Goal: Find specific page/section: Find specific page/section

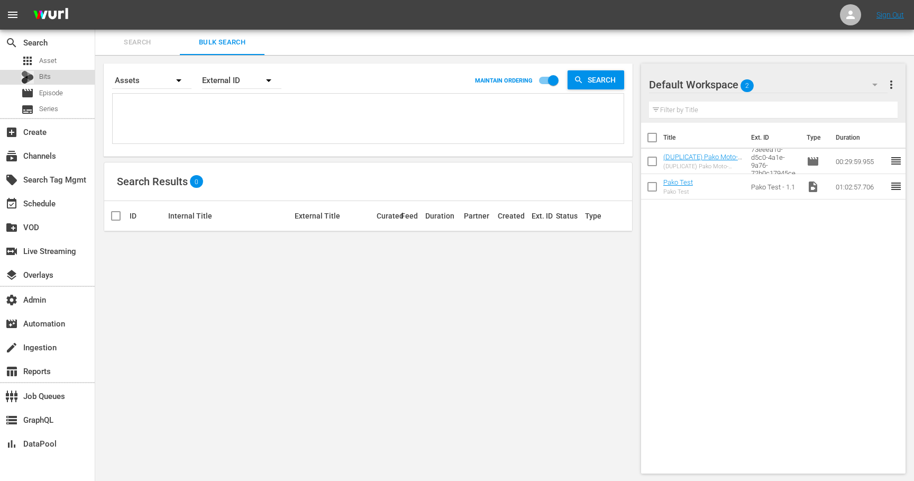
click at [41, 75] on span "Bits" at bounding box center [45, 76] width 12 height 11
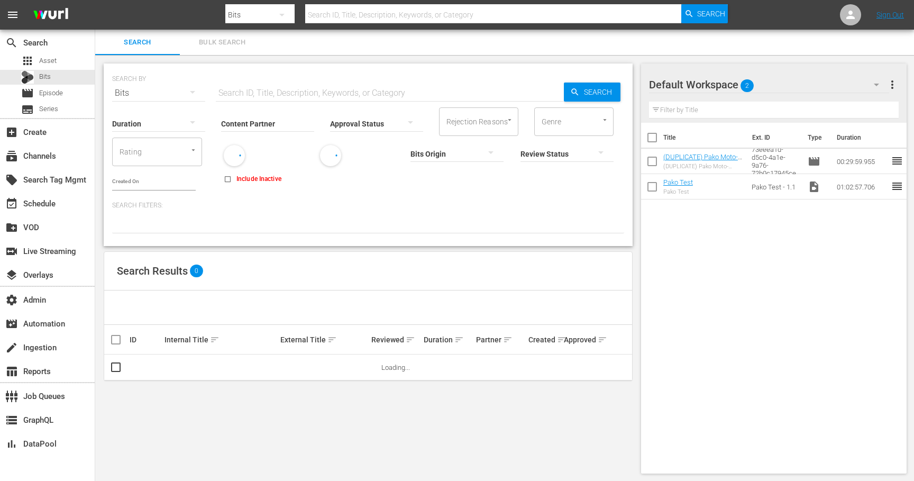
click at [213, 47] on span "Bulk Search" at bounding box center [222, 42] width 72 height 12
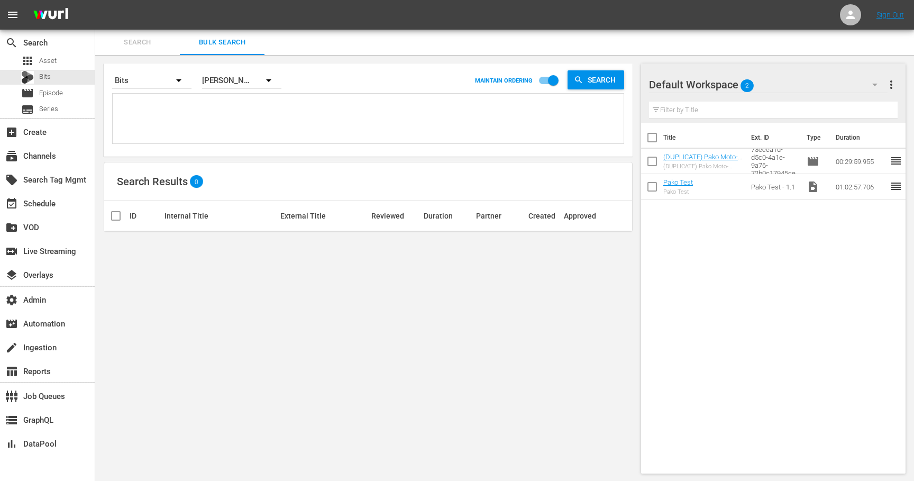
click at [215, 100] on textarea at bounding box center [369, 120] width 508 height 48
paste textarea "87957306,87957303,87957313,87957305,87957314,87957302,87502715,87957309,8750270…"
type textarea "87957306,87957303,87957313,87957305,87957314,87957302,87502715,87957309,8750270…"
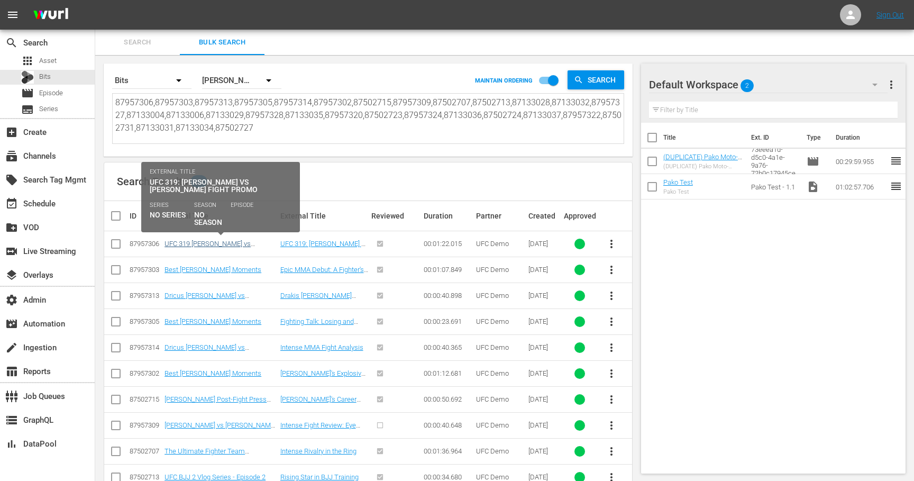
type textarea "87957306,87957303,87957313,87957305,87957314,87957302,87502715,87957309,8750270…"
click at [214, 242] on link "UFC 319 [PERSON_NAME] vs [PERSON_NAME] - [DATE] Fight Promo" at bounding box center [210, 252] width 92 height 24
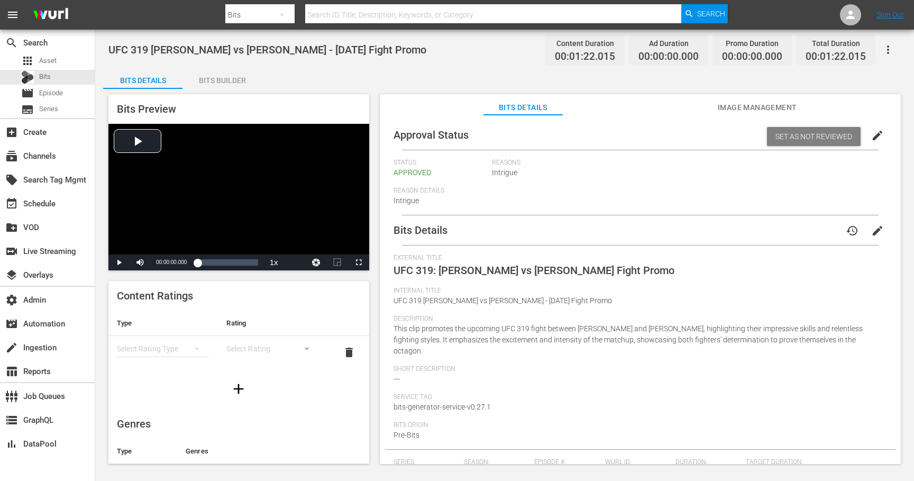
click at [739, 108] on span "Image Management" at bounding box center [756, 107] width 79 height 13
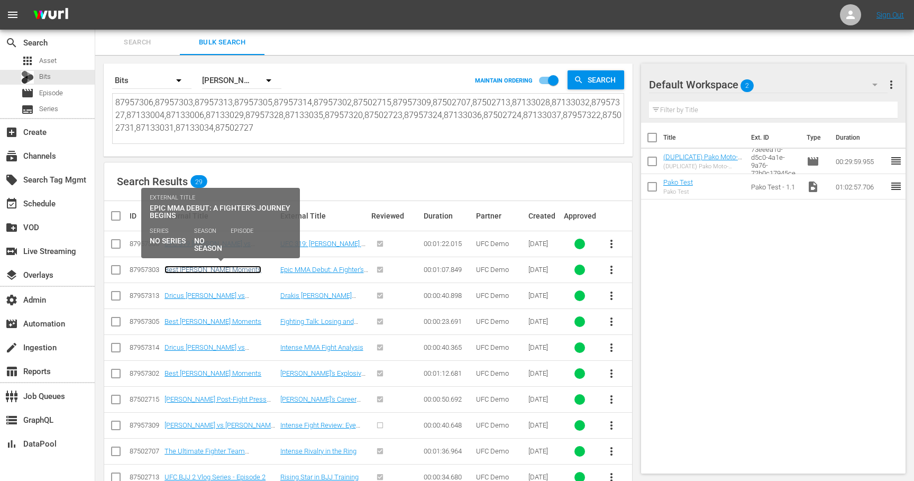
click at [212, 270] on link "Best [PERSON_NAME] Moments" at bounding box center [212, 269] width 97 height 8
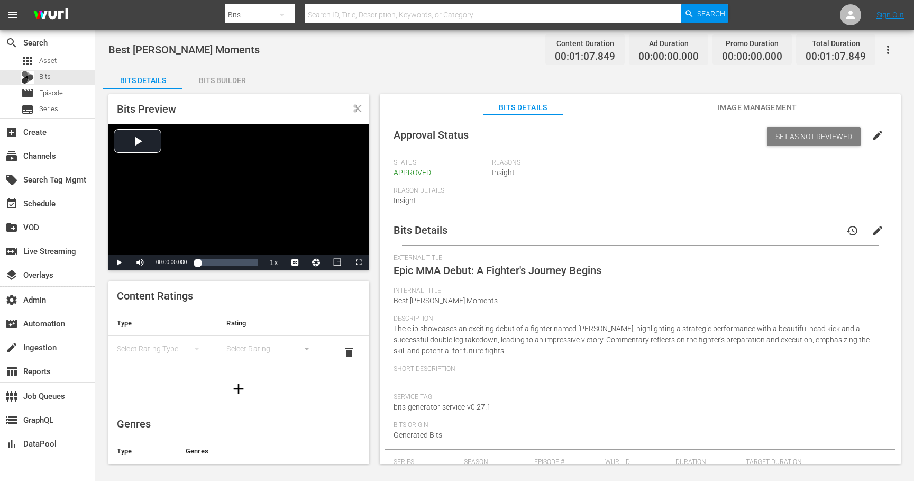
click at [754, 108] on span "Image Management" at bounding box center [756, 107] width 79 height 13
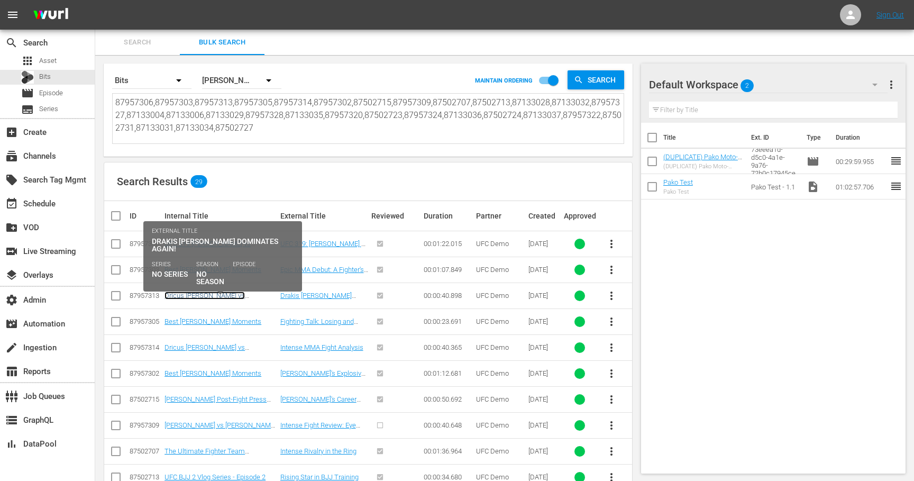
click at [207, 294] on link "Dricus [PERSON_NAME] vs [PERSON_NAME] FULL FIGHT UFC 319" at bounding box center [215, 303] width 103 height 24
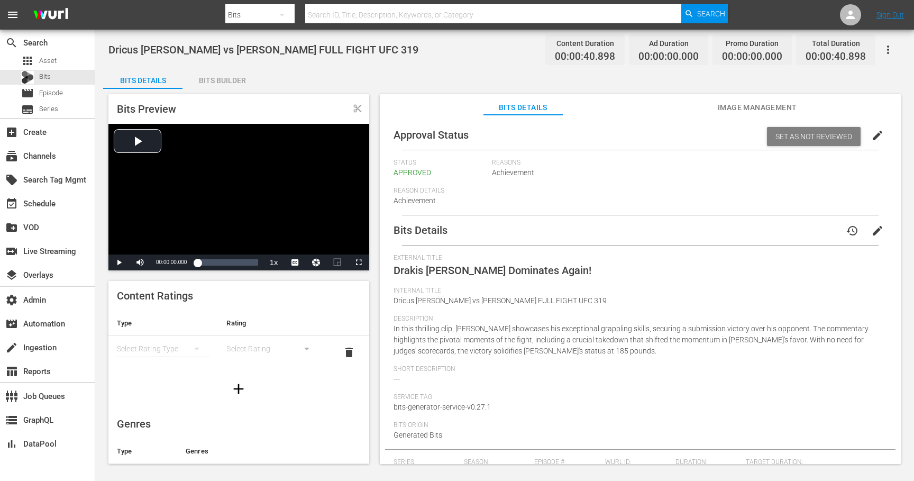
click at [762, 110] on span "Image Management" at bounding box center [756, 107] width 79 height 13
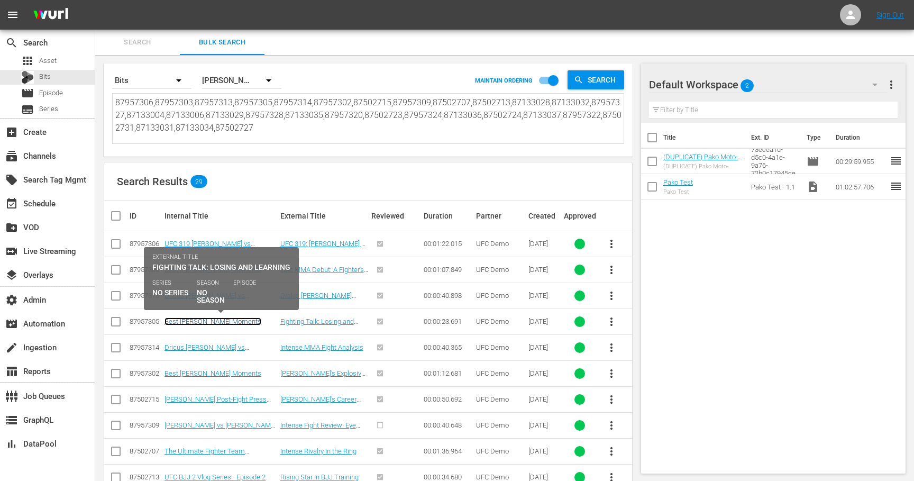
click at [206, 320] on link "Best [PERSON_NAME] Moments" at bounding box center [212, 321] width 97 height 8
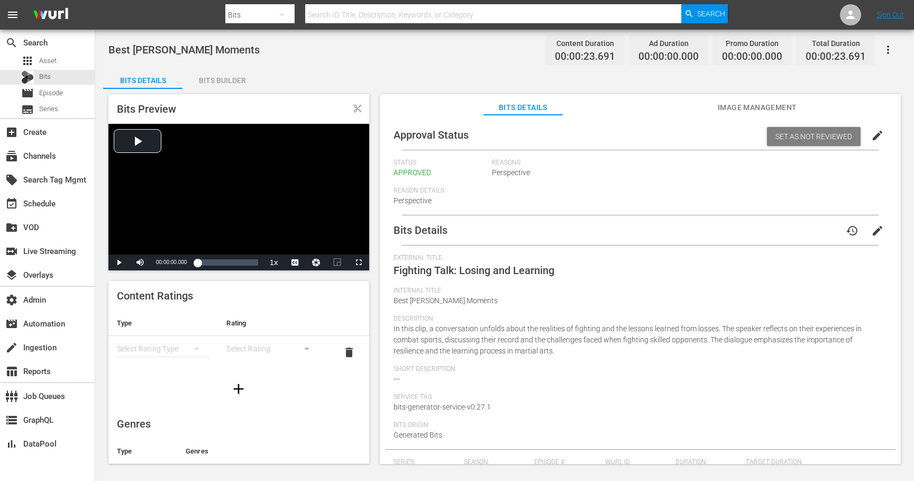
click at [758, 104] on span "Image Management" at bounding box center [756, 107] width 79 height 13
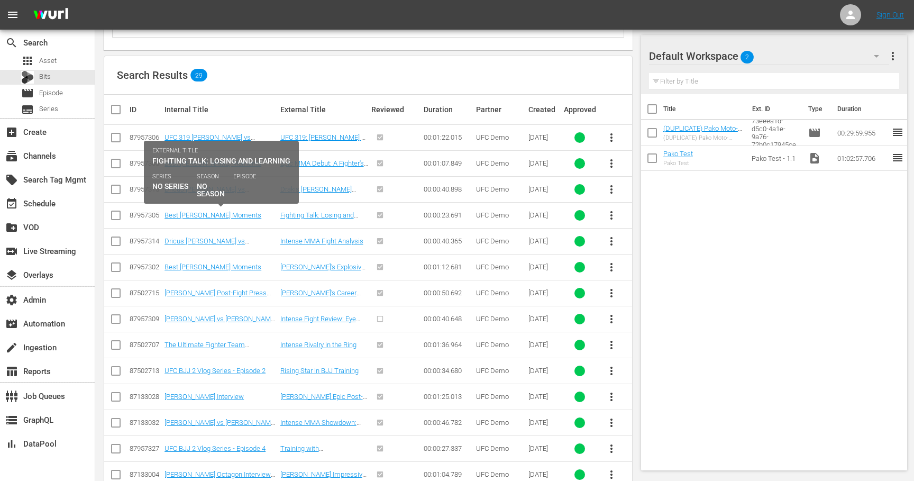
scroll to position [107, 0]
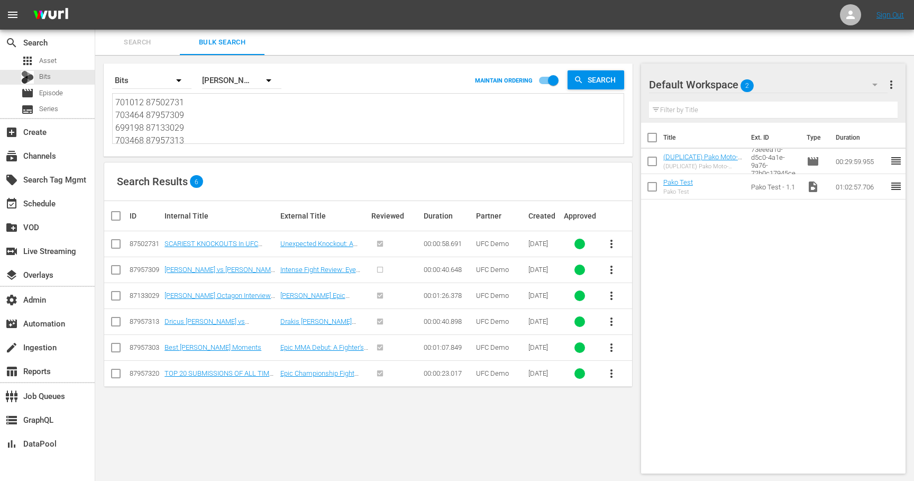
click at [297, 119] on textarea "701012 87502731 703464 87957309 699198 87133029 703468 87957313 703458 87957303…" at bounding box center [369, 120] width 508 height 48
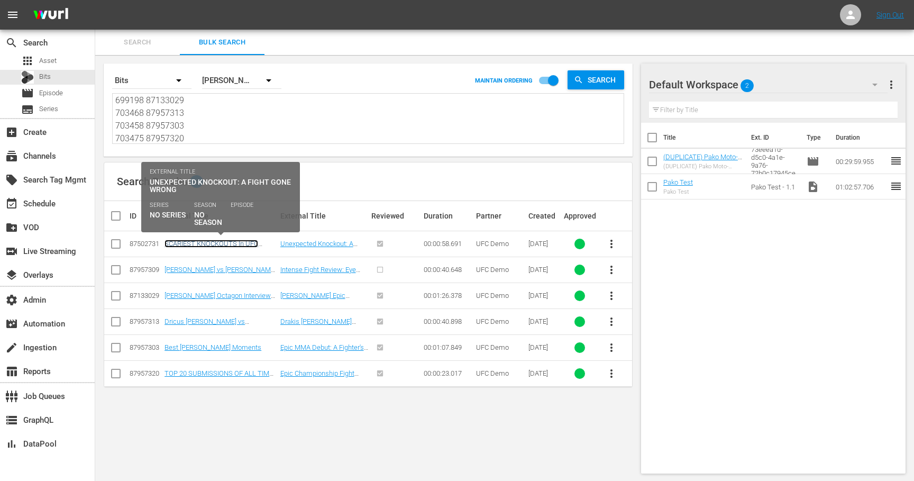
click at [210, 245] on link "SCARIEST KNOCKOUTS In UFC History" at bounding box center [211, 248] width 94 height 16
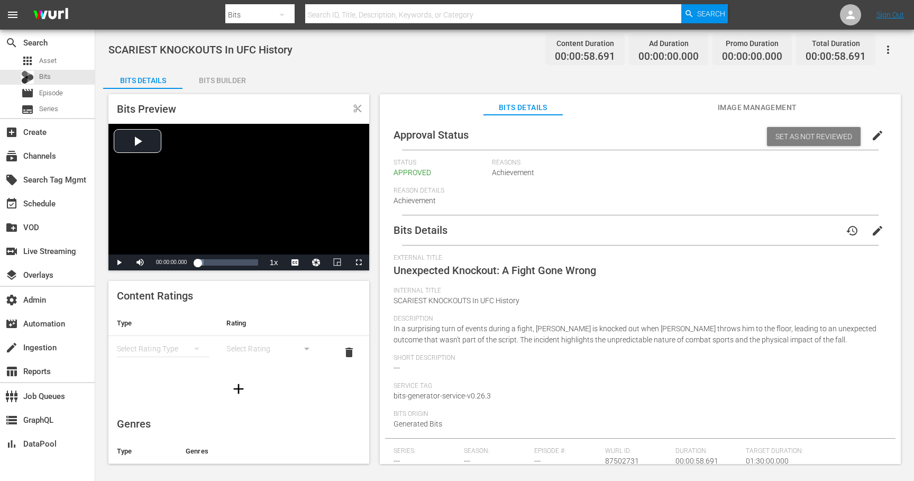
click at [747, 106] on span "Image Management" at bounding box center [756, 107] width 79 height 13
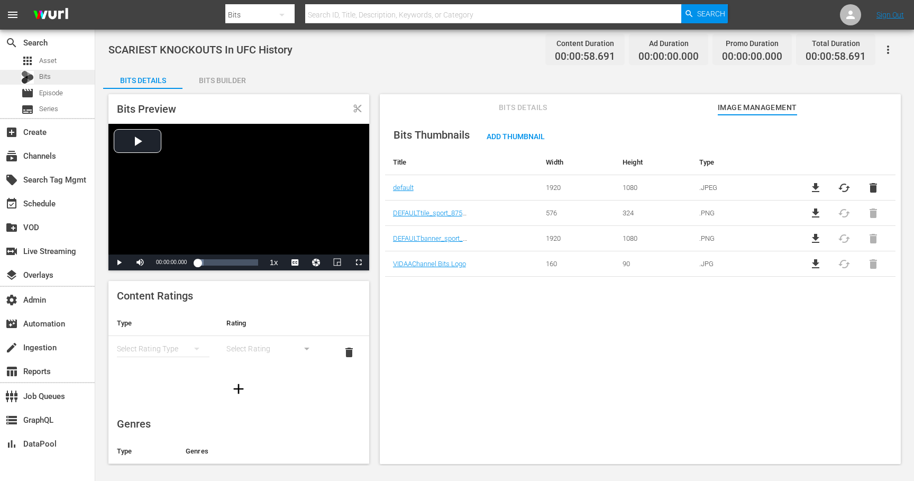
click at [49, 79] on span "Bits" at bounding box center [45, 76] width 12 height 11
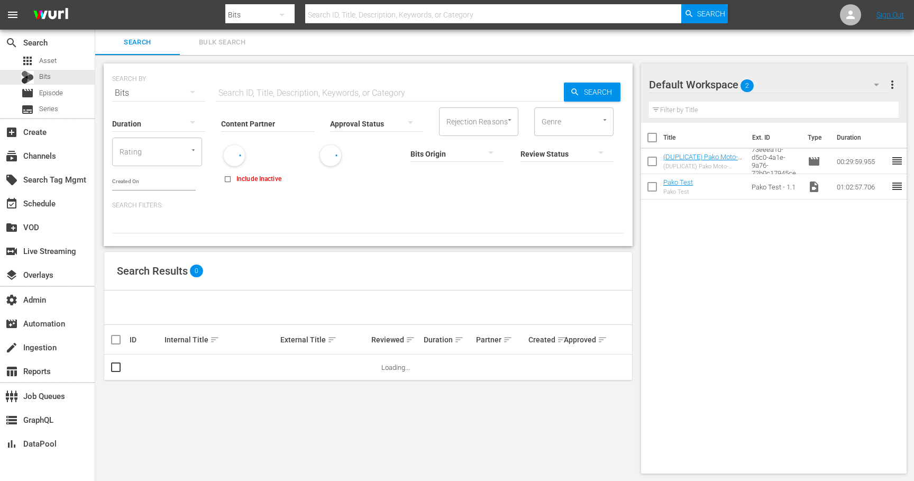
click at [220, 44] on span "Bulk Search" at bounding box center [222, 42] width 72 height 12
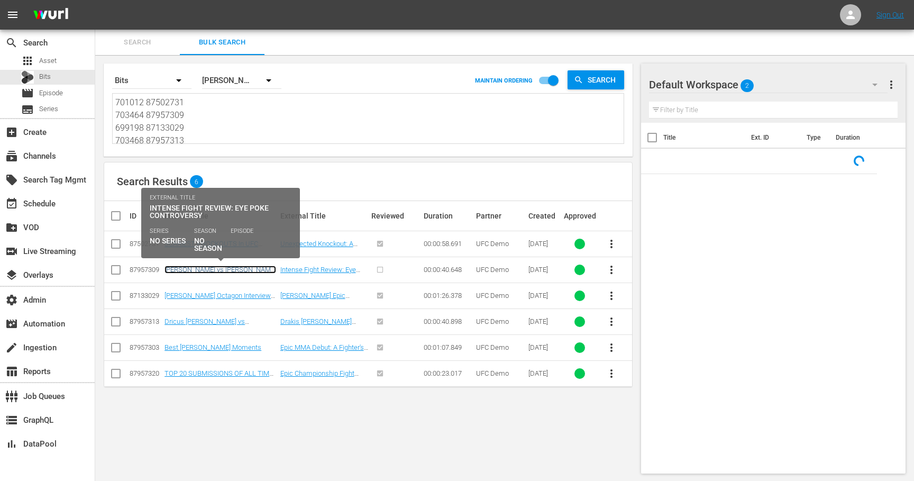
click at [228, 269] on link "[PERSON_NAME] vs [PERSON_NAME] FULL FIGHT UFC Vegas 109" at bounding box center [220, 273] width 112 height 16
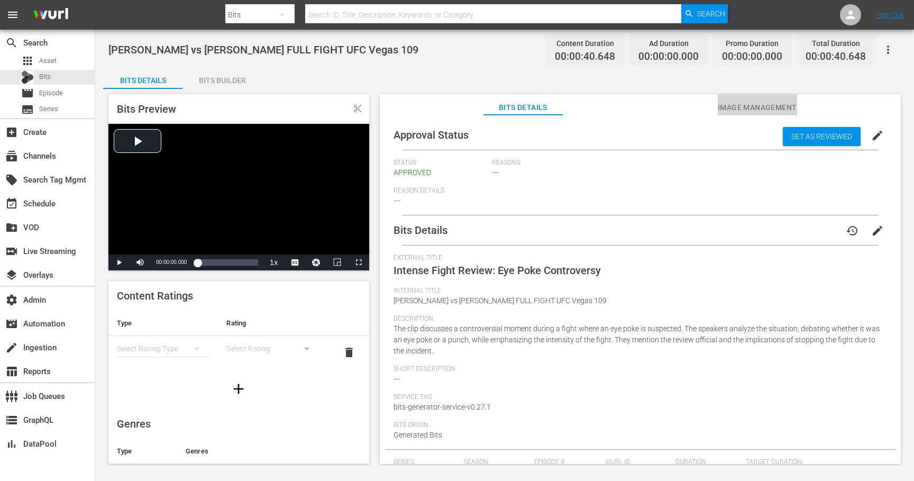
click at [752, 106] on span "Image Management" at bounding box center [756, 107] width 79 height 13
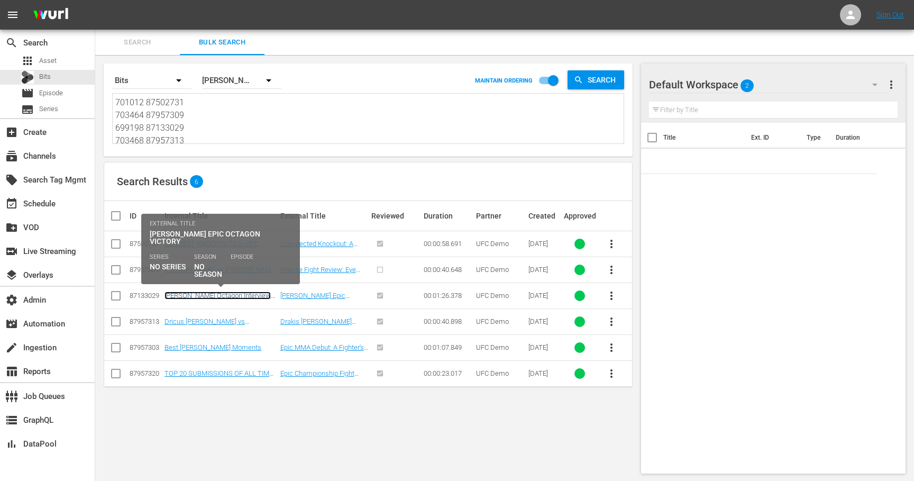
click at [218, 296] on link "[PERSON_NAME] Octagon Interview UFC [GEOGRAPHIC_DATA]" at bounding box center [217, 299] width 106 height 16
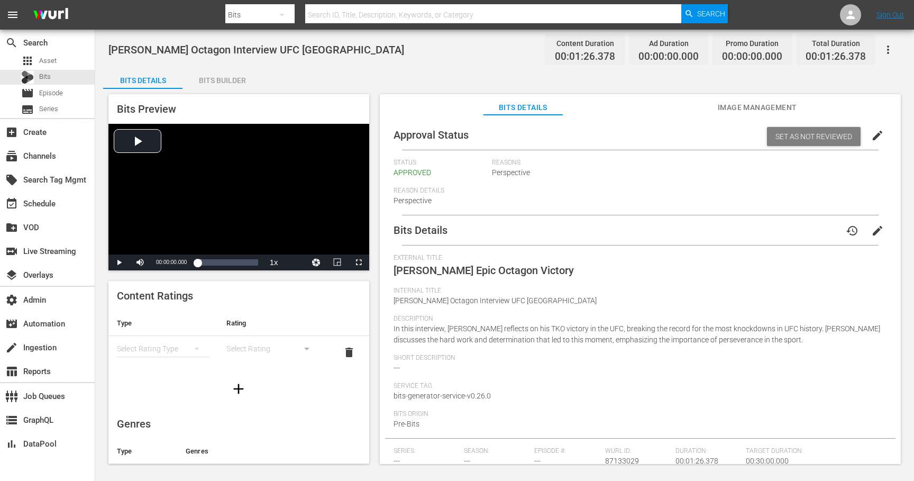
click at [734, 109] on span "Image Management" at bounding box center [756, 107] width 79 height 13
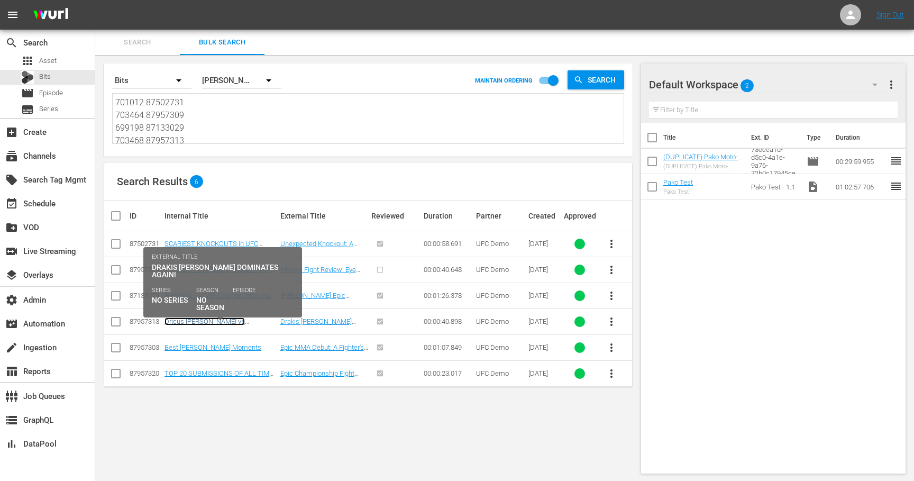
click at [234, 317] on link "Dricus [PERSON_NAME] vs [PERSON_NAME] FULL FIGHT UFC 319" at bounding box center [215, 329] width 103 height 24
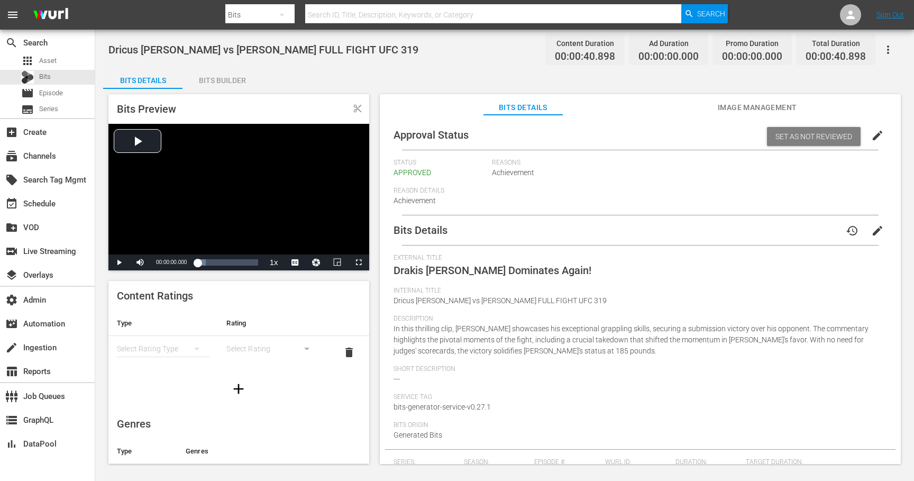
click at [752, 105] on span "Image Management" at bounding box center [756, 107] width 79 height 13
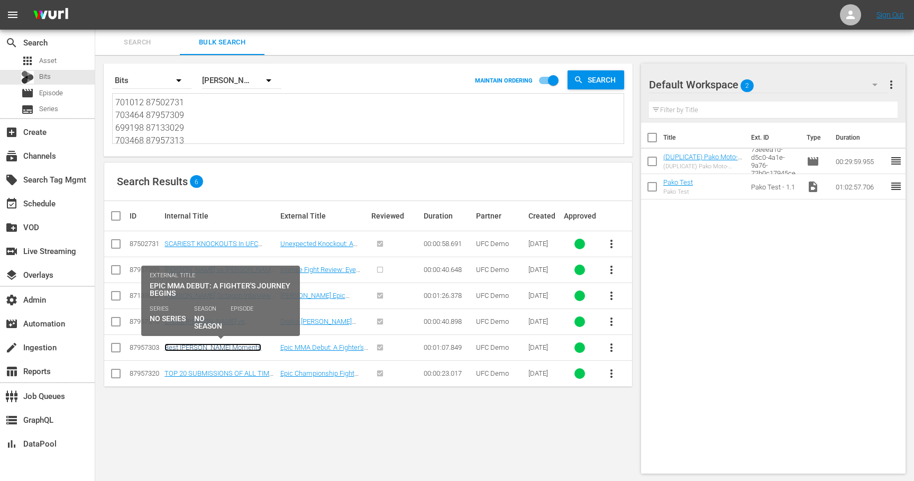
click at [227, 349] on link "Best [PERSON_NAME] Moments" at bounding box center [212, 347] width 97 height 8
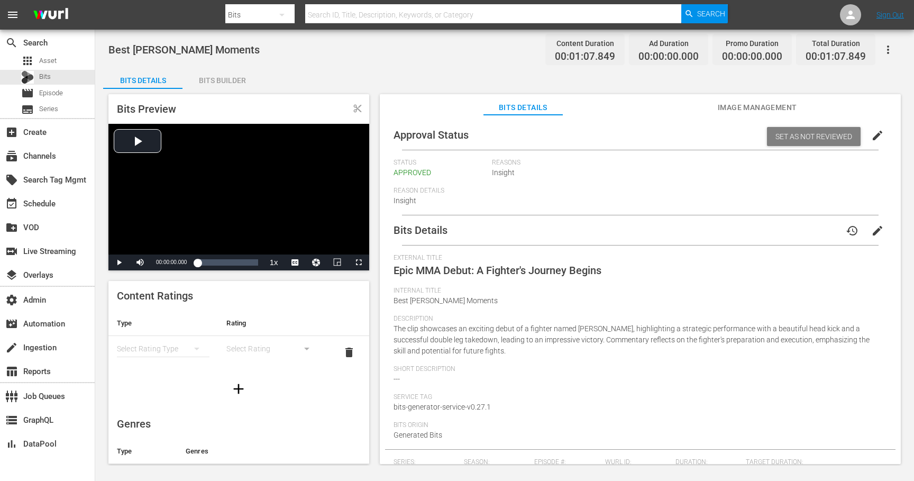
click at [749, 108] on span "Image Management" at bounding box center [756, 107] width 79 height 13
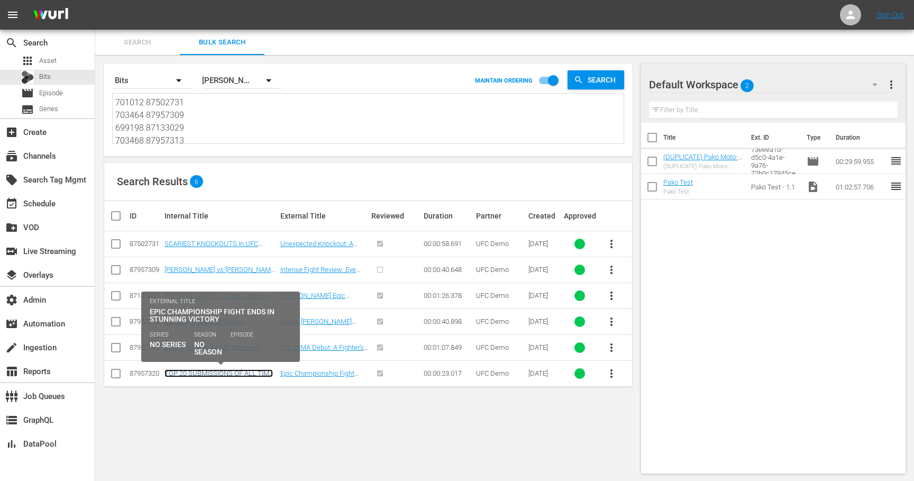
click at [228, 372] on link "TOP 20 SUBMISSIONS OF ALL TIME 2013" at bounding box center [218, 377] width 108 height 16
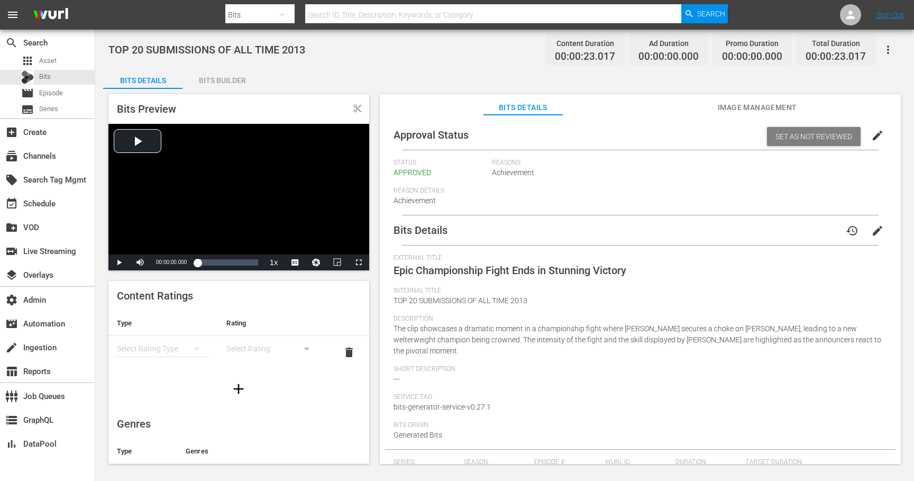
click at [746, 109] on span "Image Management" at bounding box center [756, 107] width 79 height 13
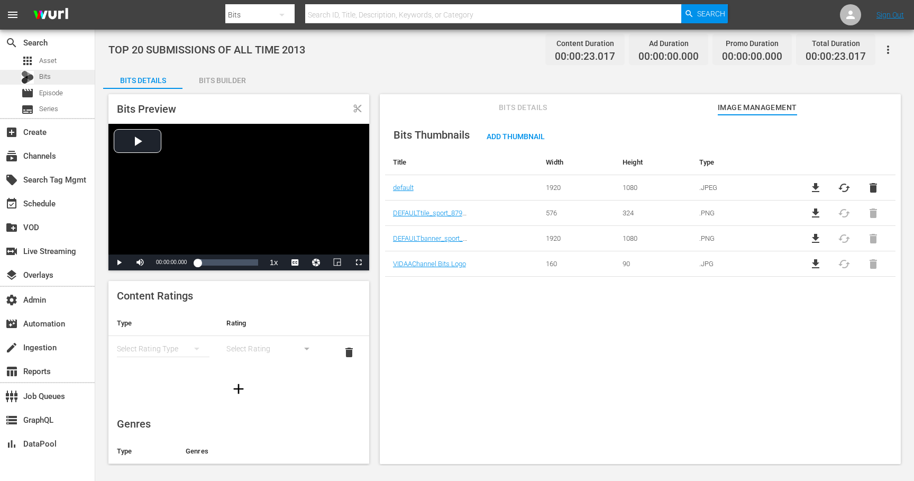
click at [53, 74] on div "Bits" at bounding box center [47, 77] width 95 height 15
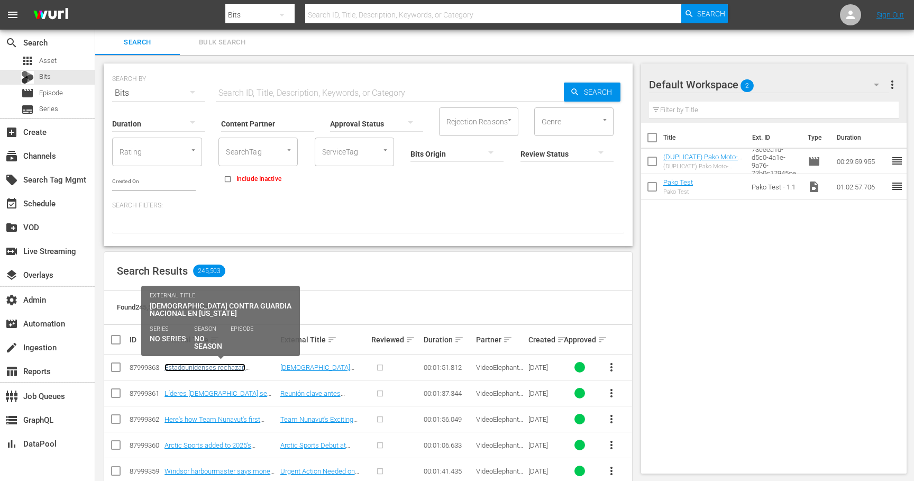
click at [221, 369] on link "Estadounidenses rechazan despliegue de Guardia Nacional en Washington" at bounding box center [216, 375] width 104 height 24
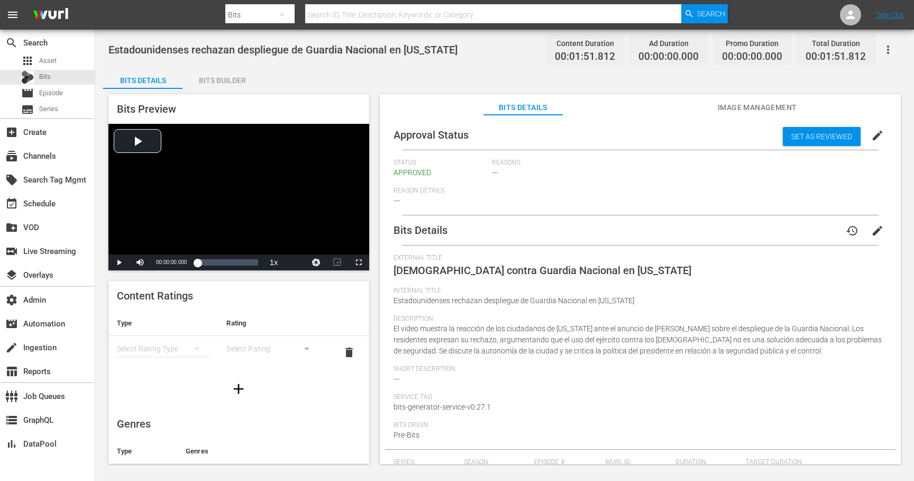
click at [748, 105] on span "Image Management" at bounding box center [756, 107] width 79 height 13
click at [739, 102] on span "Image Management" at bounding box center [756, 107] width 79 height 13
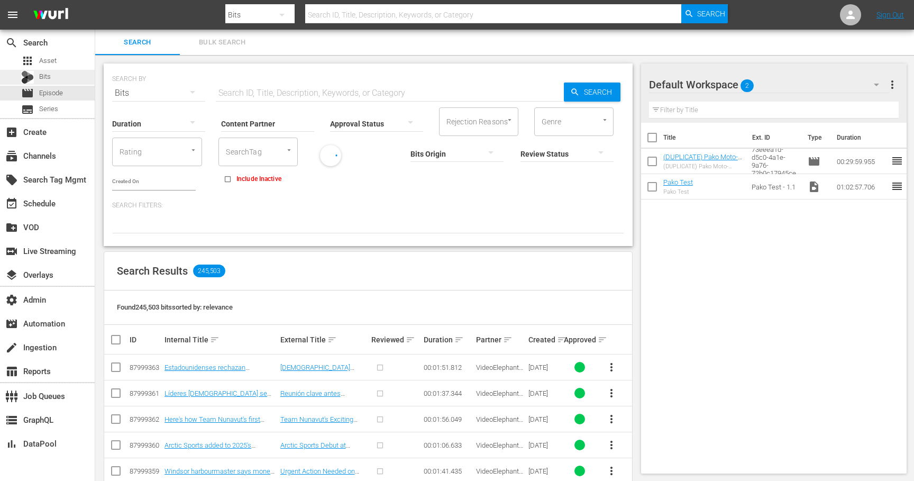
click at [66, 78] on div "Bits" at bounding box center [47, 77] width 95 height 15
click at [218, 41] on span "Bulk Search" at bounding box center [222, 42] width 72 height 12
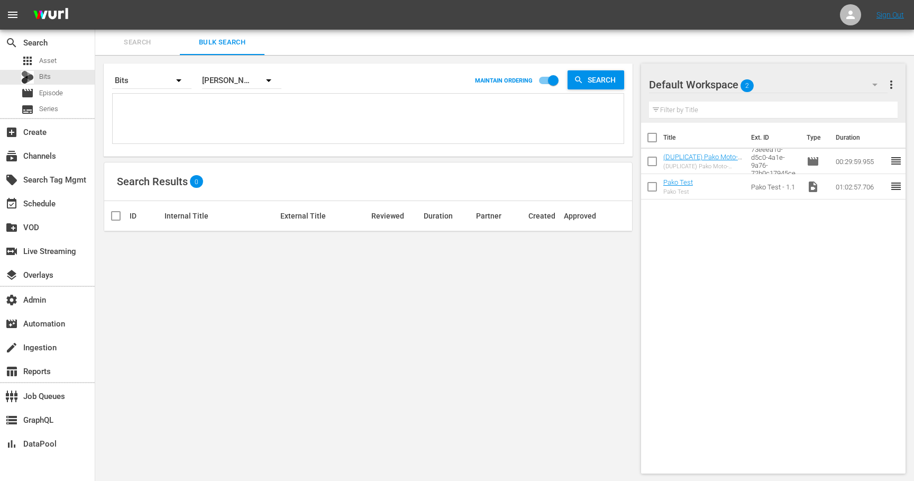
click at [195, 123] on textarea at bounding box center [369, 120] width 508 height 48
paste textarea "701012 87502731 703464 87957309 699198 87133029 703468 87957313 703458 87957303…"
type textarea "701012 87502731 703464 87957309 699198 87133029 703468 87957313 703458 87957303…"
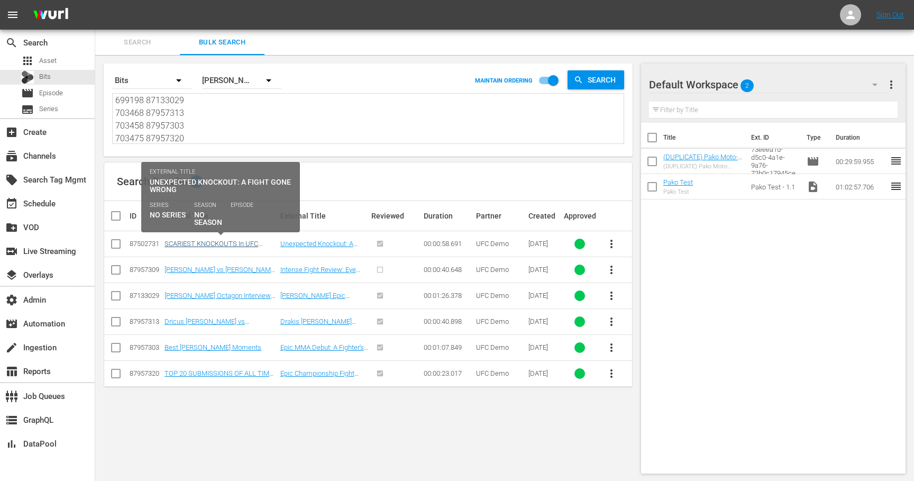
type textarea "701012 87502731 703464 87957309 699198 87133029 703468 87957313 703458 87957303…"
click at [235, 245] on link "SCARIEST KNOCKOUTS In UFC History" at bounding box center [211, 248] width 94 height 16
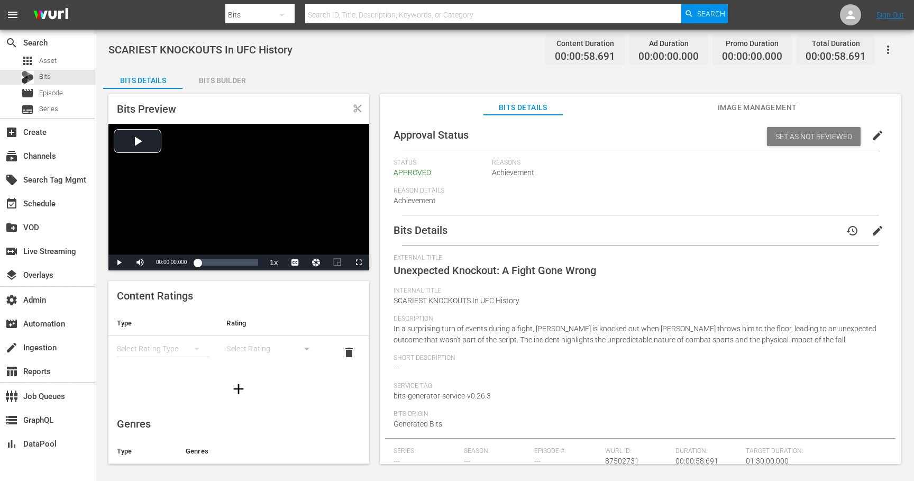
click at [753, 111] on span "Image Management" at bounding box center [756, 107] width 79 height 13
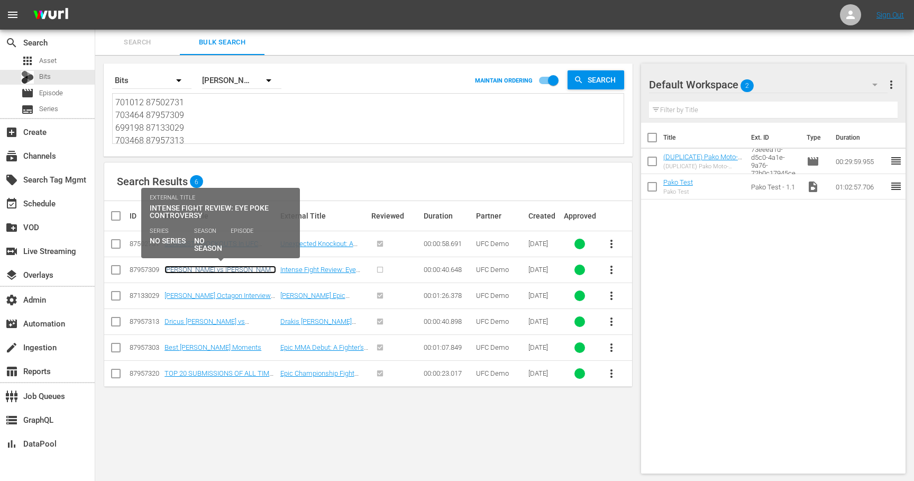
click at [253, 271] on link "[PERSON_NAME] vs [PERSON_NAME] FULL FIGHT UFC Vegas 109" at bounding box center [220, 273] width 112 height 16
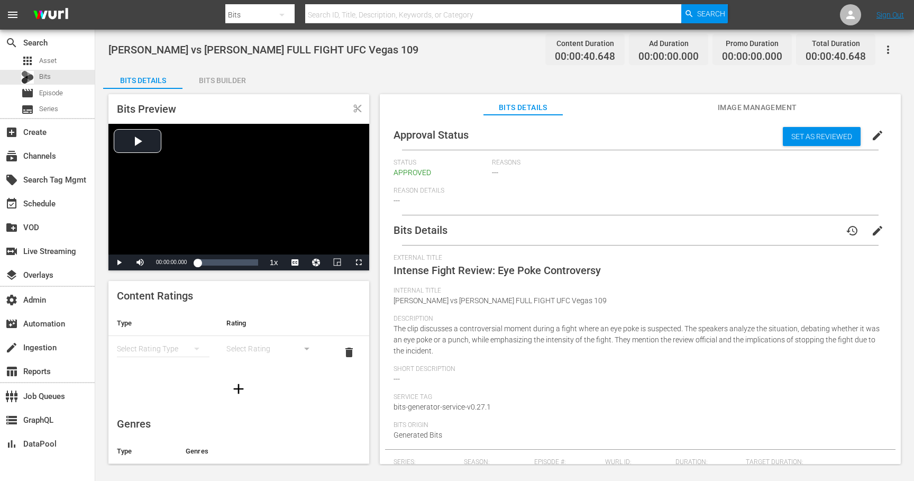
click at [735, 110] on span "Image Management" at bounding box center [756, 107] width 79 height 13
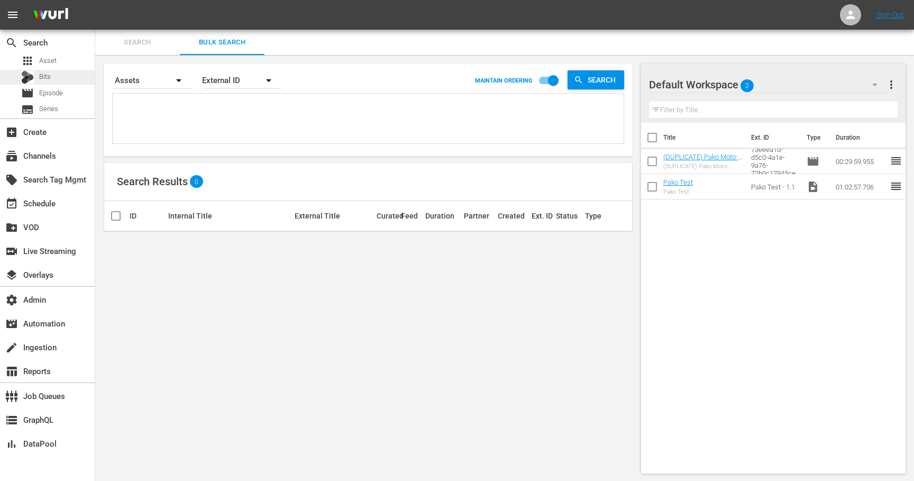
click at [69, 72] on div "Bits" at bounding box center [47, 77] width 95 height 15
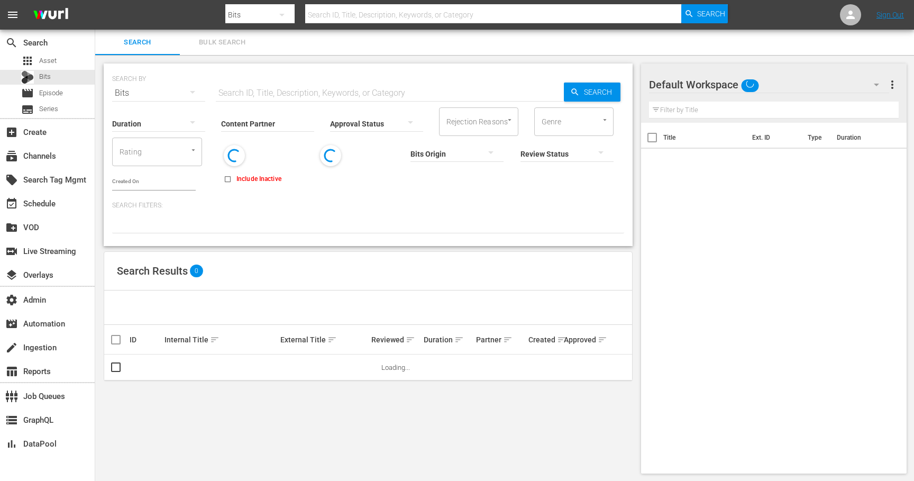
click at [229, 43] on span "Bulk Search" at bounding box center [222, 42] width 72 height 12
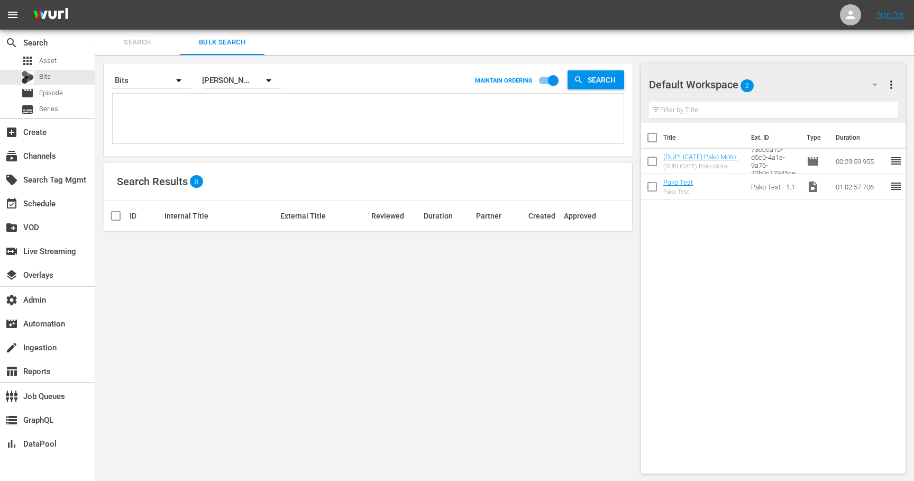
click at [252, 110] on textarea at bounding box center [369, 120] width 508 height 48
paste textarea "87957306,87957303,87957313,87957305,87957314,87957302,87502715,87957309,8750270…"
type textarea "87957306,87957303,87957313,87957305,87957314,87957302,87502715,87957309,8750270…"
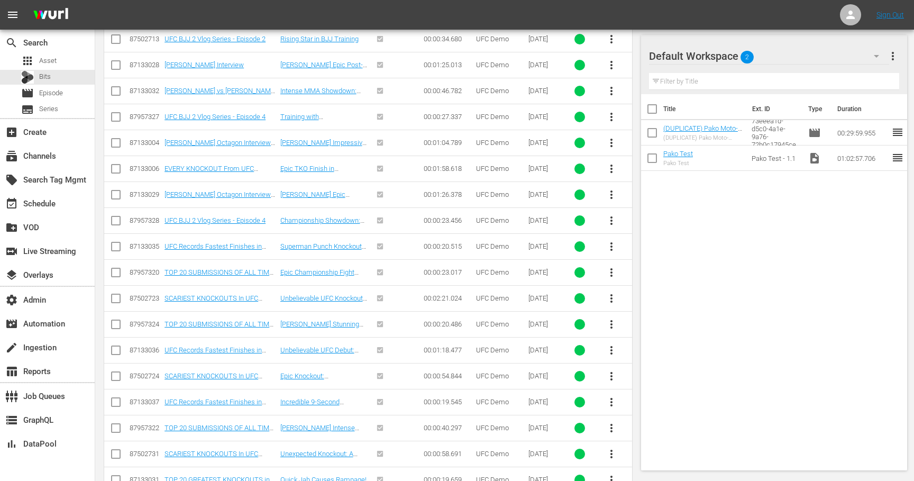
scroll to position [521, 0]
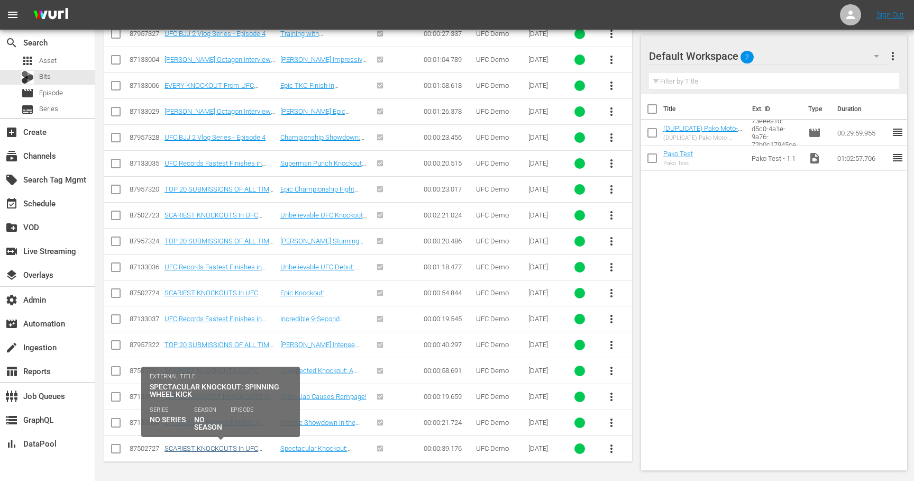
type textarea "87957306,87957303,87957313,87957305,87957314,87957302,87502715,87957309,8750270…"
click at [211, 446] on link "SCARIEST KNOCKOUTS In UFC History" at bounding box center [211, 452] width 94 height 16
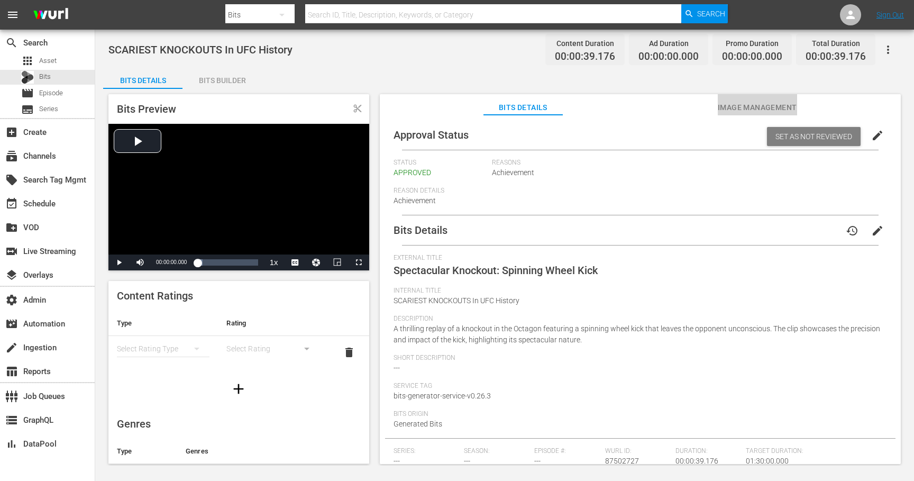
click at [752, 106] on span "Image Management" at bounding box center [756, 107] width 79 height 13
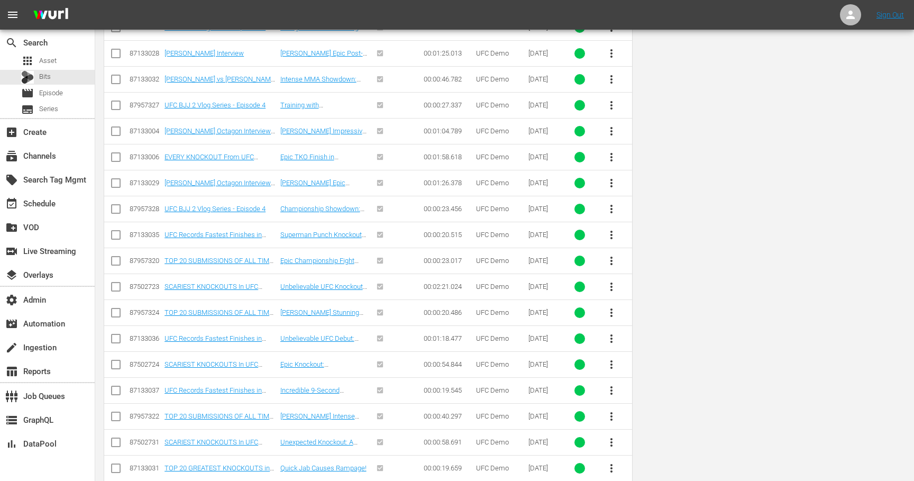
scroll to position [521, 0]
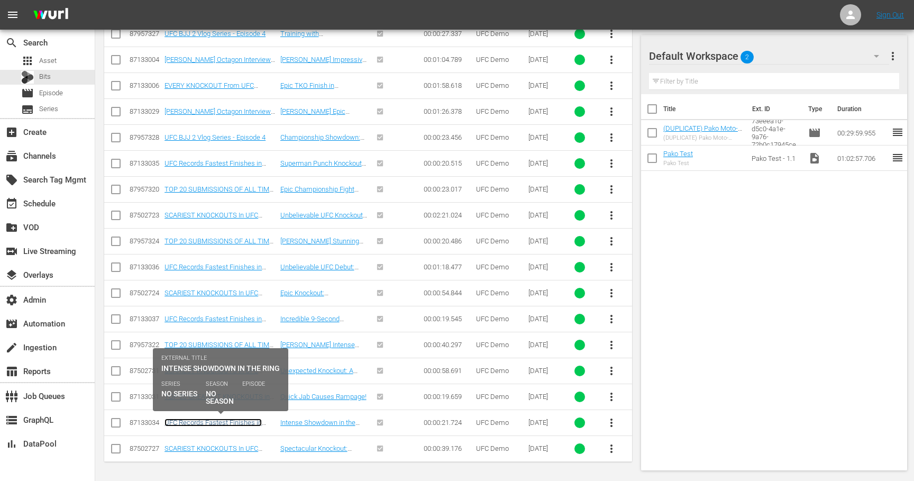
click at [232, 425] on link "UFC Records Fastest Finishes in History" at bounding box center [212, 426] width 97 height 16
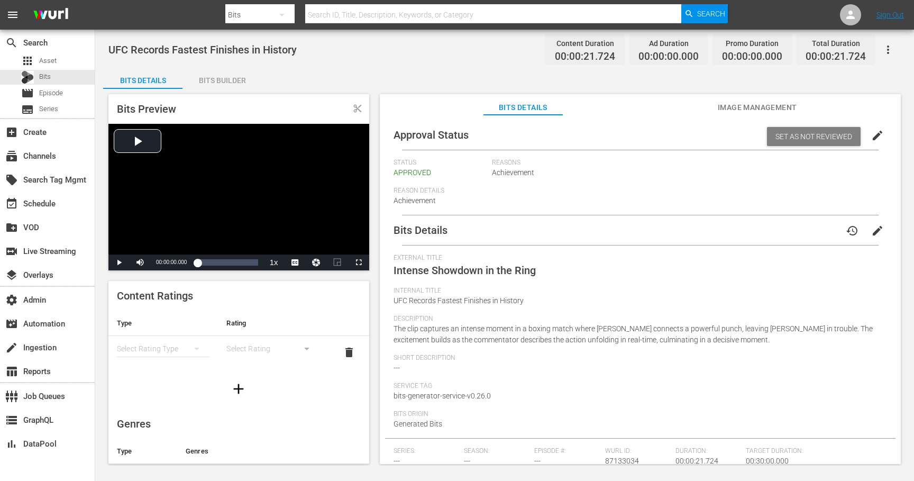
click at [724, 112] on span "Image Management" at bounding box center [756, 107] width 79 height 13
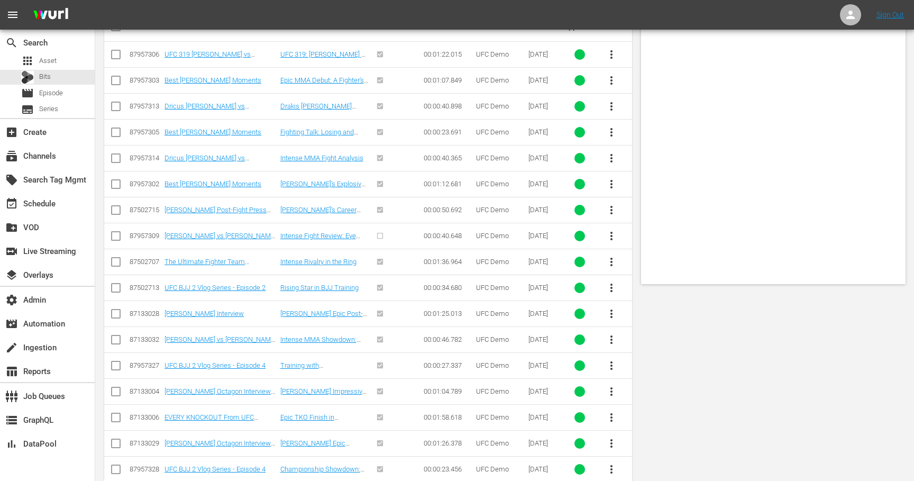
scroll to position [521, 0]
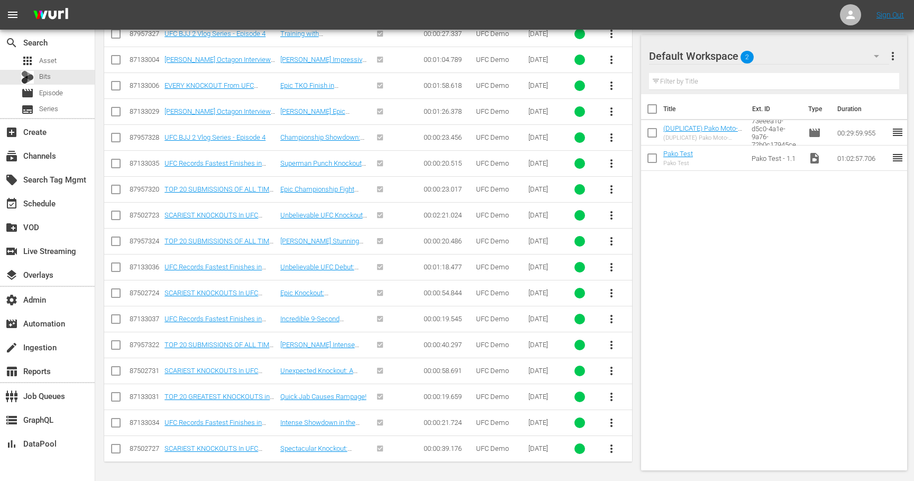
click at [217, 391] on td "TOP 20 GREATEST KNOCKOUTS in UFC History 2013" at bounding box center [220, 396] width 115 height 26
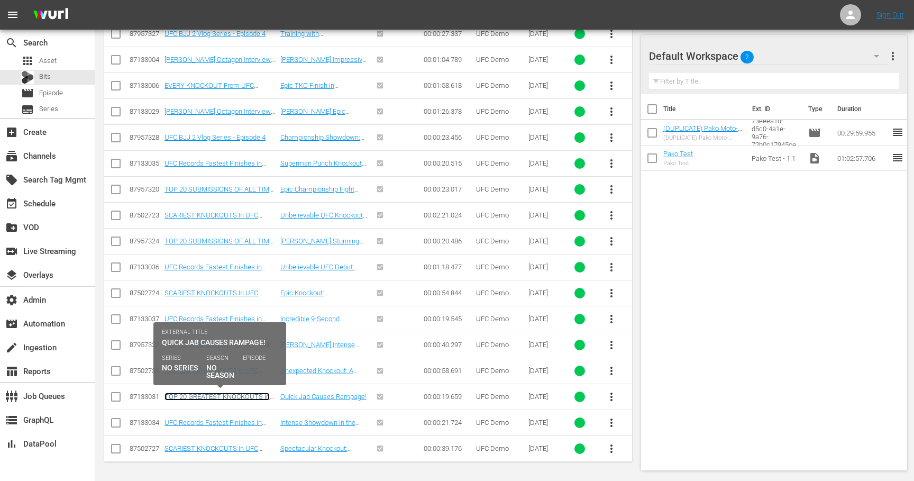
click at [212, 399] on link "TOP 20 GREATEST KNOCKOUTS in UFC History 2013" at bounding box center [216, 400] width 105 height 16
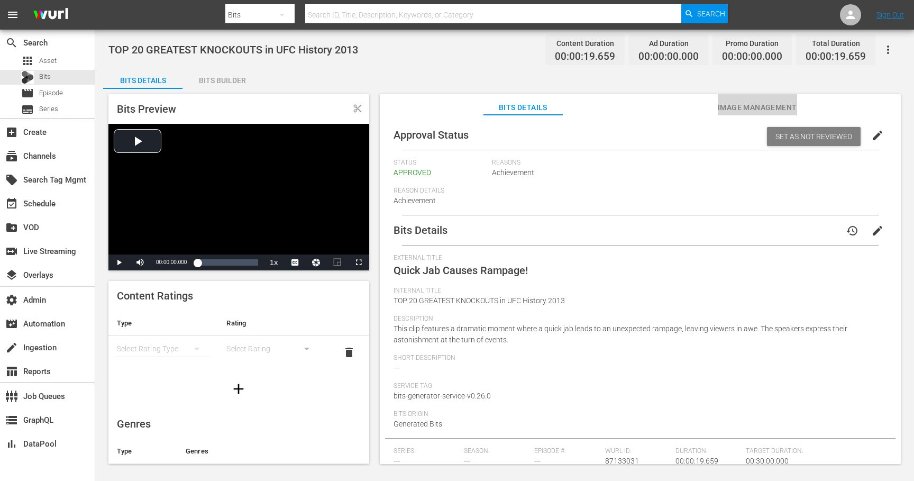
click at [759, 110] on span "Image Management" at bounding box center [756, 107] width 79 height 13
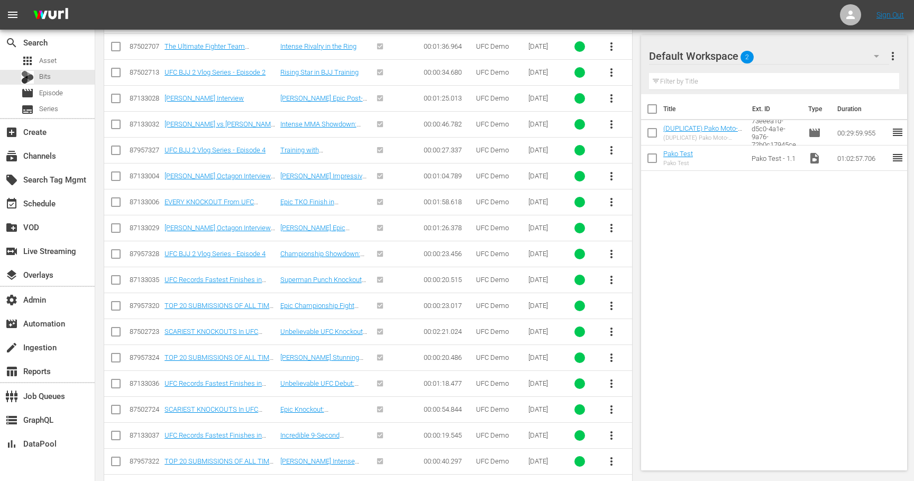
scroll to position [521, 0]
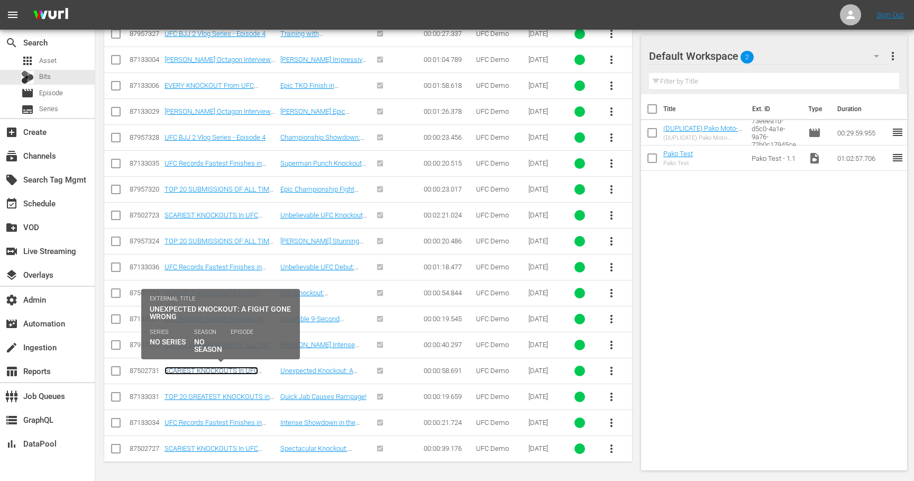
click at [222, 367] on link "SCARIEST KNOCKOUTS In UFC History" at bounding box center [211, 374] width 94 height 16
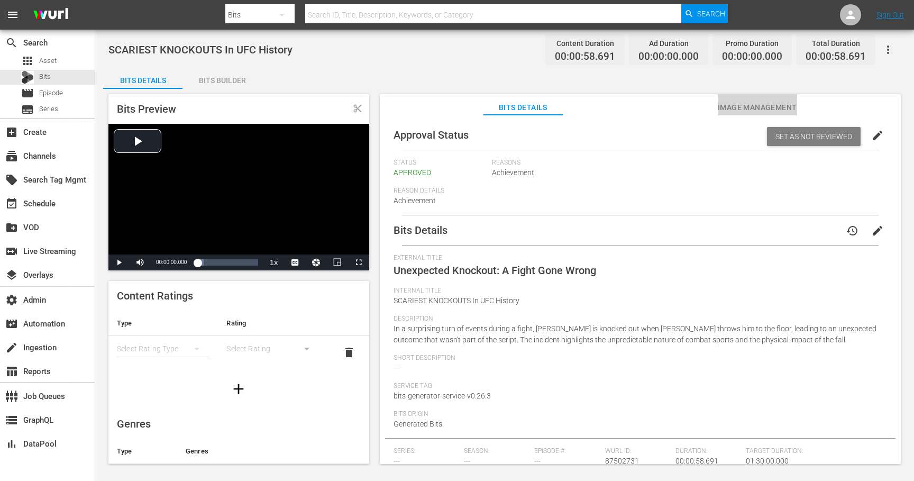
click at [749, 107] on span "Image Management" at bounding box center [756, 107] width 79 height 13
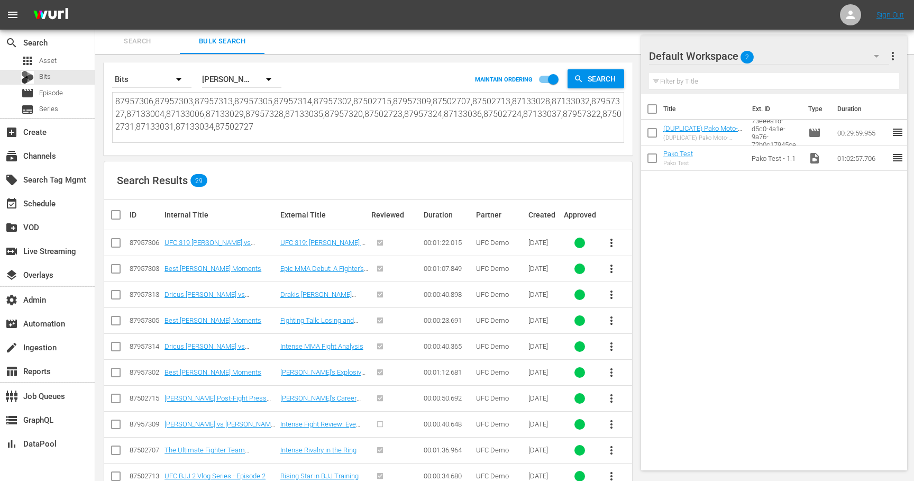
scroll to position [521, 0]
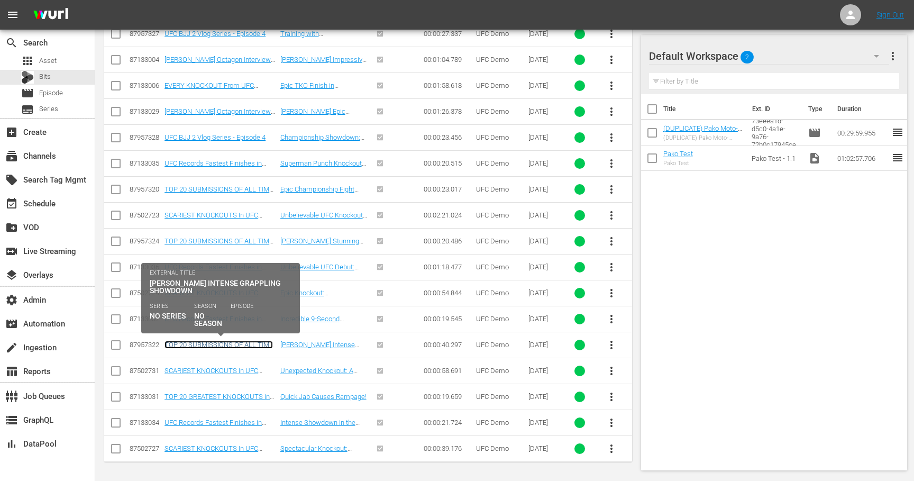
click at [227, 343] on link "TOP 20 SUBMISSIONS OF ALL TIME 2013" at bounding box center [218, 348] width 108 height 16
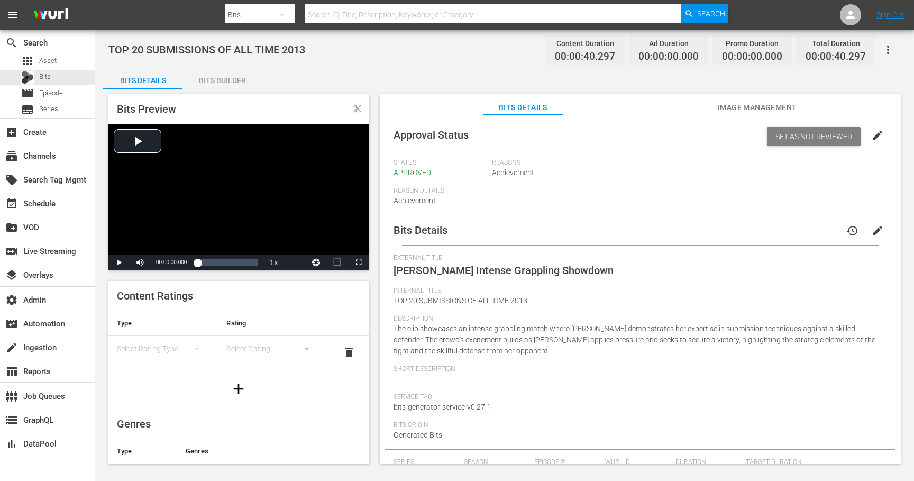
click at [748, 107] on span "Image Management" at bounding box center [756, 107] width 79 height 13
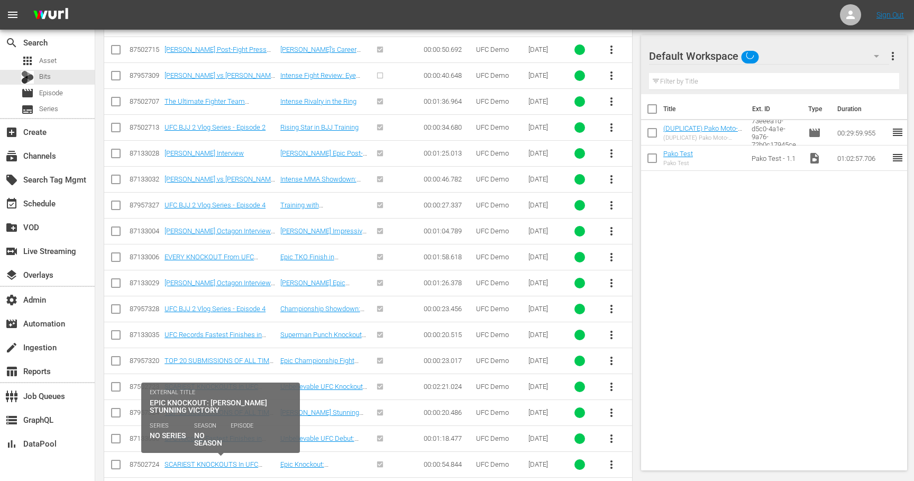
scroll to position [521, 0]
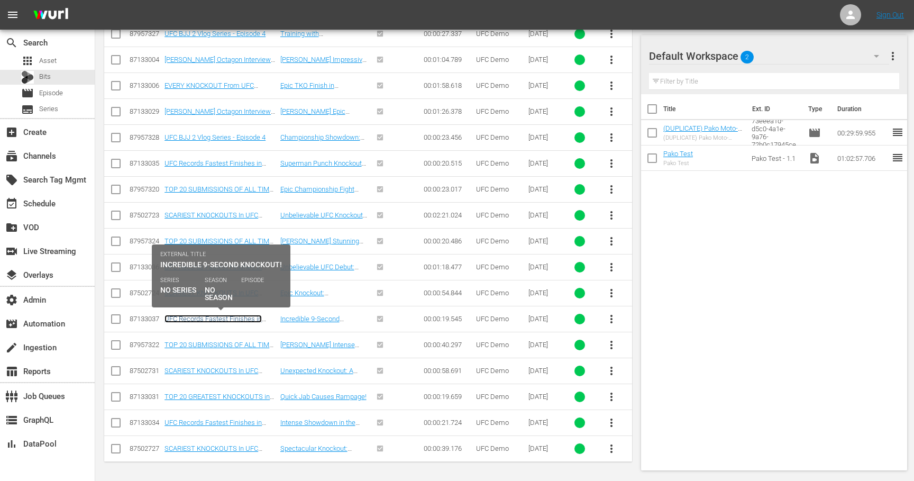
click at [227, 318] on link "UFC Records Fastest Finishes in History" at bounding box center [212, 323] width 97 height 16
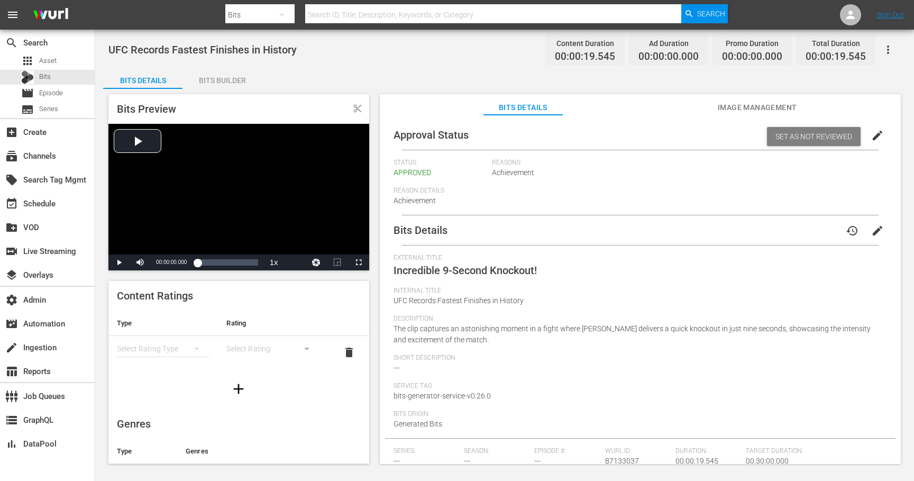
click at [739, 109] on span "Image Management" at bounding box center [756, 107] width 79 height 13
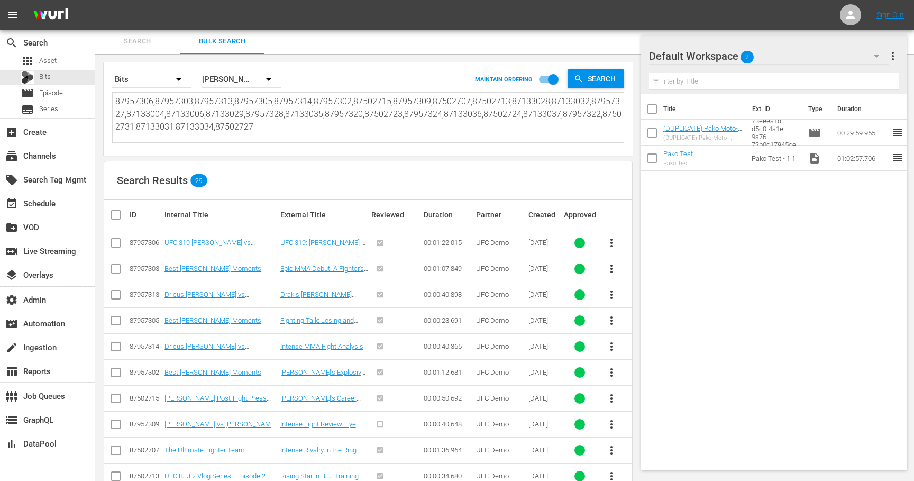
scroll to position [521, 0]
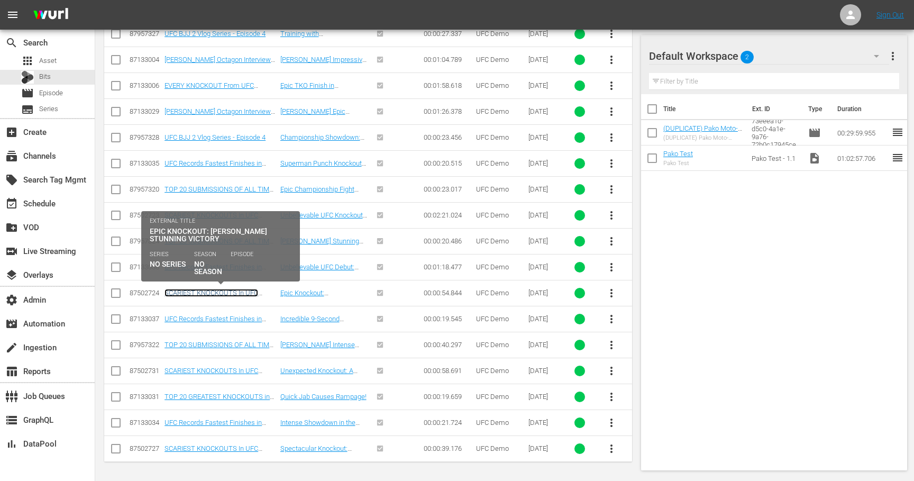
click at [242, 291] on link "SCARIEST KNOCKOUTS In UFC History" at bounding box center [211, 297] width 94 height 16
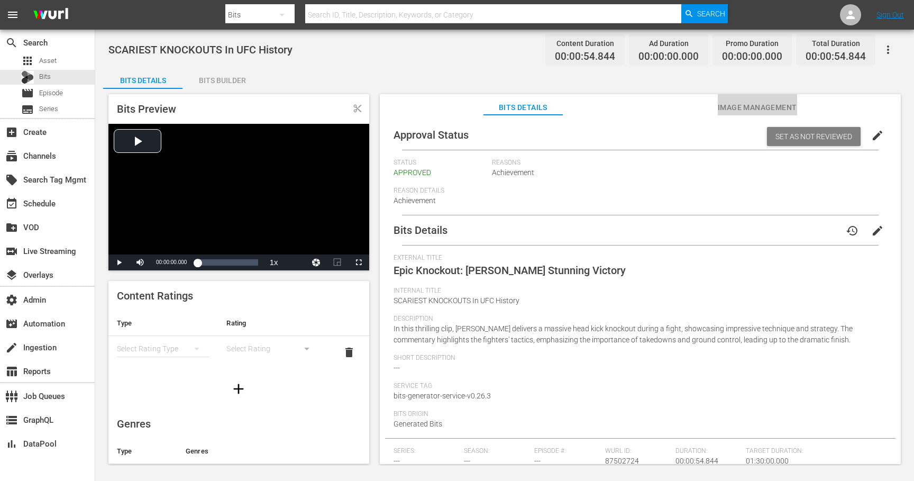
click at [754, 110] on span "Image Management" at bounding box center [756, 107] width 79 height 13
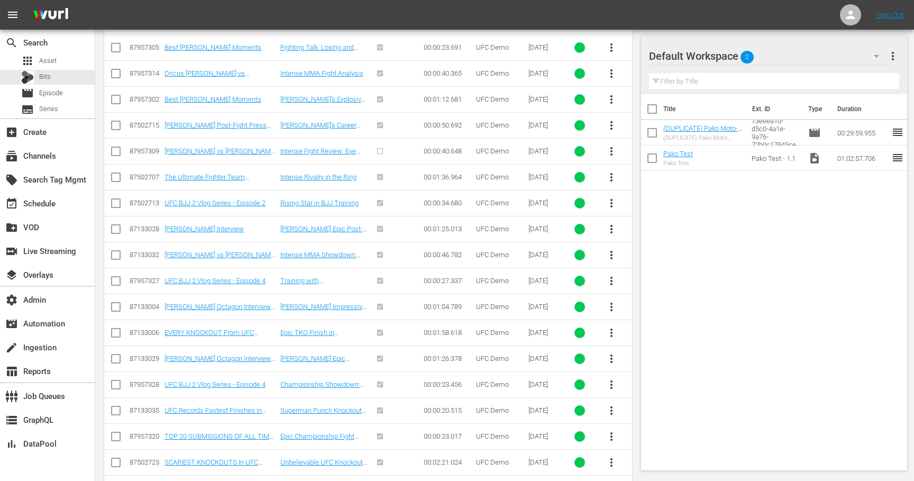
scroll to position [521, 0]
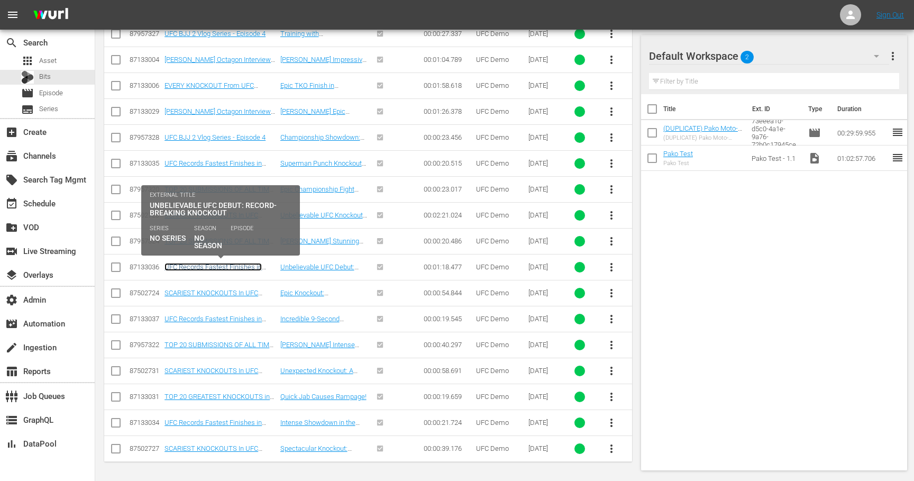
click at [228, 263] on link "UFC Records Fastest Finishes in History" at bounding box center [212, 271] width 97 height 16
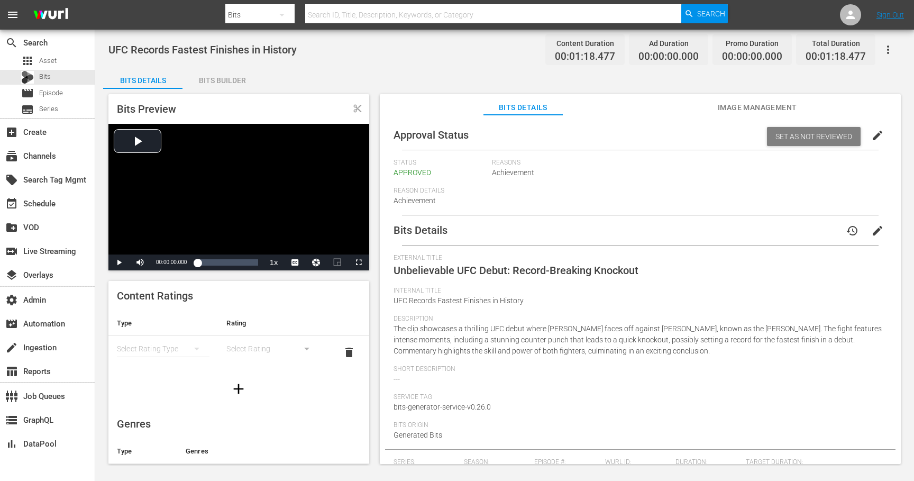
click at [749, 109] on span "Image Management" at bounding box center [756, 107] width 79 height 13
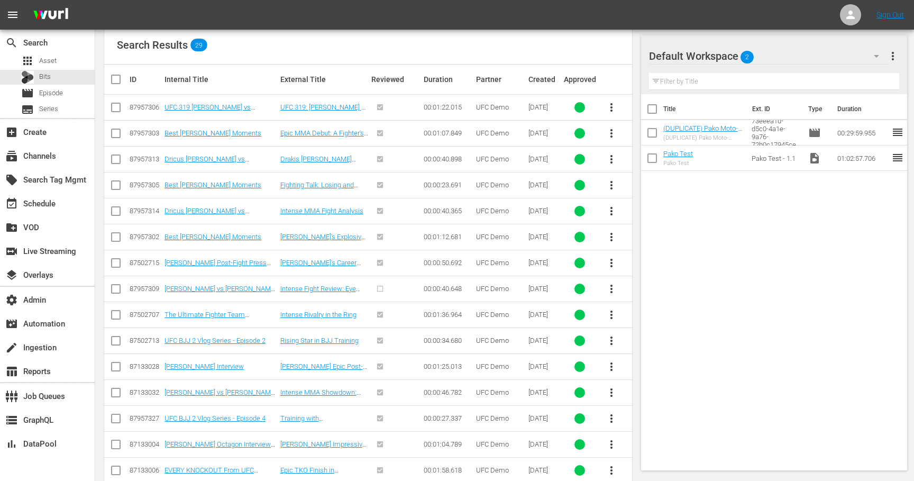
scroll to position [521, 0]
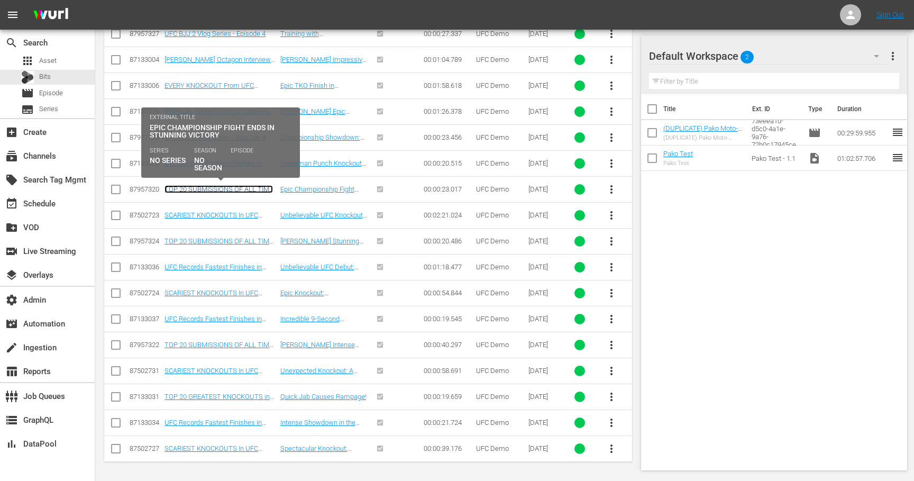
click at [238, 187] on link "TOP 20 SUBMISSIONS OF ALL TIME 2013" at bounding box center [218, 193] width 108 height 16
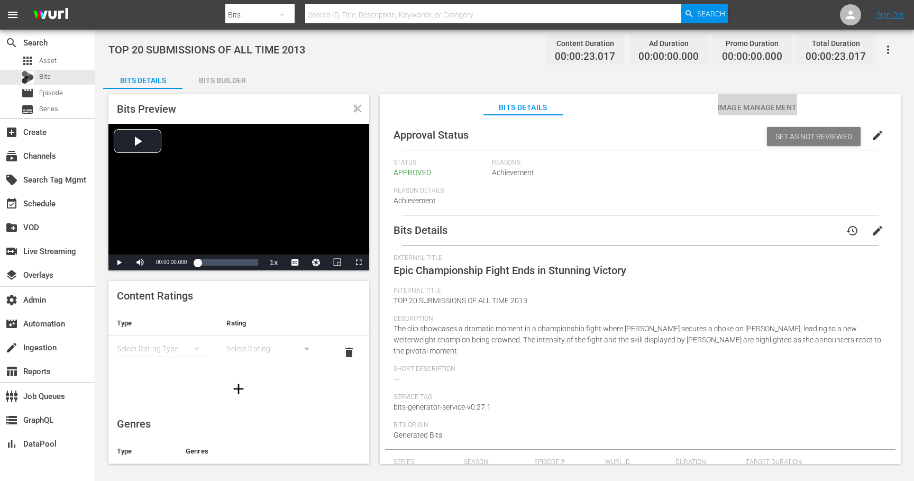
click at [767, 108] on span "Image Management" at bounding box center [756, 107] width 79 height 13
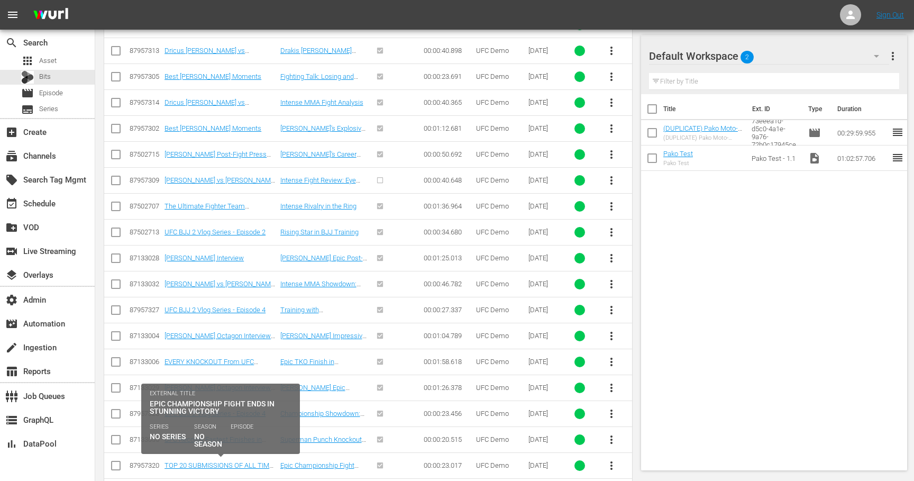
scroll to position [521, 0]
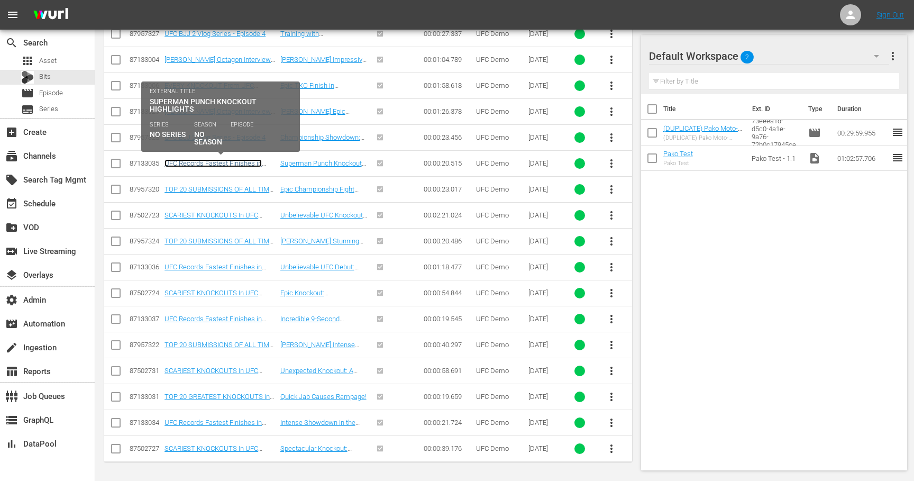
click at [227, 165] on link "UFC Records Fastest Finishes in History" at bounding box center [212, 167] width 97 height 16
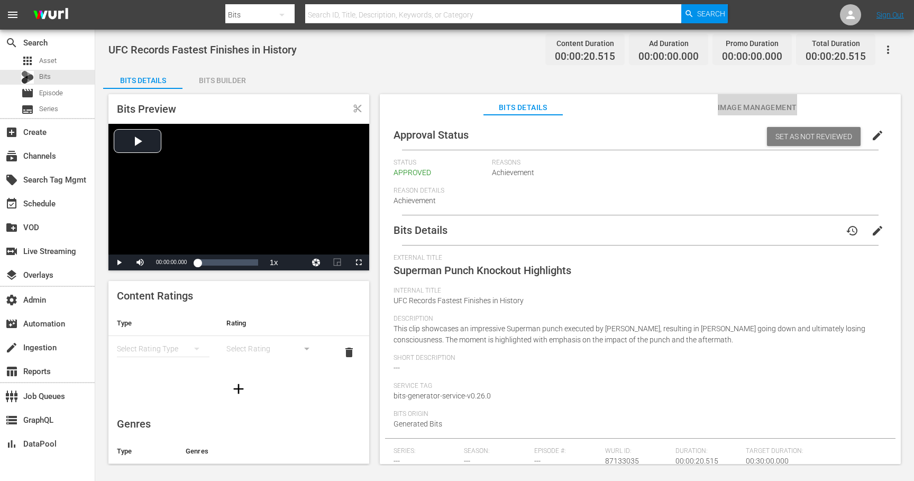
click at [749, 107] on span "Image Management" at bounding box center [756, 107] width 79 height 13
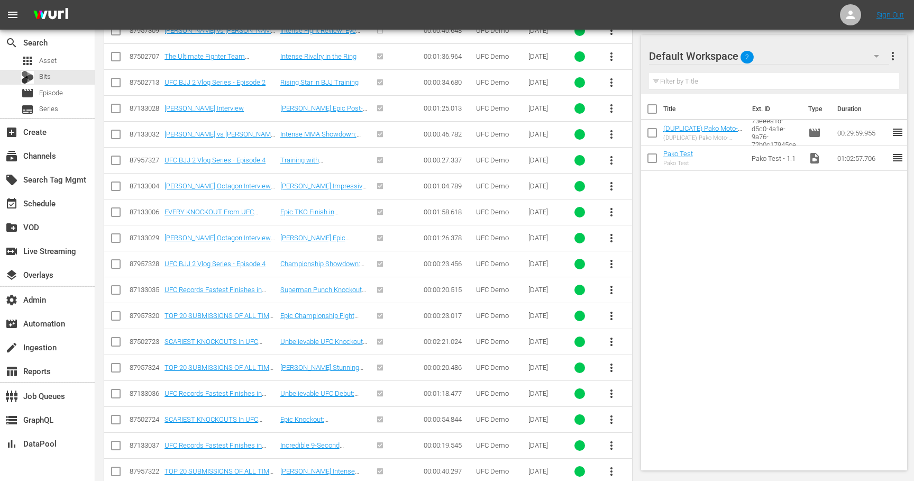
scroll to position [393, 0]
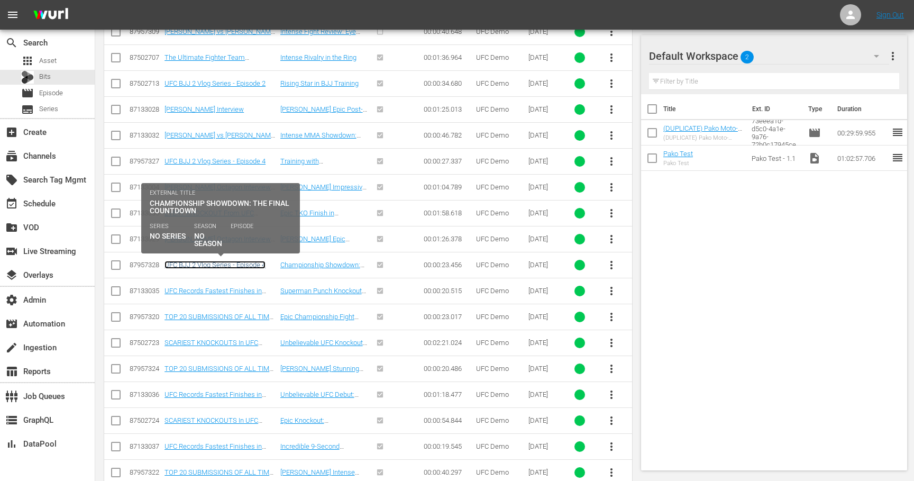
click at [228, 263] on link "UFC BJJ 2 Vlog Series - Episode 4" at bounding box center [214, 265] width 101 height 8
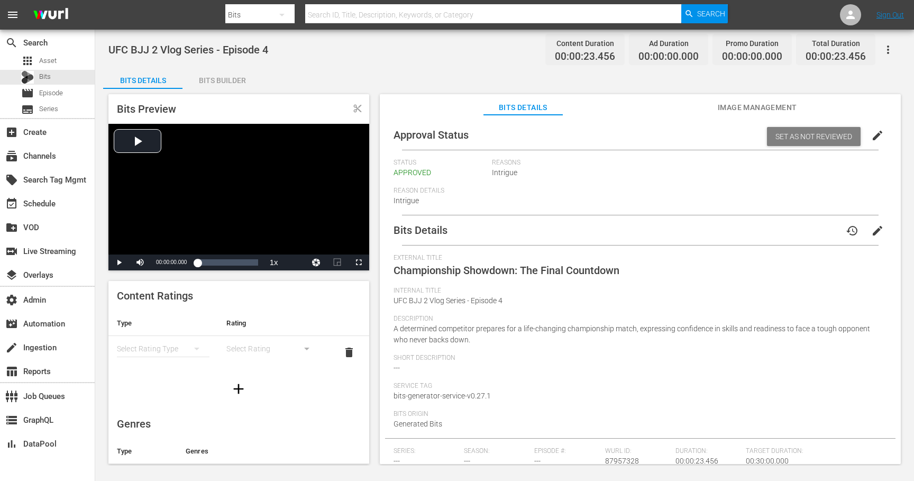
click at [739, 102] on span "Image Management" at bounding box center [756, 107] width 79 height 13
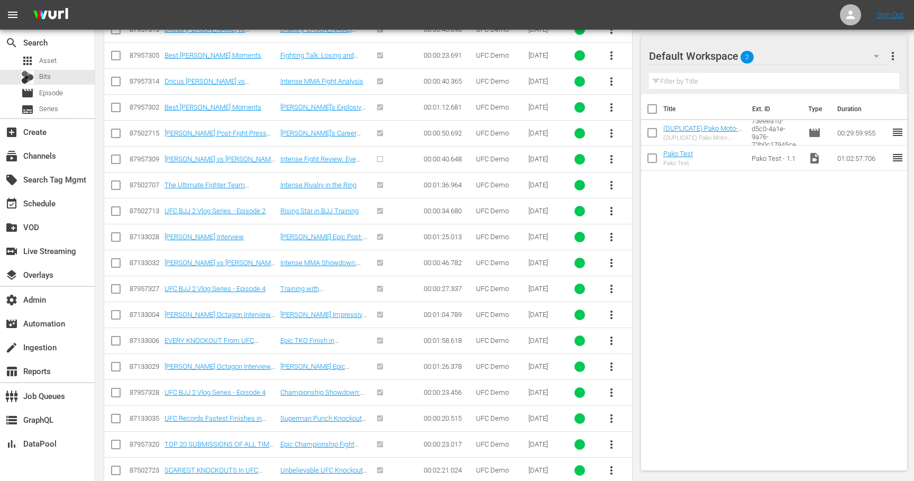
scroll to position [266, 0]
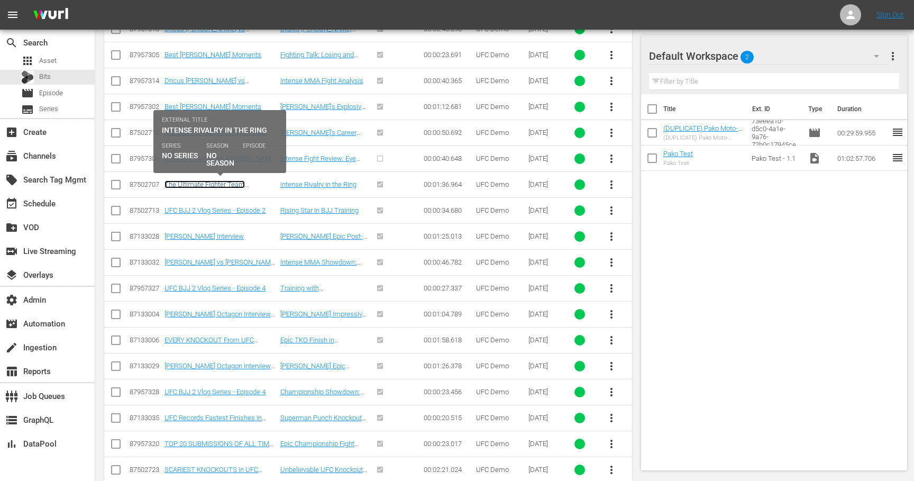
click at [234, 183] on link "The Ultimate Fighter Team [PERSON_NAME] vs Team Faber - The Skirmish" at bounding box center [214, 192] width 100 height 24
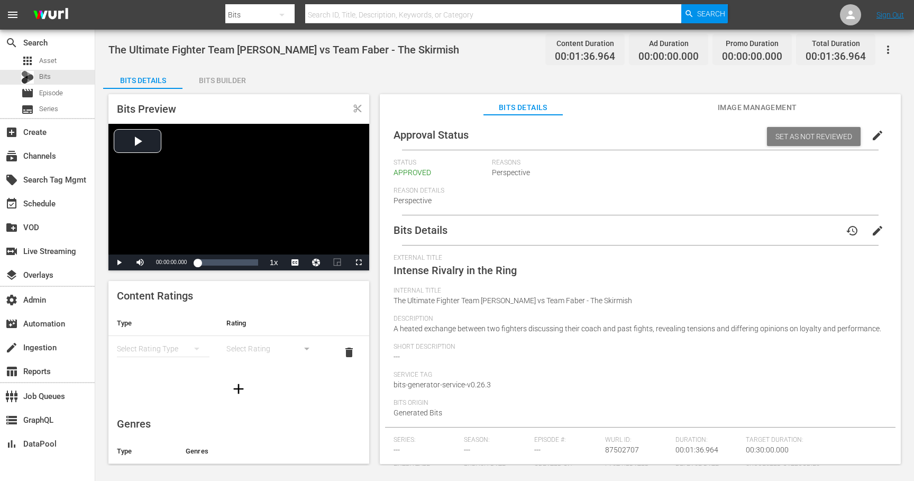
click at [728, 112] on span "Image Management" at bounding box center [756, 107] width 79 height 13
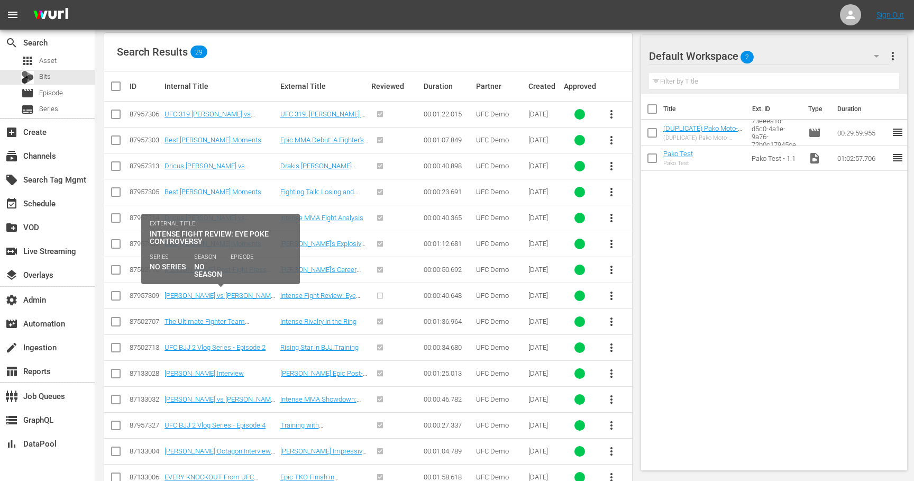
scroll to position [141, 0]
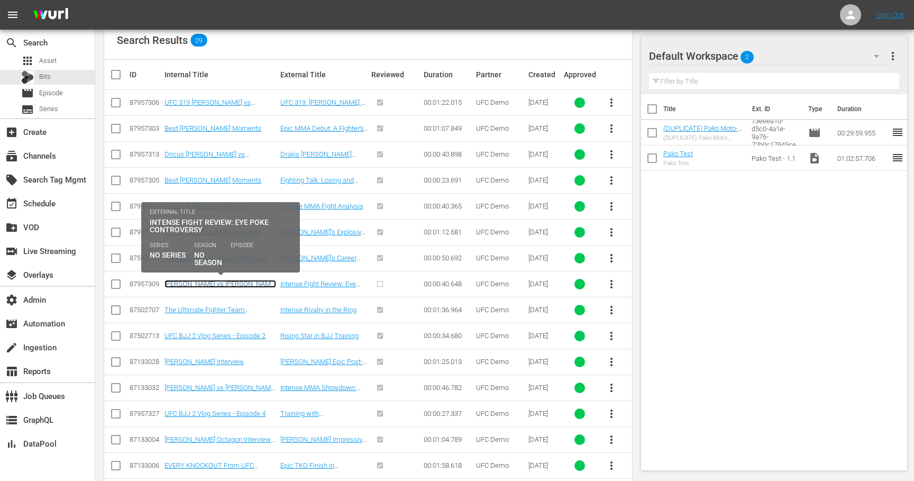
click at [244, 282] on link "[PERSON_NAME] vs [PERSON_NAME] FULL FIGHT UFC Vegas 109" at bounding box center [220, 288] width 112 height 16
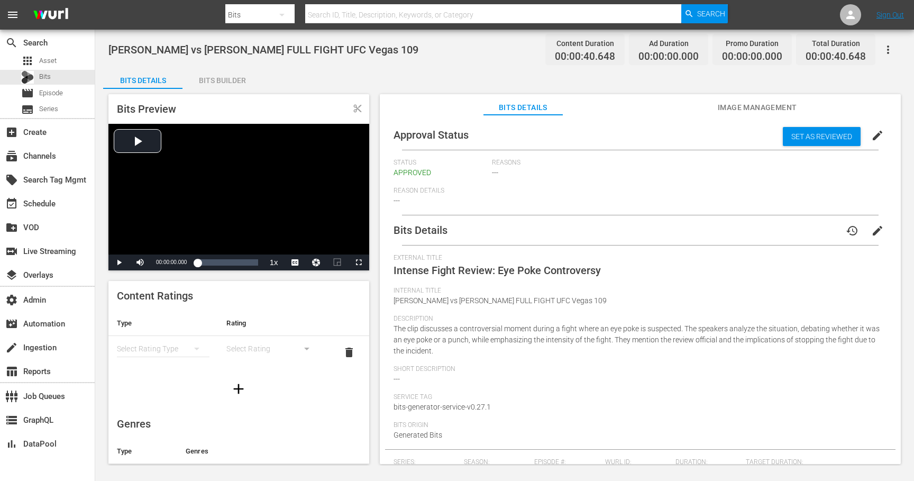
click at [723, 110] on span "Image Management" at bounding box center [756, 107] width 79 height 13
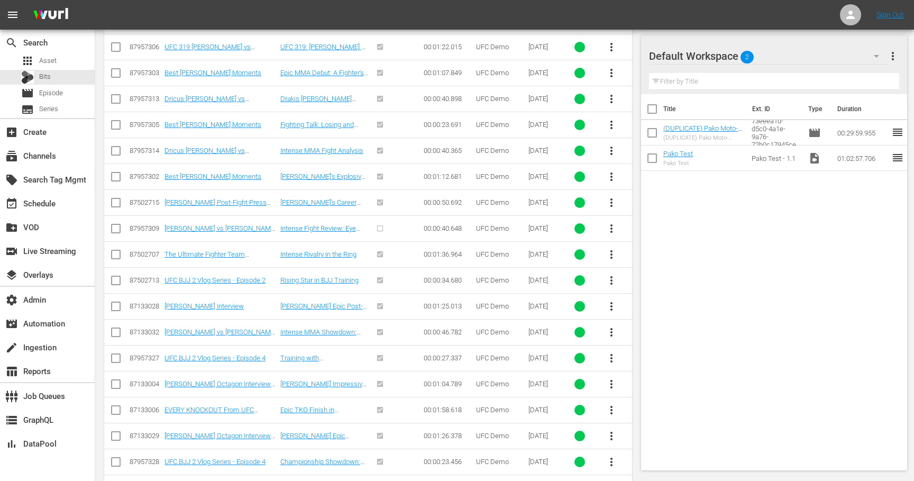
scroll to position [197, 0]
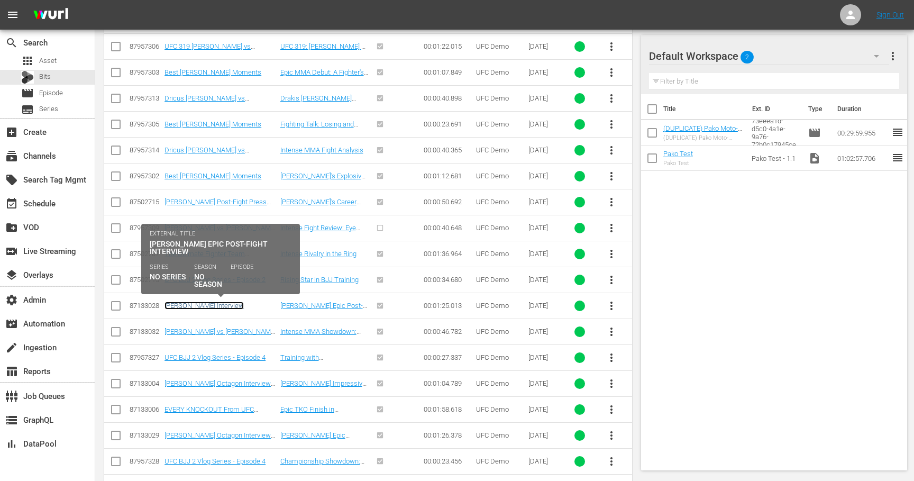
click at [203, 305] on link "[PERSON_NAME] Interview" at bounding box center [203, 305] width 79 height 8
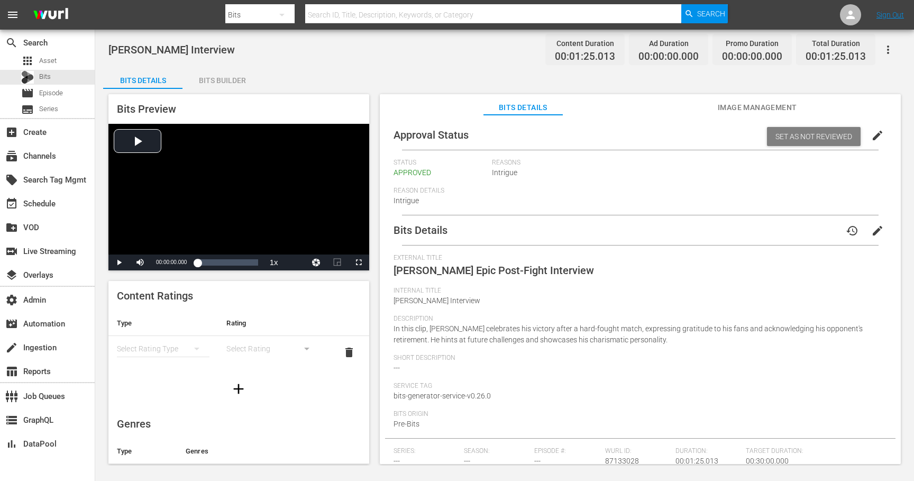
click at [748, 110] on span "Image Management" at bounding box center [756, 107] width 79 height 13
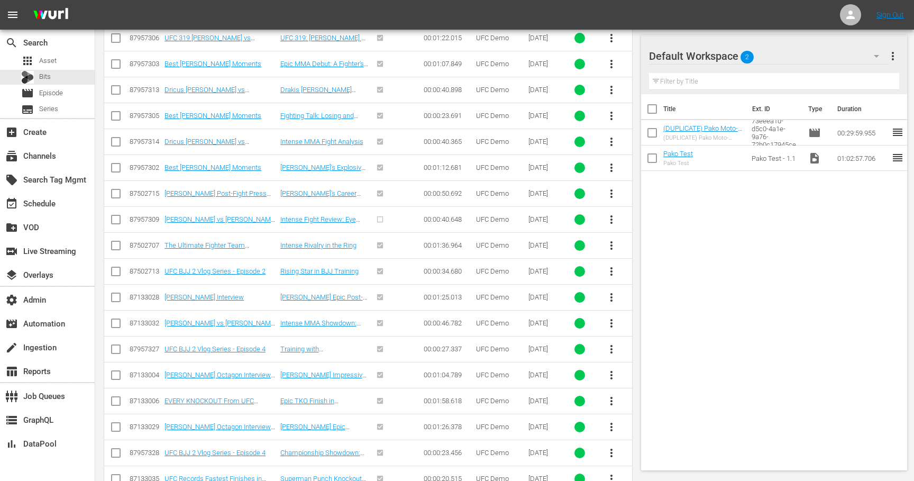
scroll to position [207, 0]
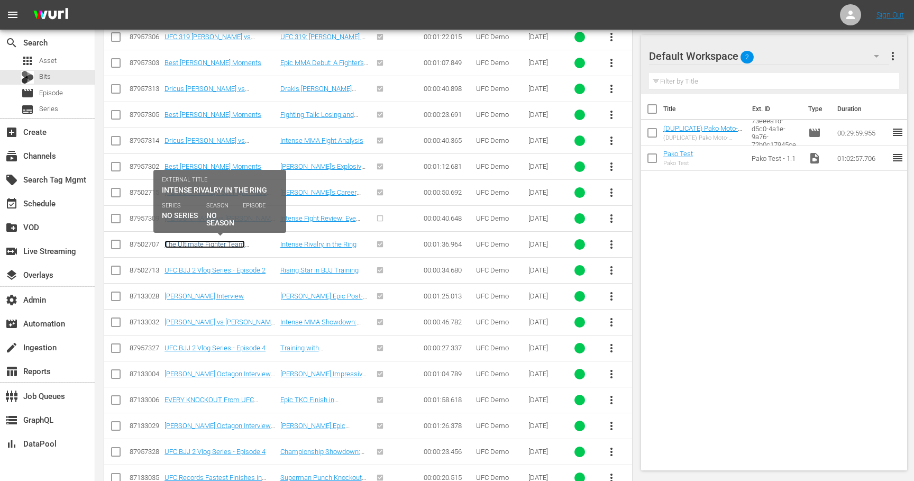
click at [236, 245] on link "The Ultimate Fighter Team [PERSON_NAME] vs Team Faber - The Skirmish" at bounding box center [214, 252] width 100 height 24
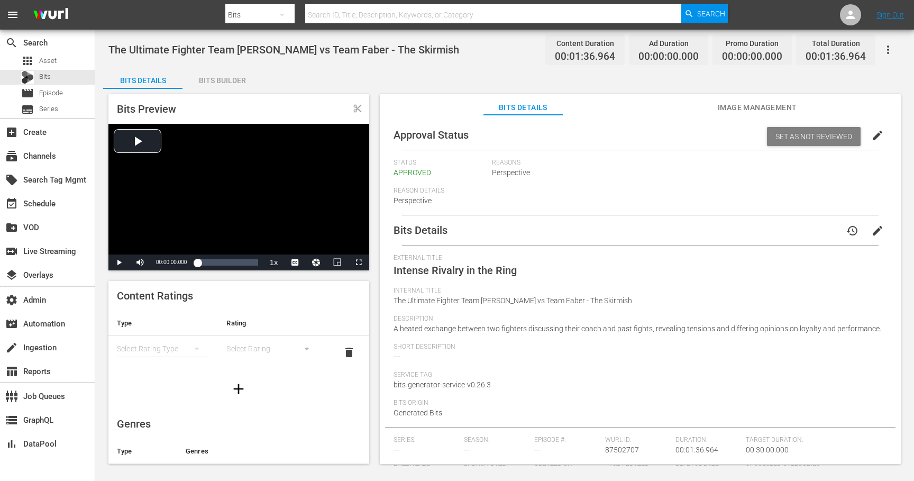
click at [745, 106] on span "Image Management" at bounding box center [756, 107] width 79 height 13
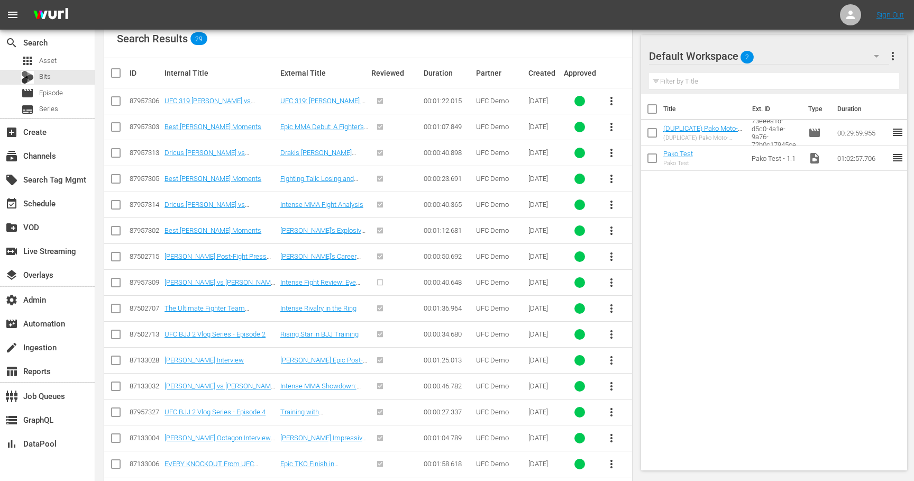
scroll to position [143, 0]
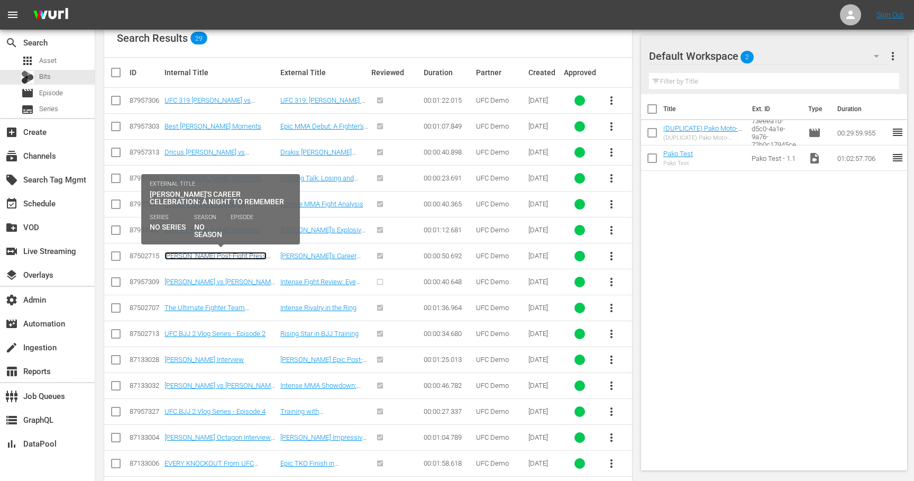
click at [237, 256] on link "[PERSON_NAME] Post-Fight Press Conference UFC 318" at bounding box center [215, 260] width 102 height 16
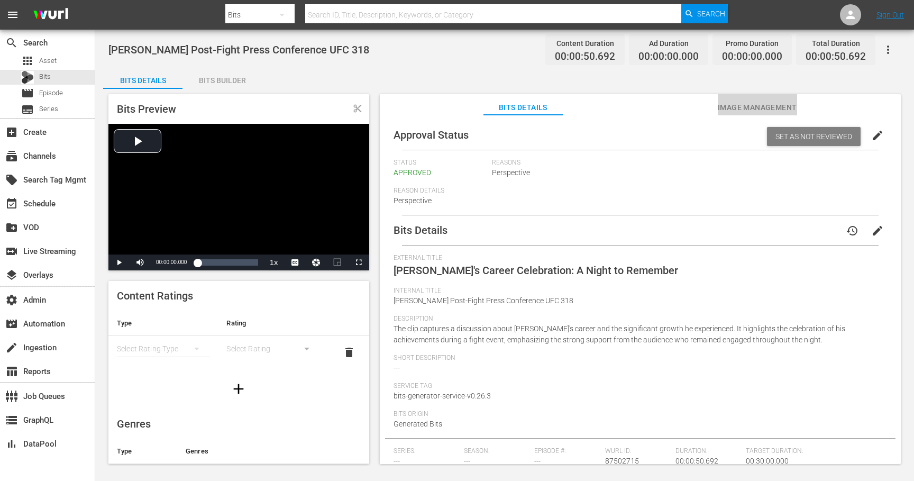
click at [737, 111] on span "Image Management" at bounding box center [756, 107] width 79 height 13
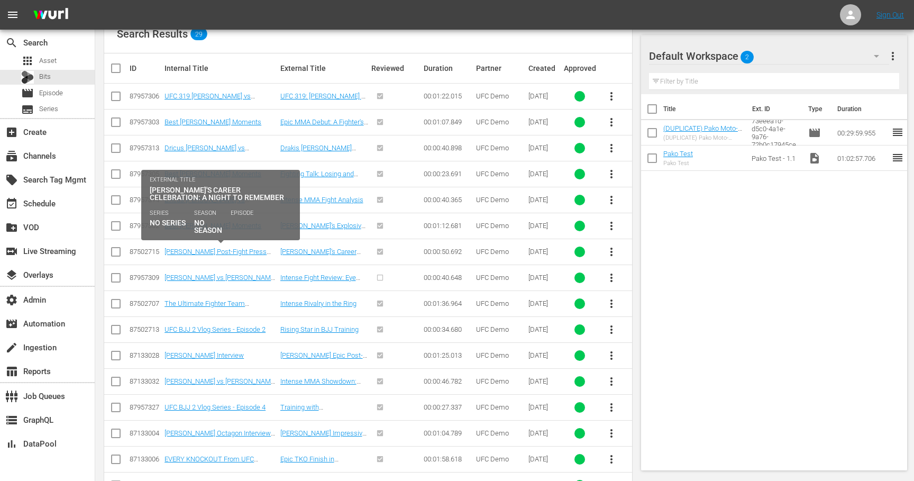
scroll to position [148, 0]
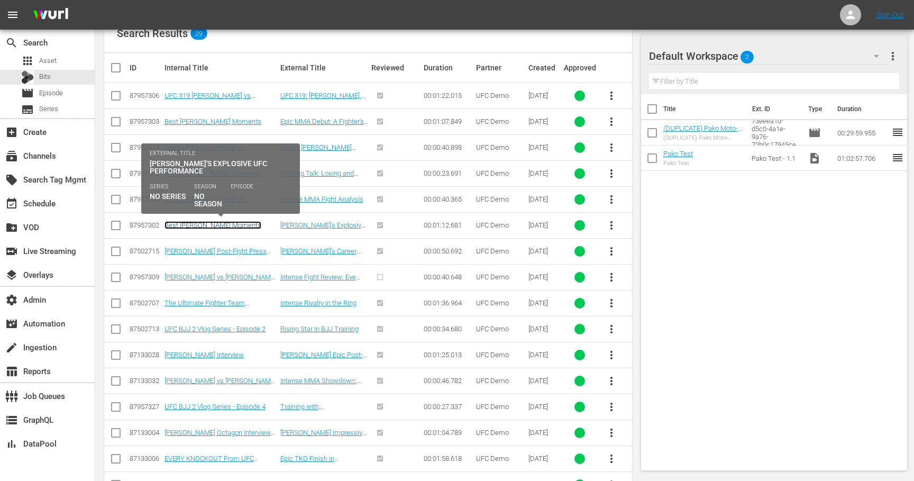
click at [233, 224] on link "Best [PERSON_NAME] Moments" at bounding box center [212, 225] width 97 height 8
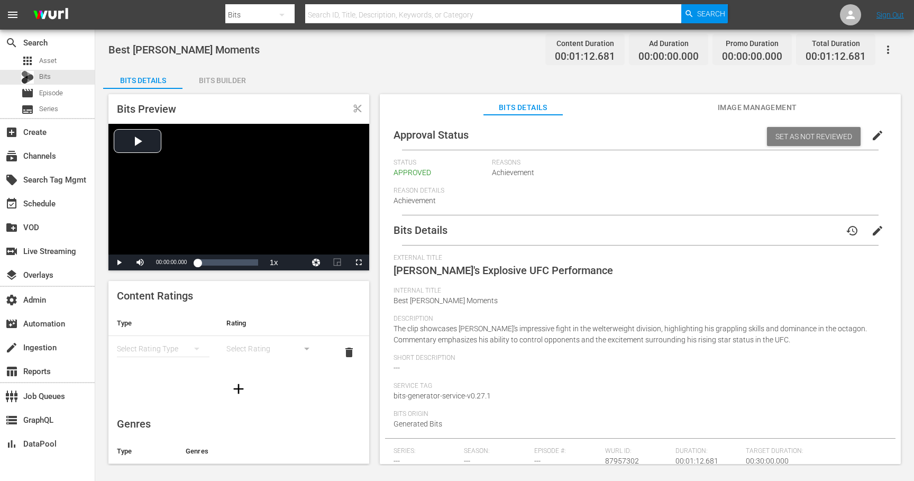
click at [741, 105] on span "Image Management" at bounding box center [756, 107] width 79 height 13
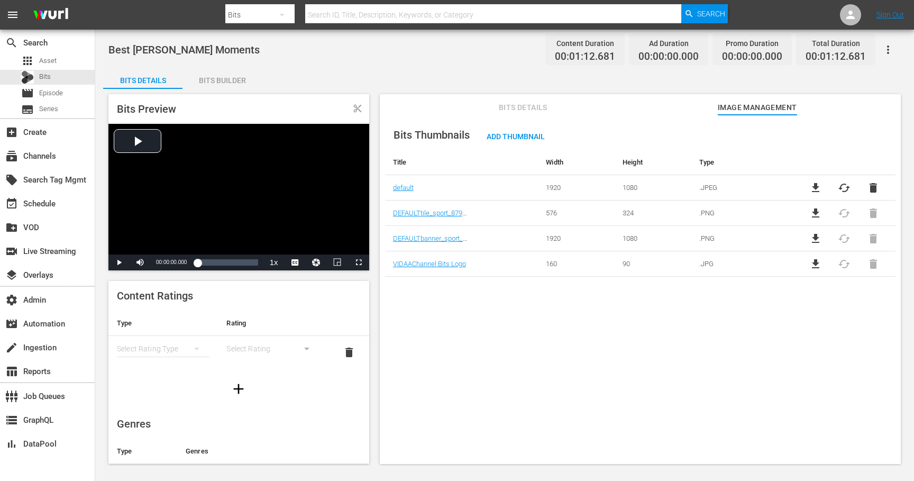
scroll to position [1, 0]
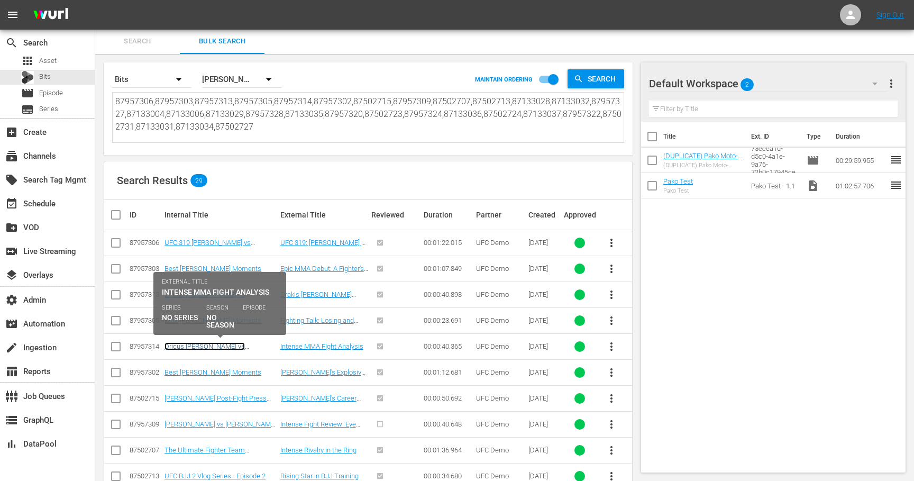
click at [220, 348] on link "Dricus [PERSON_NAME] vs [PERSON_NAME] FULL FIGHT UFC 319" at bounding box center [215, 354] width 103 height 24
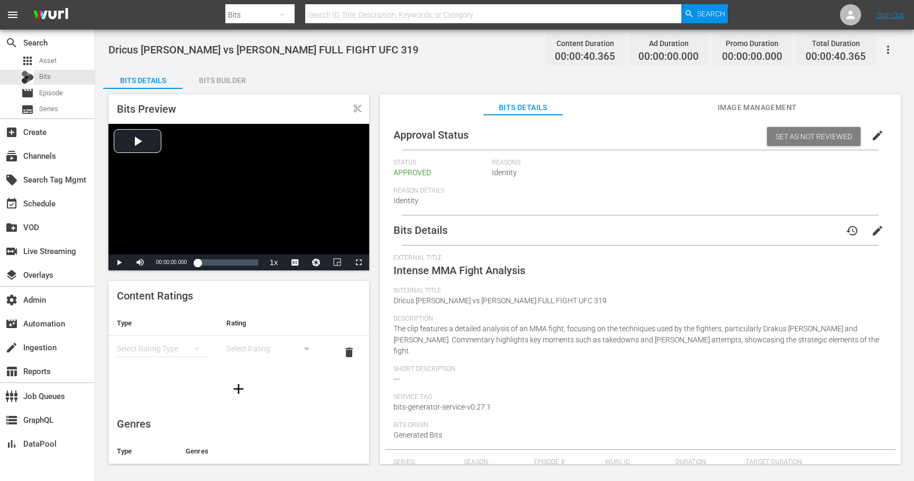
click at [746, 110] on span "Image Management" at bounding box center [756, 107] width 79 height 13
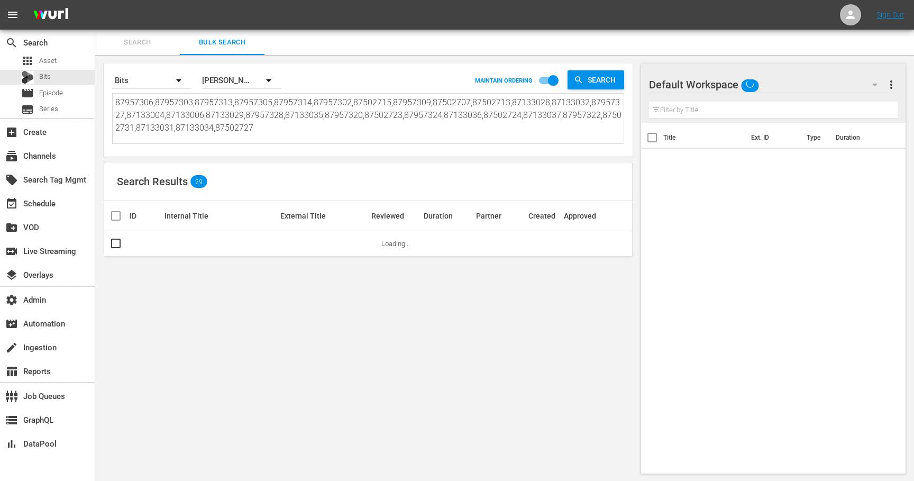
scroll to position [1, 0]
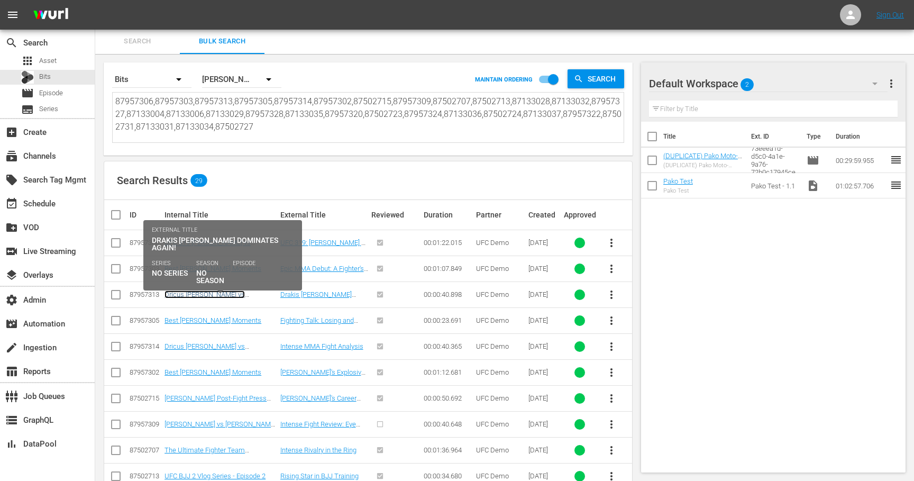
click at [227, 292] on link "Dricus [PERSON_NAME] vs [PERSON_NAME] FULL FIGHT UFC 319" at bounding box center [215, 302] width 103 height 24
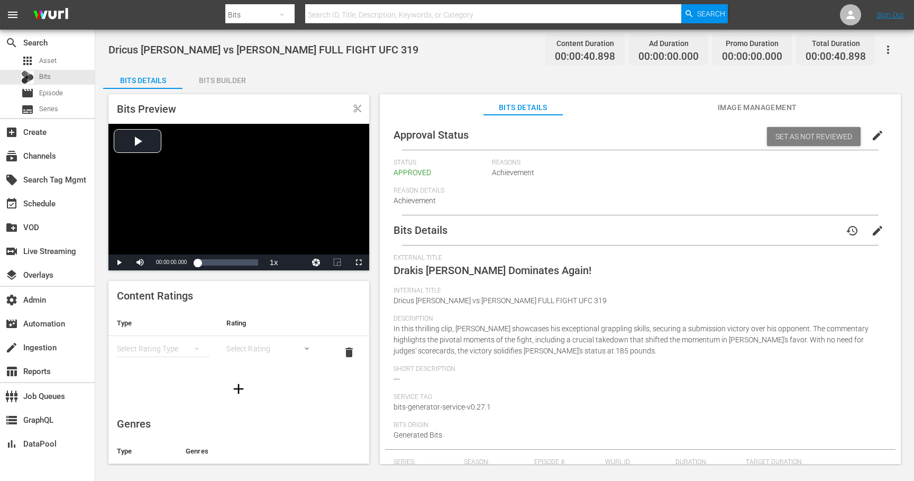
click at [745, 109] on span "Image Management" at bounding box center [756, 107] width 79 height 13
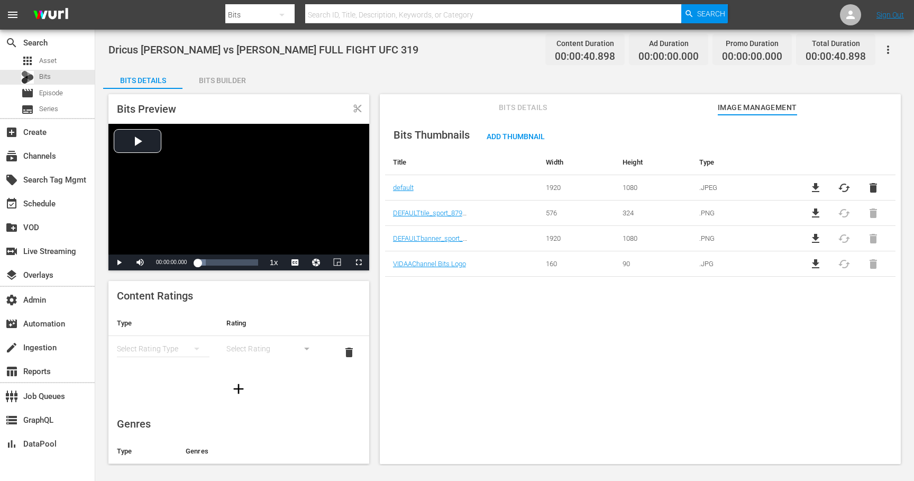
scroll to position [1, 0]
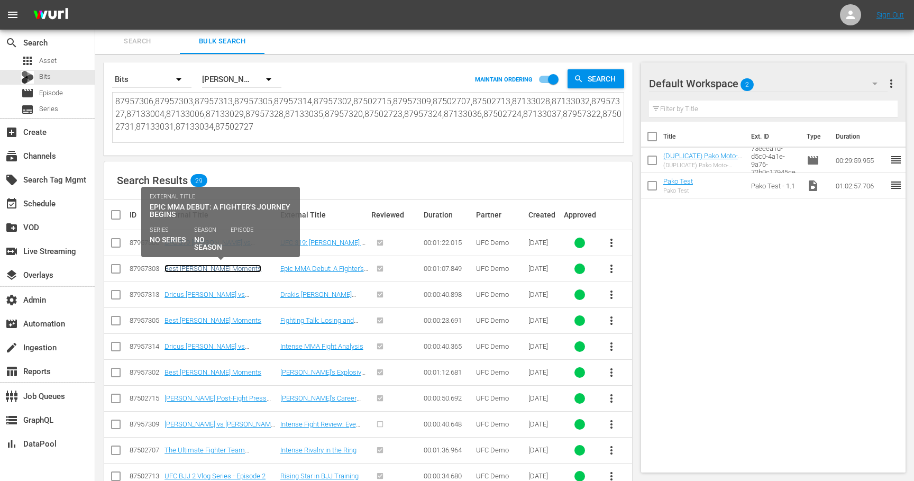
click at [225, 268] on link "Best [PERSON_NAME] Moments" at bounding box center [212, 268] width 97 height 8
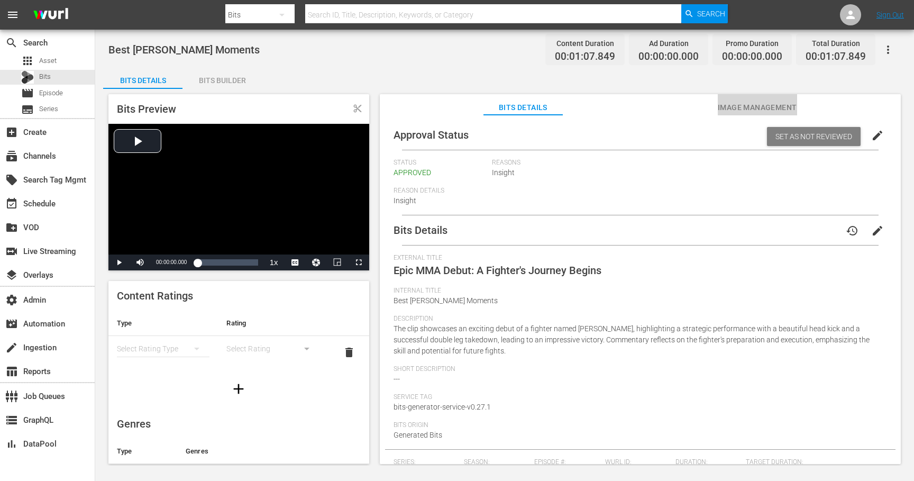
click at [746, 107] on span "Image Management" at bounding box center [756, 107] width 79 height 13
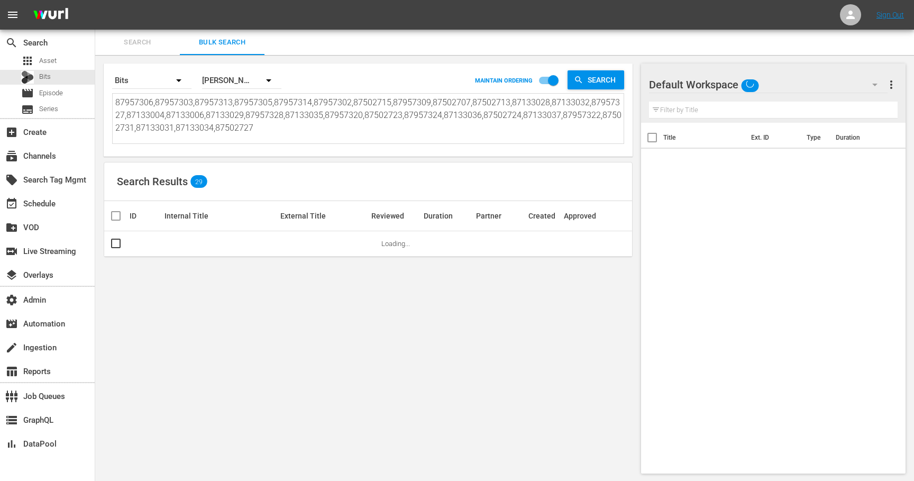
scroll to position [1, 0]
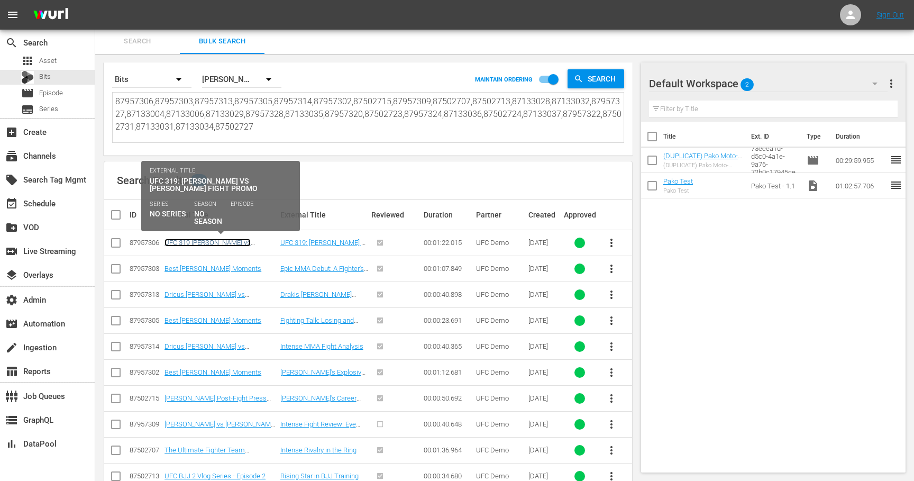
click at [248, 242] on link "UFC 319 [PERSON_NAME] vs [PERSON_NAME] - [DATE] Fight Promo" at bounding box center [210, 250] width 92 height 24
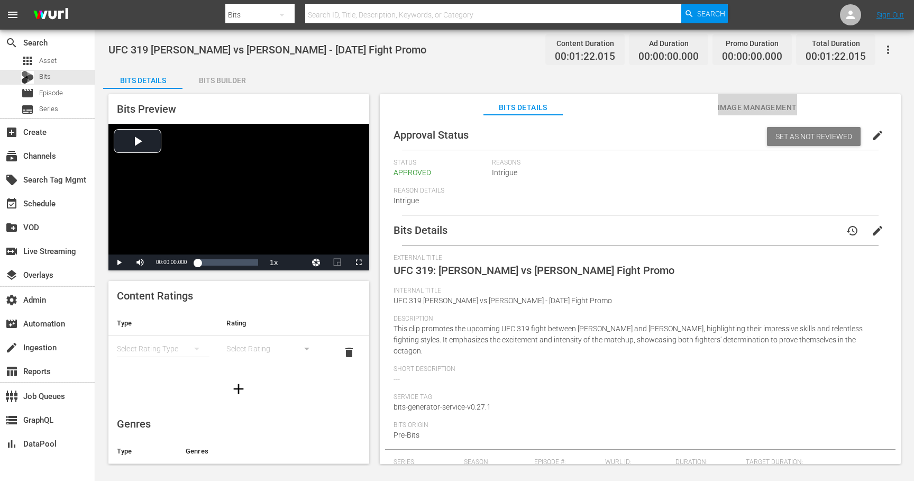
click at [774, 108] on span "Image Management" at bounding box center [756, 107] width 79 height 13
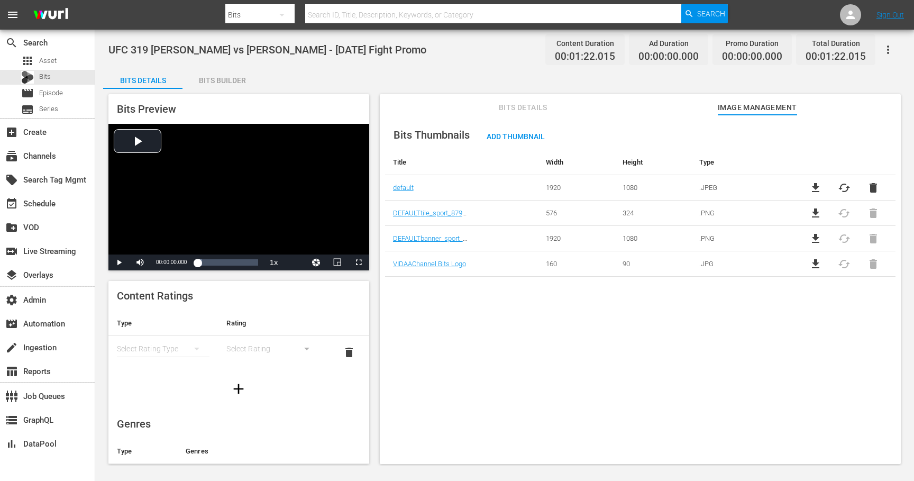
scroll to position [1, 0]
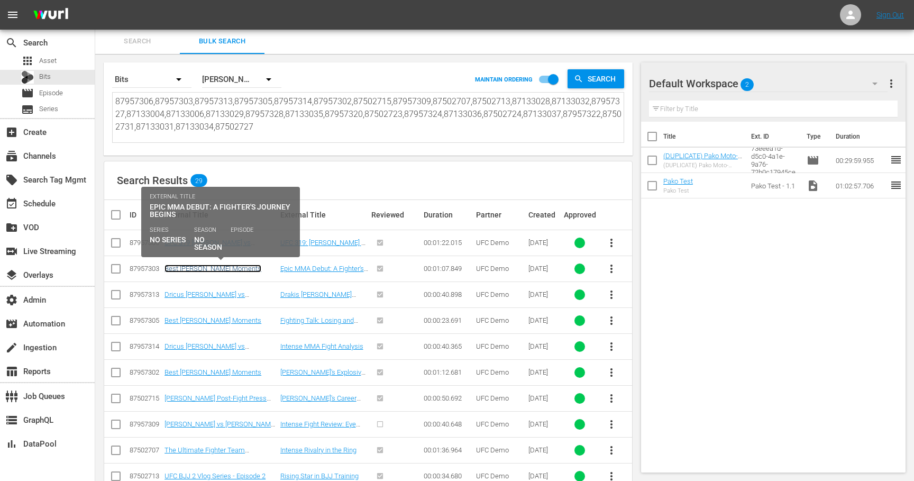
click at [207, 269] on link "Best [PERSON_NAME] Moments" at bounding box center [212, 268] width 97 height 8
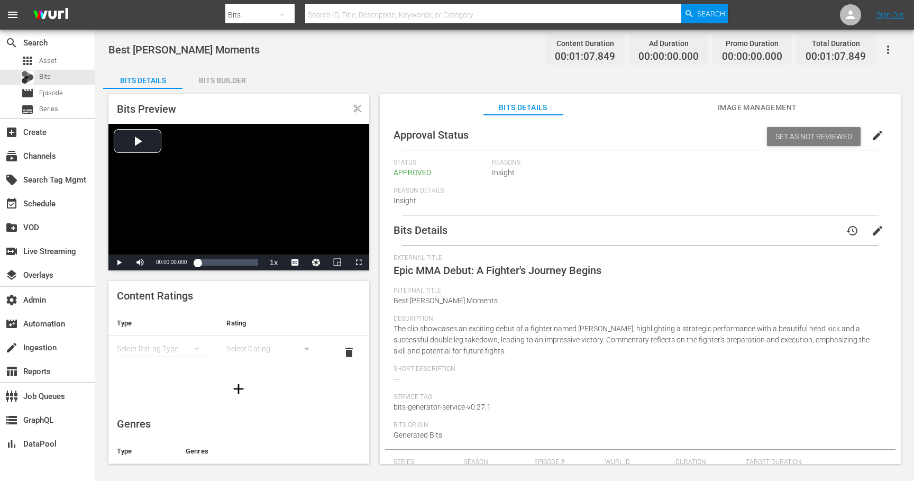
click at [735, 101] on span "Image Management" at bounding box center [756, 107] width 79 height 13
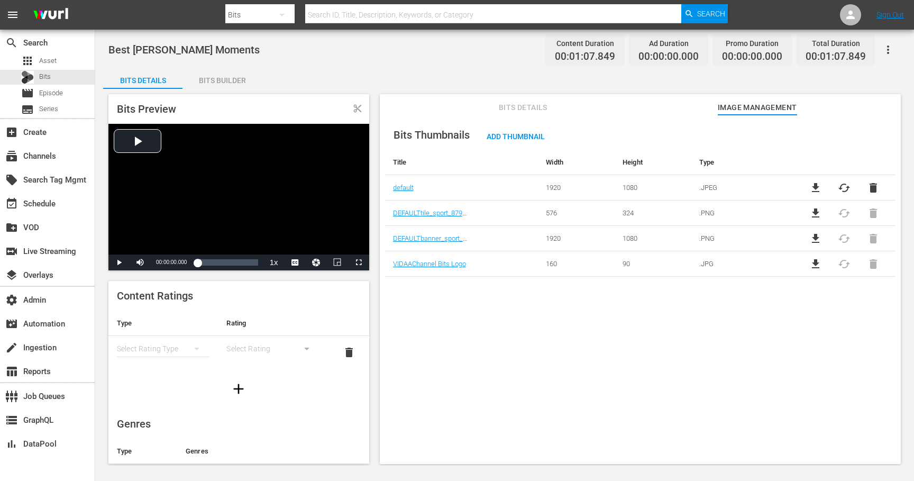
scroll to position [1, 0]
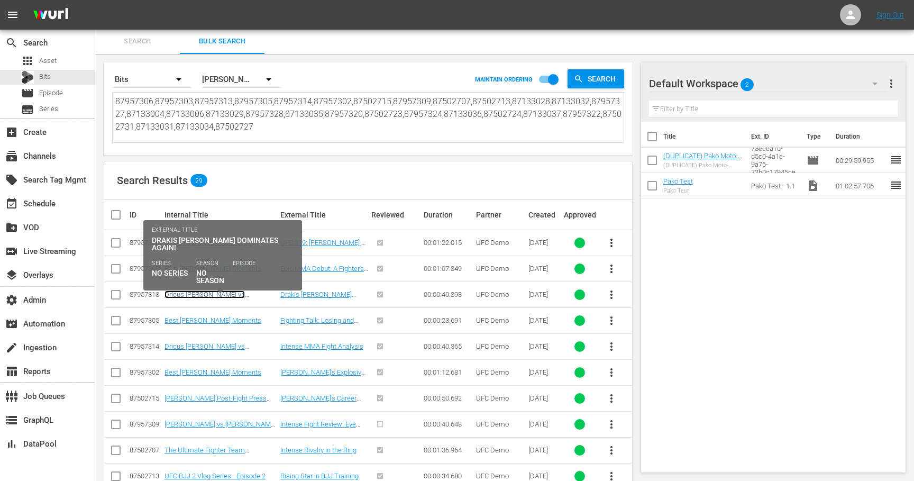
click at [229, 294] on link "Dricus [PERSON_NAME] vs [PERSON_NAME] FULL FIGHT UFC 319" at bounding box center [215, 302] width 103 height 24
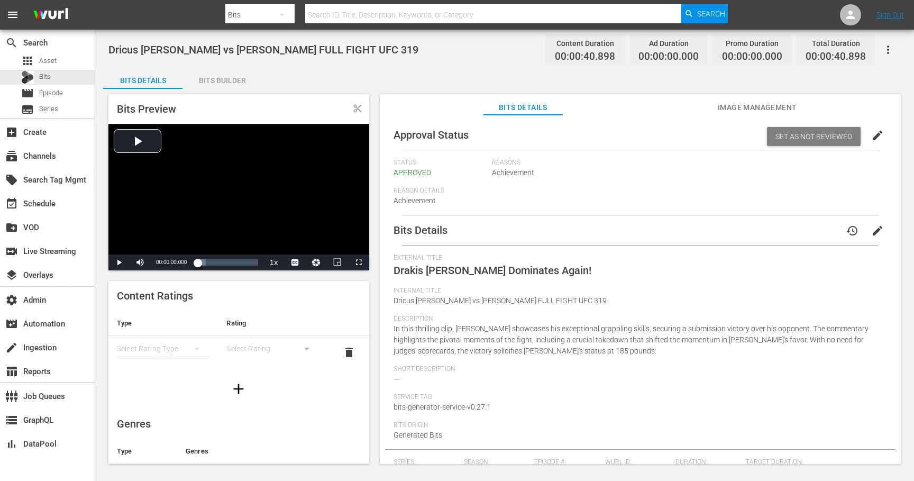
click at [762, 103] on span "Image Management" at bounding box center [756, 107] width 79 height 13
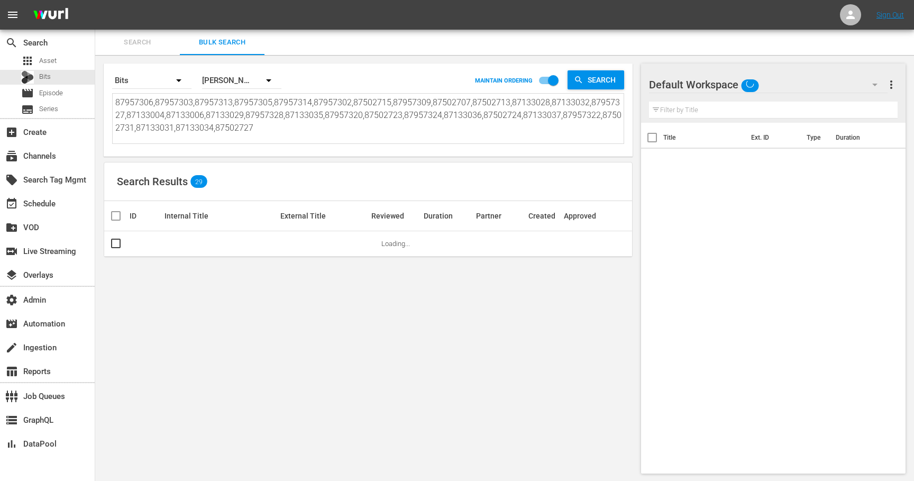
scroll to position [1, 0]
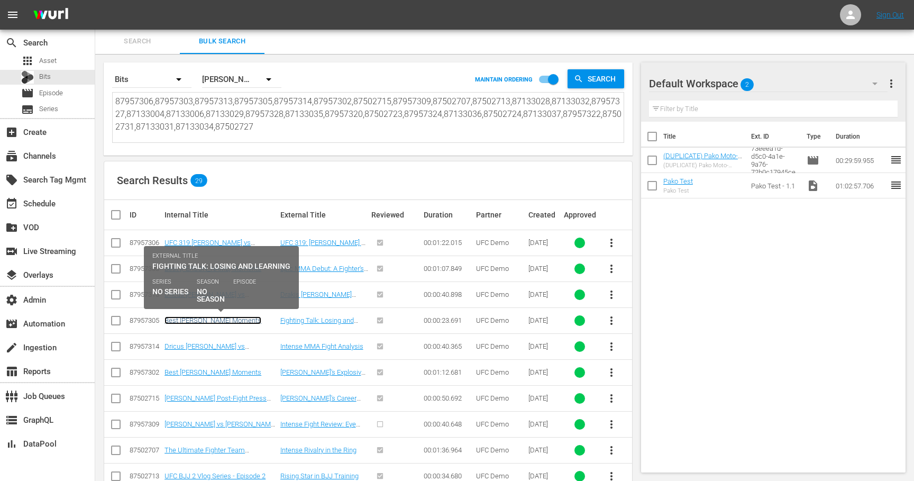
click at [197, 319] on link "Best [PERSON_NAME] Moments" at bounding box center [212, 320] width 97 height 8
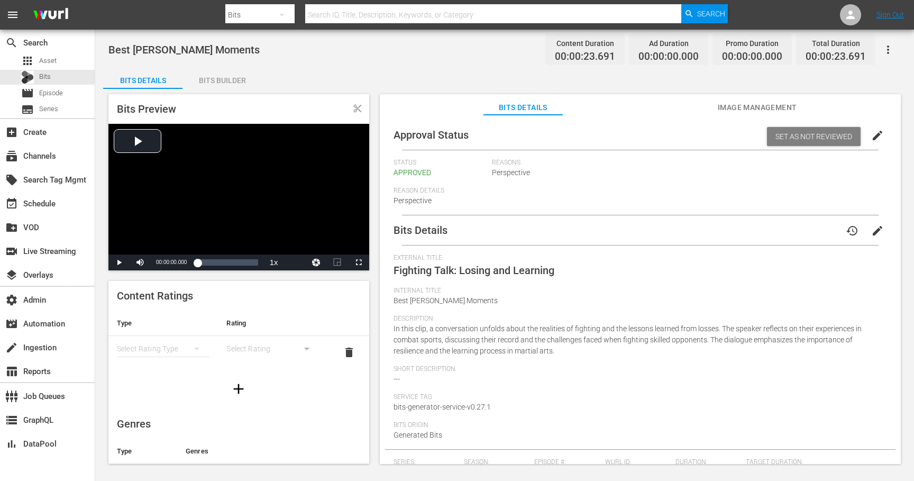
click at [734, 107] on span "Image Management" at bounding box center [756, 107] width 79 height 13
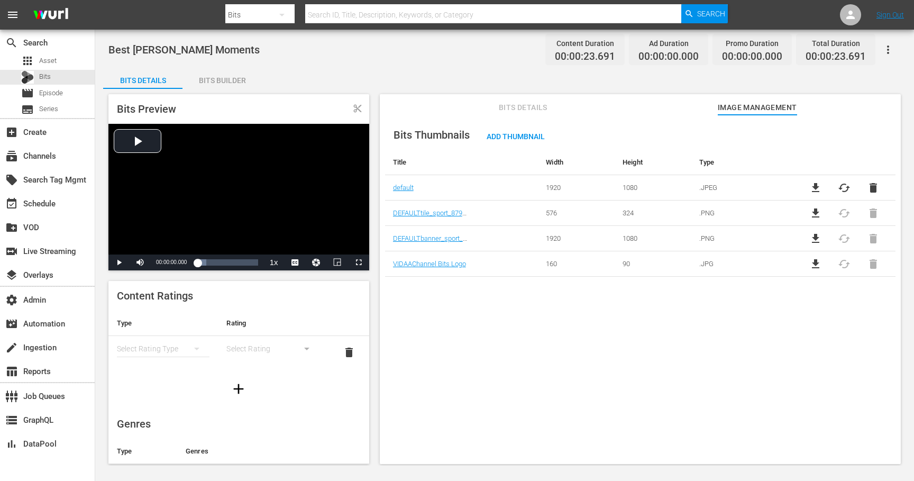
scroll to position [1, 0]
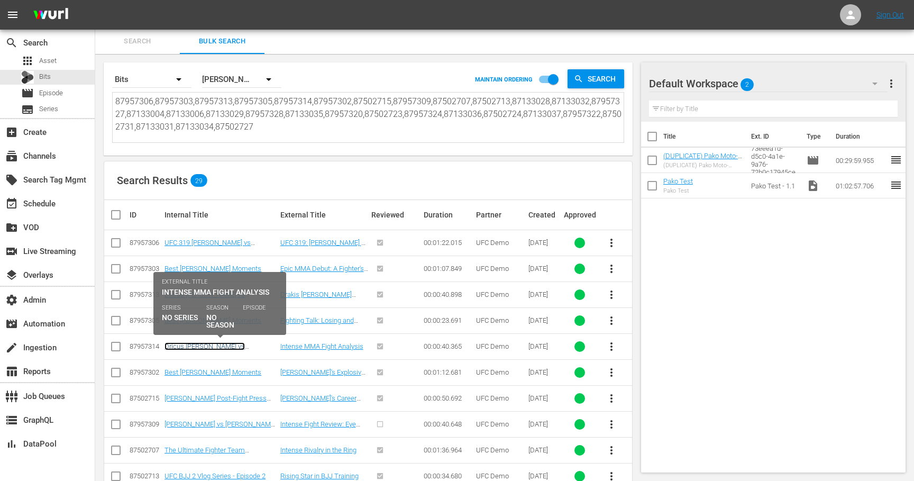
click at [241, 344] on link "Dricus [PERSON_NAME] vs [PERSON_NAME] FULL FIGHT UFC 319" at bounding box center [215, 354] width 103 height 24
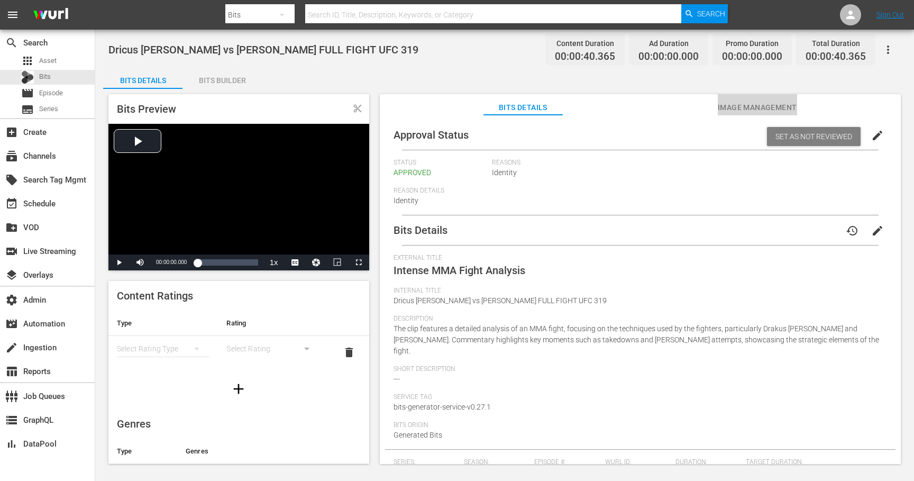
click at [732, 106] on span "Image Management" at bounding box center [756, 107] width 79 height 13
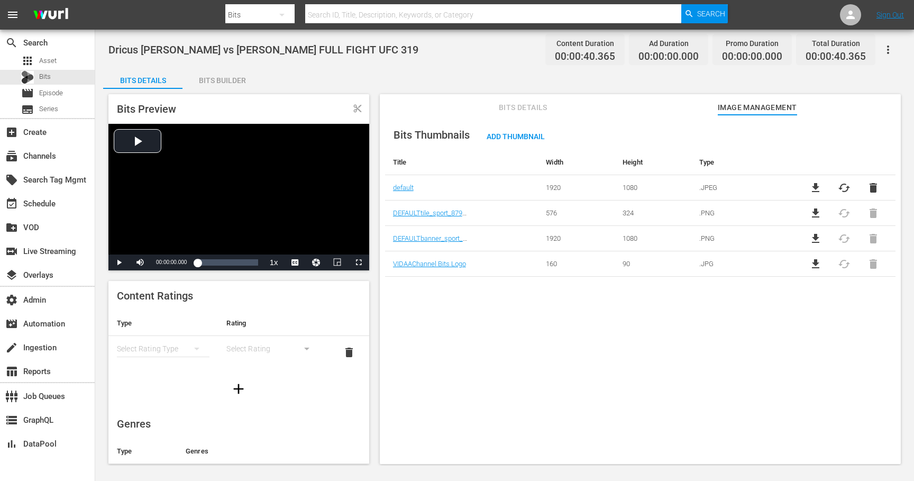
scroll to position [1, 0]
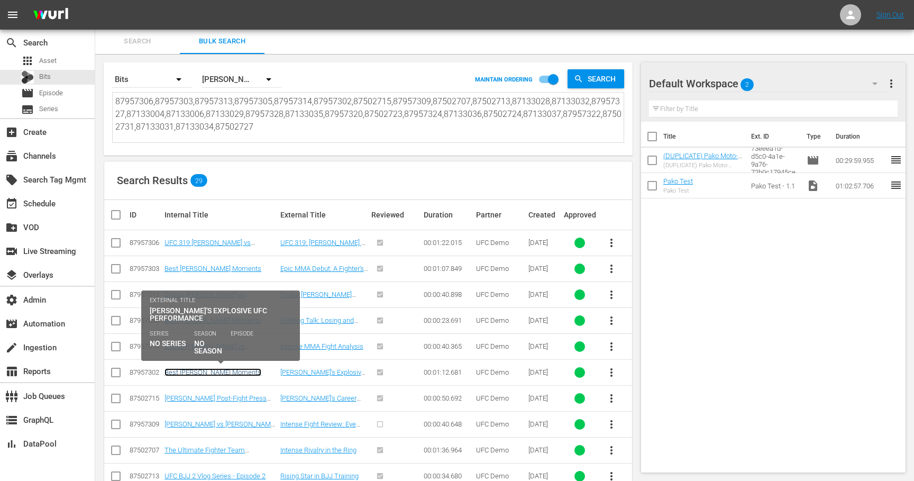
click at [218, 372] on link "Best [PERSON_NAME] Moments" at bounding box center [212, 372] width 97 height 8
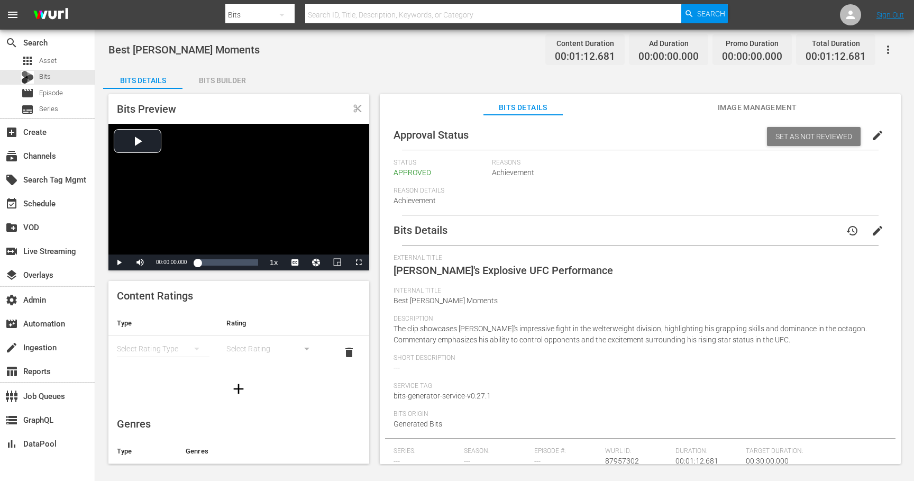
click at [738, 109] on span "Image Management" at bounding box center [756, 107] width 79 height 13
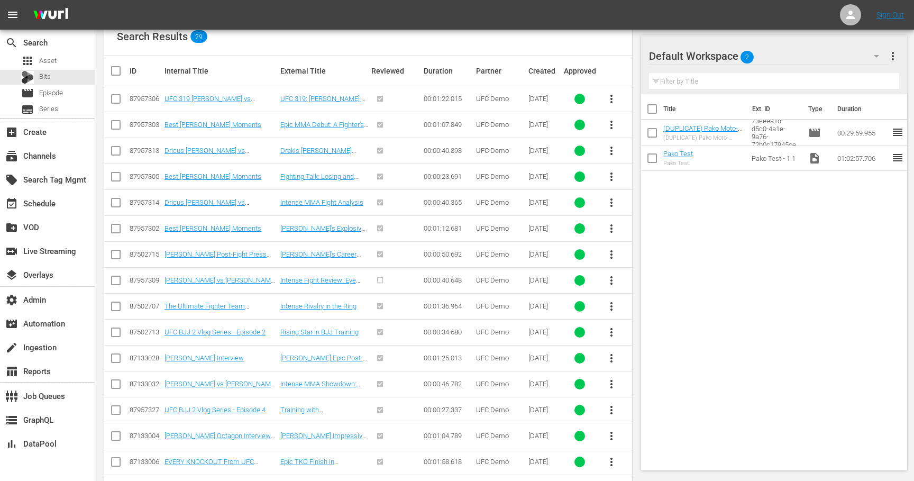
scroll to position [146, 0]
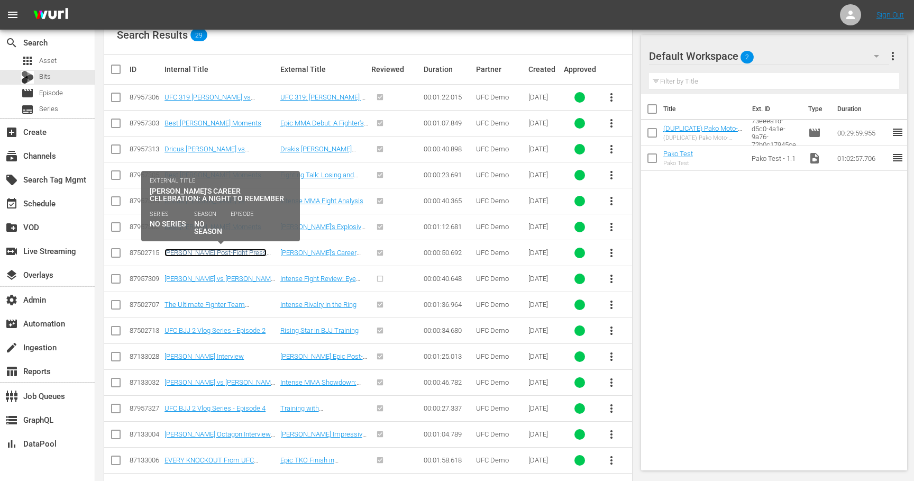
click at [216, 256] on link "[PERSON_NAME] Post-Fight Press Conference UFC 318" at bounding box center [215, 256] width 102 height 16
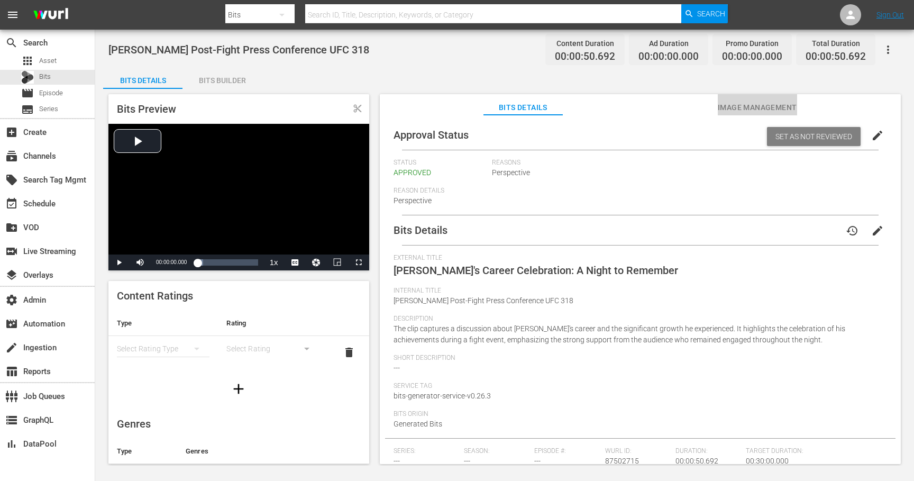
click at [737, 110] on span "Image Management" at bounding box center [756, 107] width 79 height 13
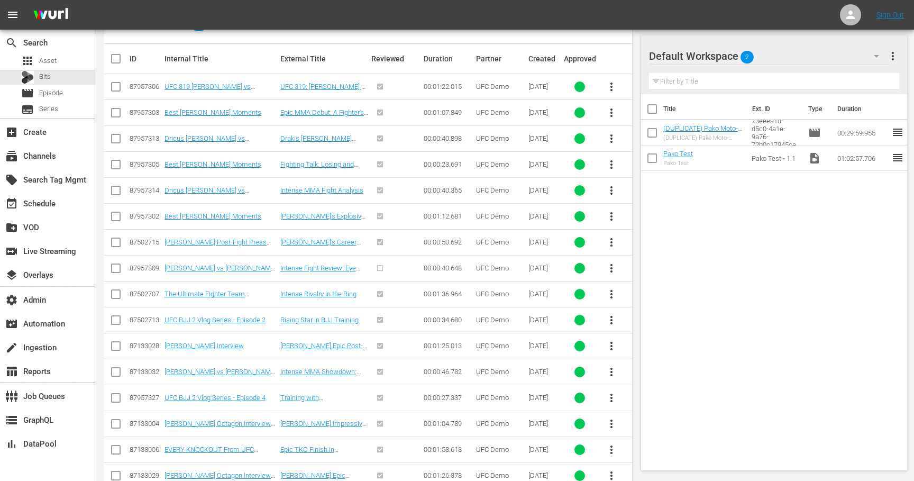
scroll to position [161, 0]
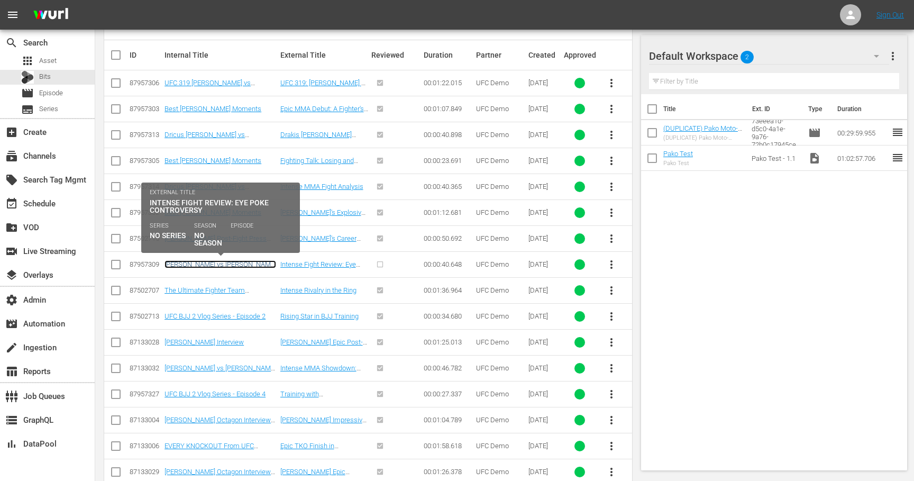
click at [232, 266] on link "[PERSON_NAME] vs [PERSON_NAME] FULL FIGHT UFC Vegas 109" at bounding box center [220, 268] width 112 height 16
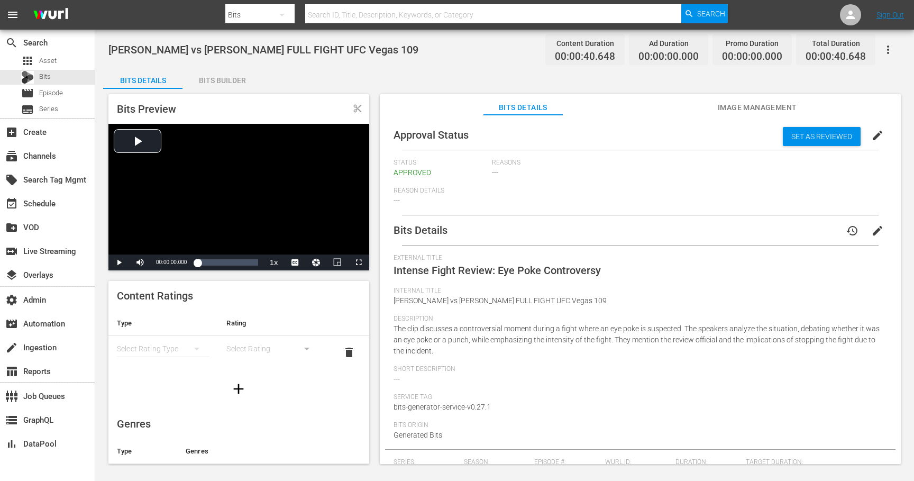
click at [752, 108] on span "Image Management" at bounding box center [756, 107] width 79 height 13
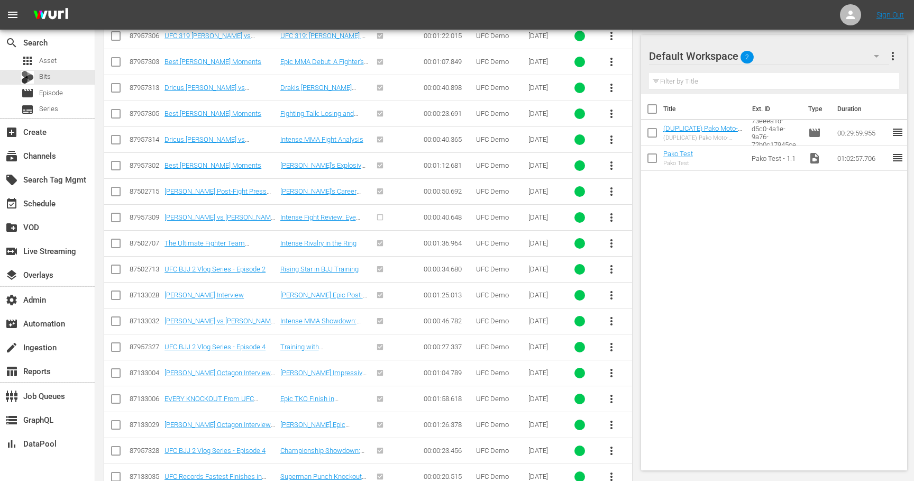
scroll to position [209, 0]
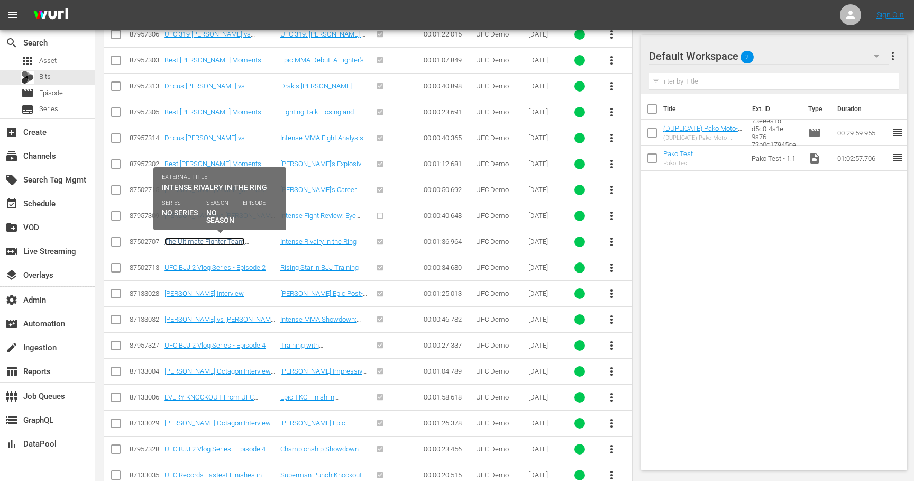
click at [246, 243] on link "The Ultimate Fighter Team [PERSON_NAME] vs Team Faber - The Skirmish" at bounding box center [214, 249] width 100 height 24
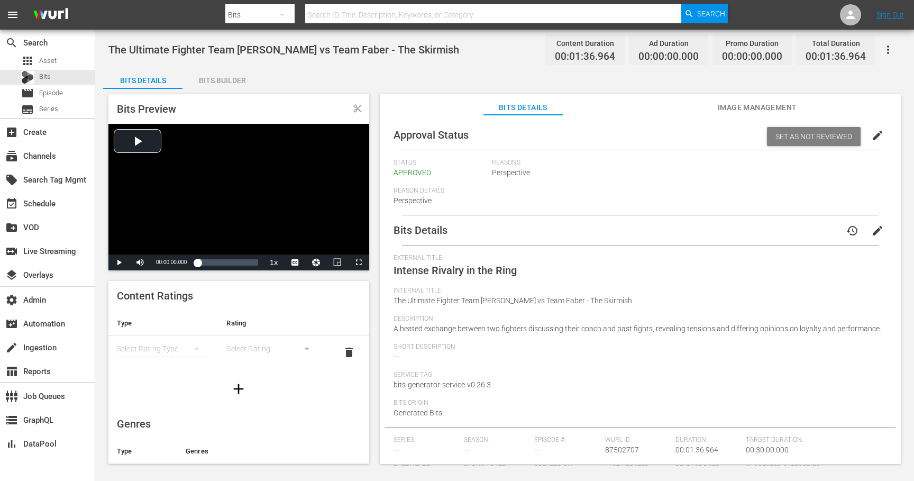
click at [737, 110] on span "Image Management" at bounding box center [756, 107] width 79 height 13
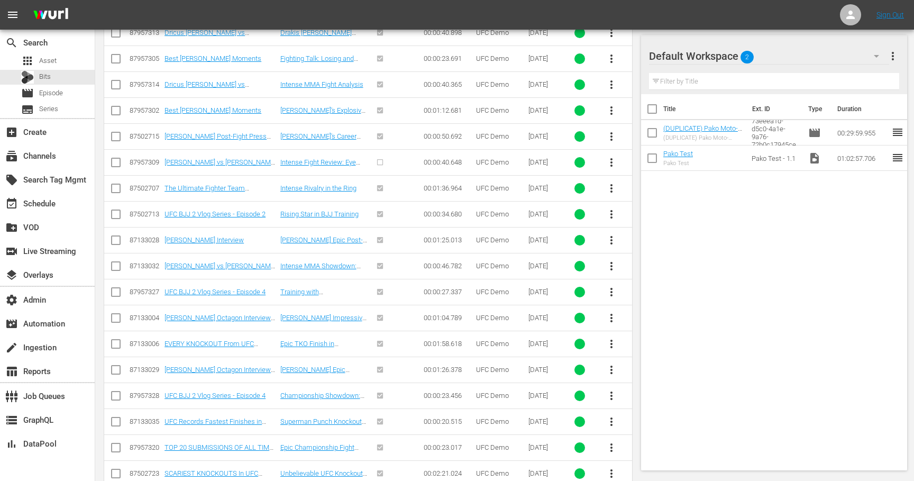
scroll to position [263, 0]
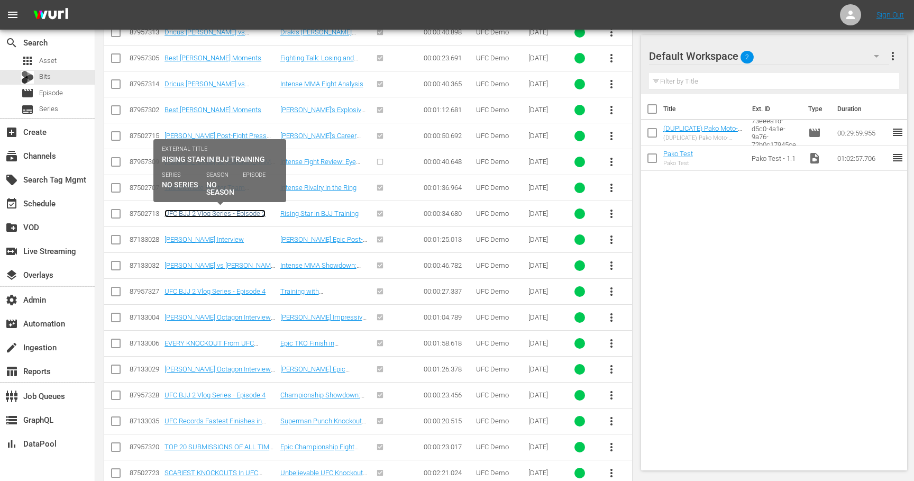
click at [241, 214] on link "UFC BJJ 2 Vlog Series - Episode 2" at bounding box center [214, 213] width 101 height 8
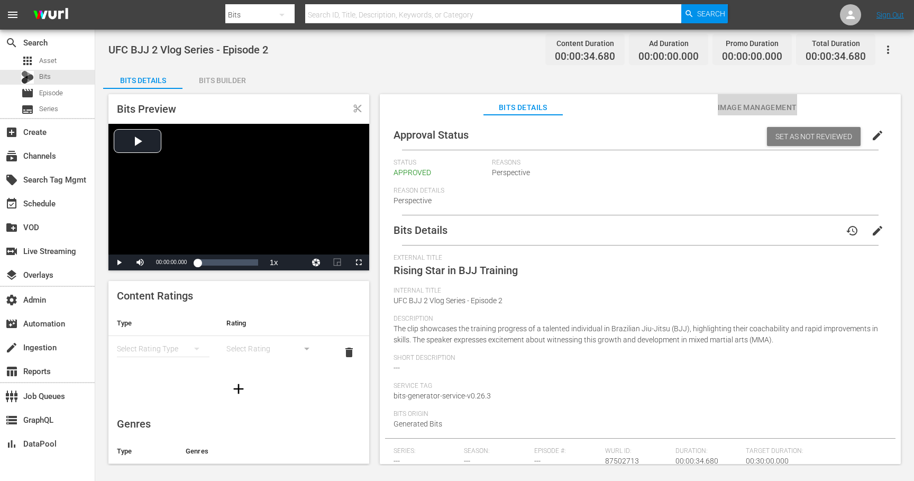
click at [738, 108] on span "Image Management" at bounding box center [756, 107] width 79 height 13
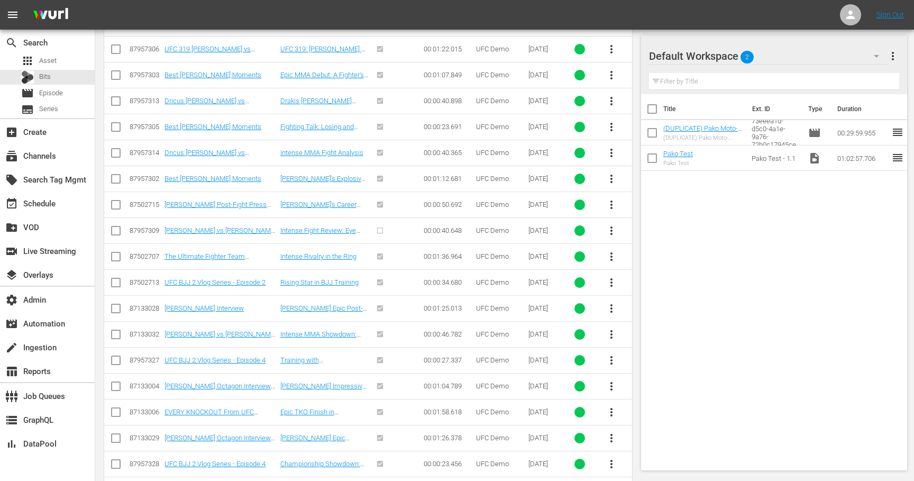
scroll to position [197, 0]
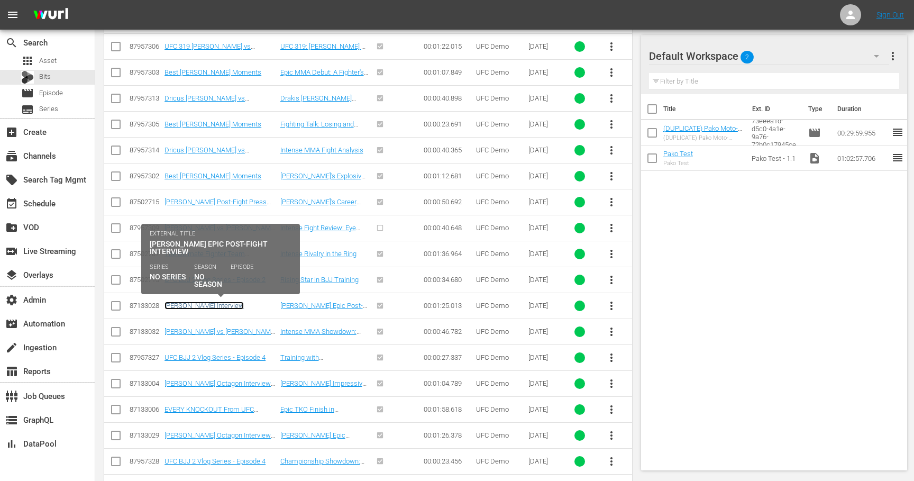
click at [217, 308] on link "[PERSON_NAME] Interview" at bounding box center [203, 305] width 79 height 8
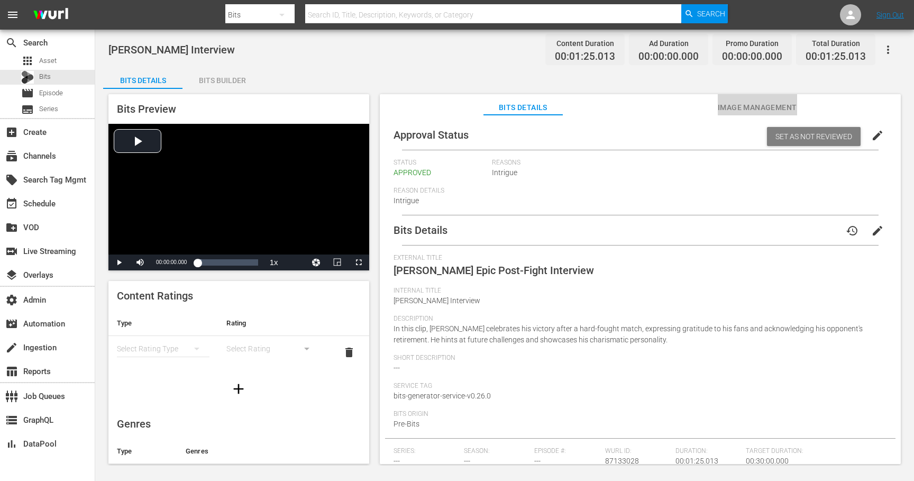
click at [739, 107] on span "Image Management" at bounding box center [756, 107] width 79 height 13
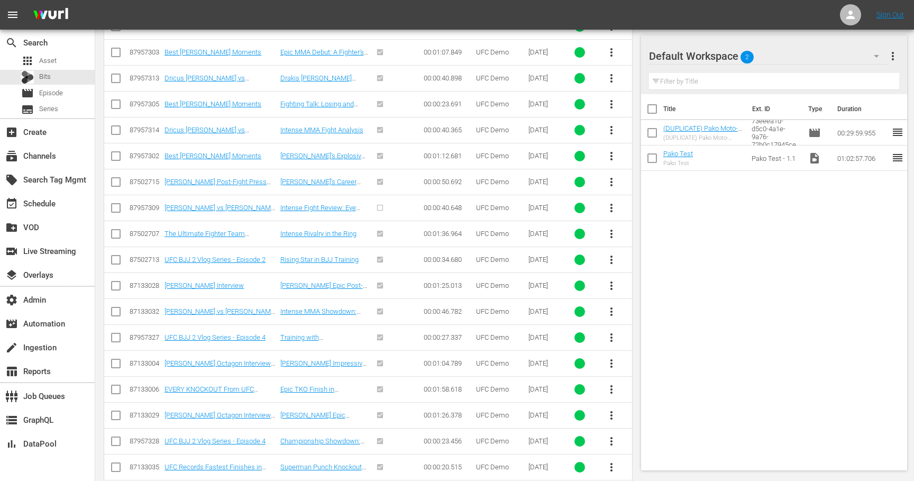
scroll to position [219, 0]
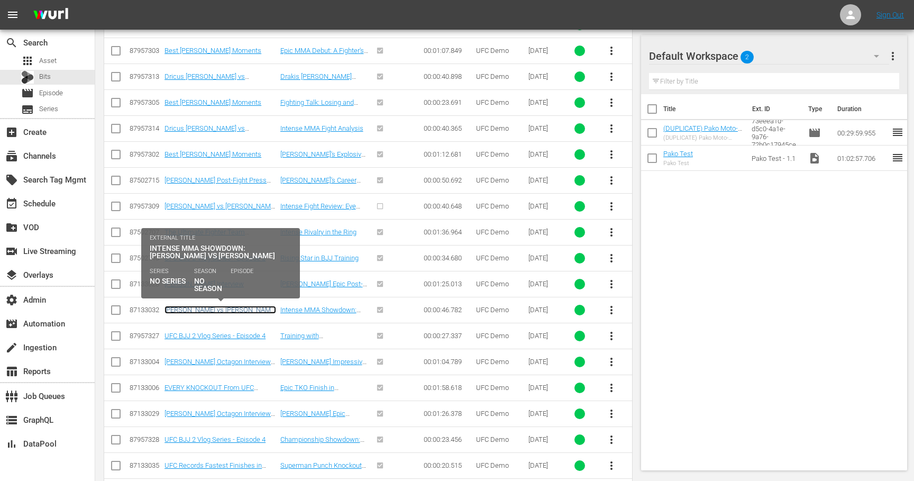
click at [232, 307] on link "[PERSON_NAME] vs [PERSON_NAME] FULL FIGHT UFC Classic" at bounding box center [220, 314] width 112 height 16
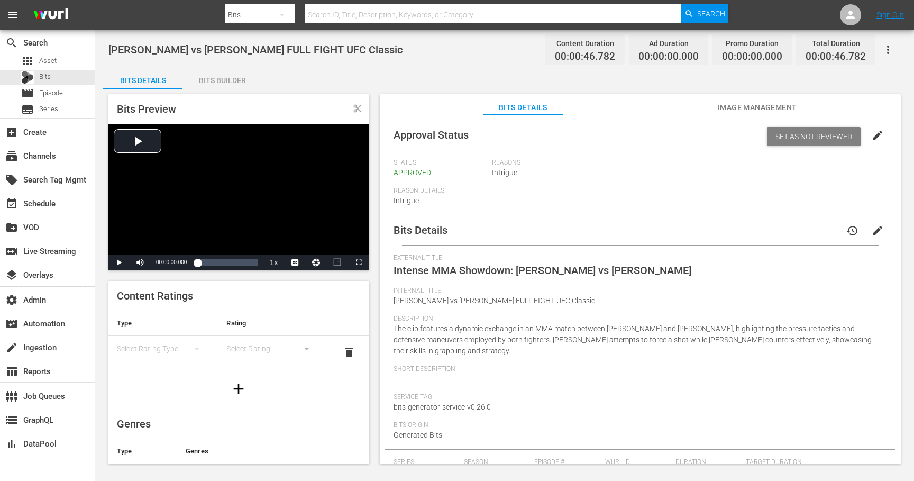
click at [729, 105] on span "Image Management" at bounding box center [756, 107] width 79 height 13
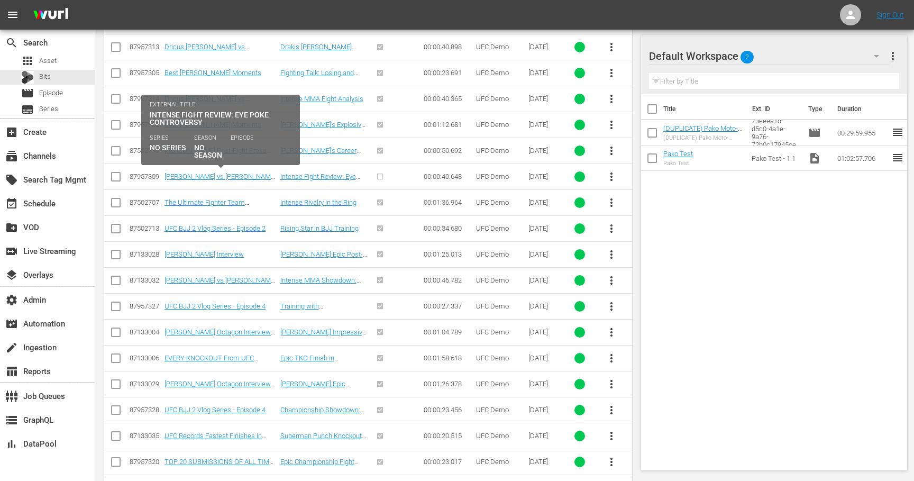
scroll to position [271, 0]
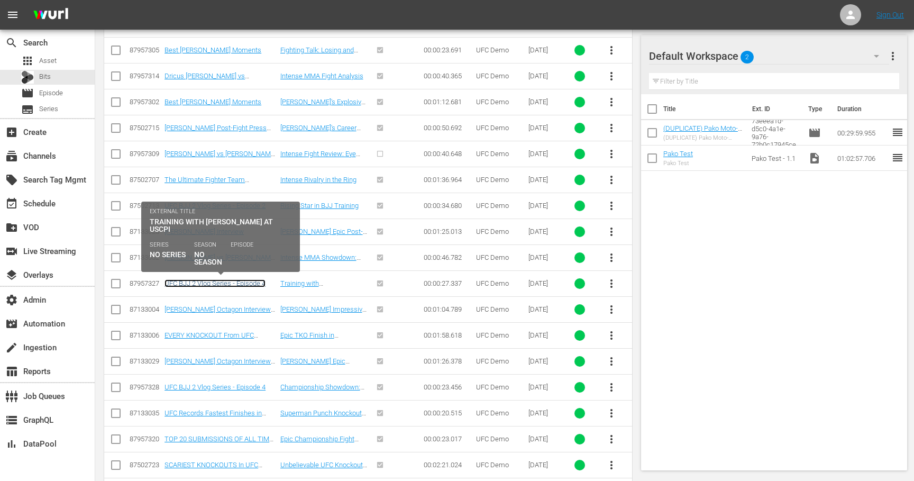
click at [226, 282] on link "UFC BJJ 2 Vlog Series - Episode 4" at bounding box center [214, 283] width 101 height 8
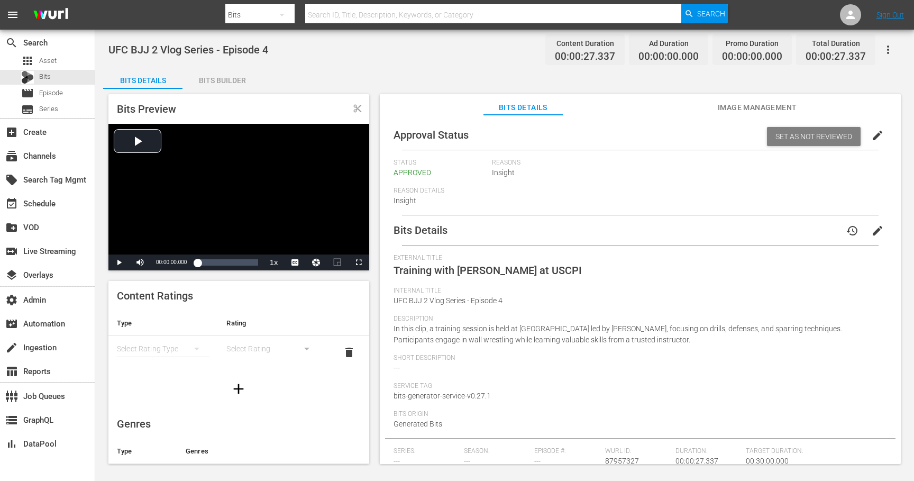
click at [733, 113] on span "Image Management" at bounding box center [756, 107] width 79 height 13
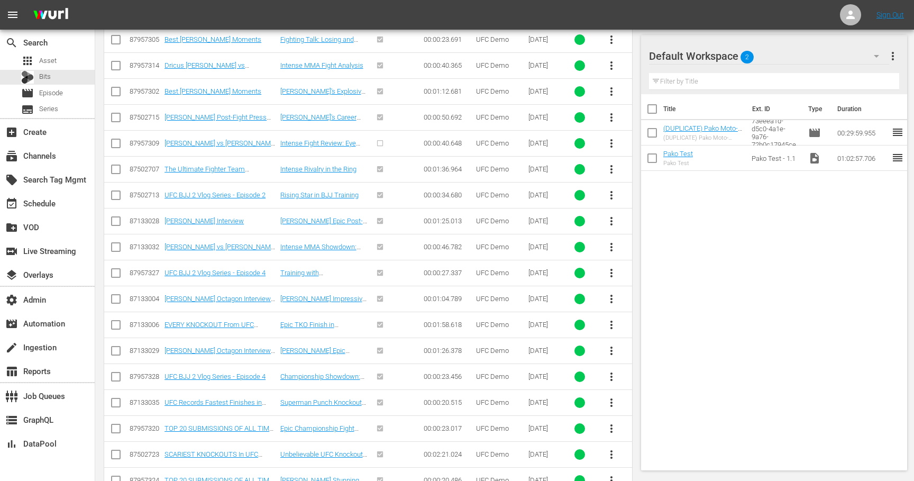
scroll to position [283, 0]
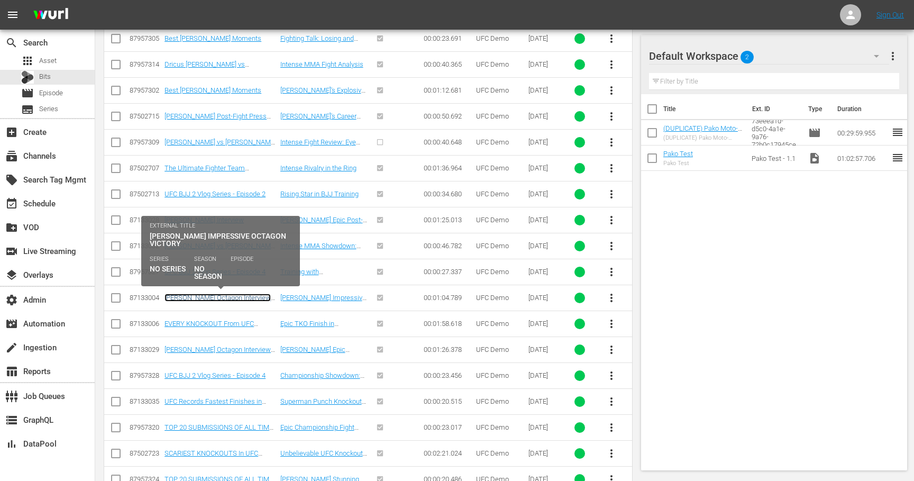
click at [239, 294] on link "[PERSON_NAME] Octagon Interview UFC [PERSON_NAME]" at bounding box center [217, 301] width 106 height 16
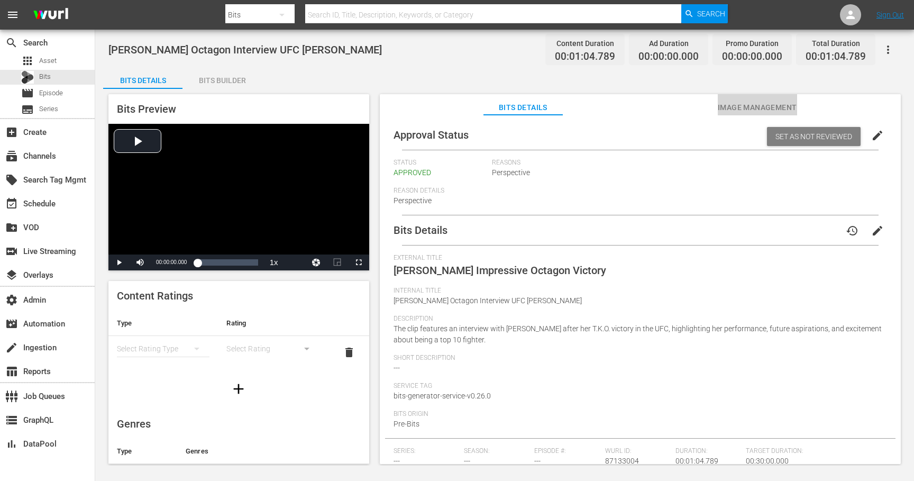
click at [729, 109] on span "Image Management" at bounding box center [756, 107] width 79 height 13
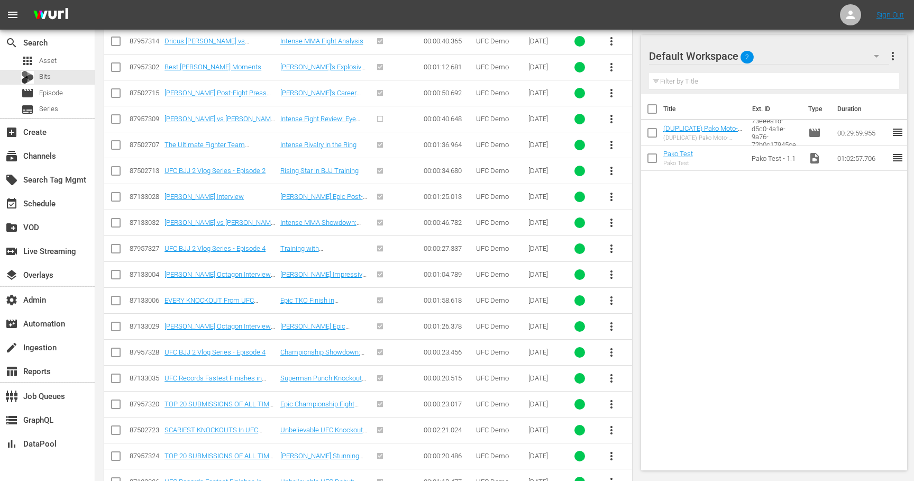
scroll to position [315, 0]
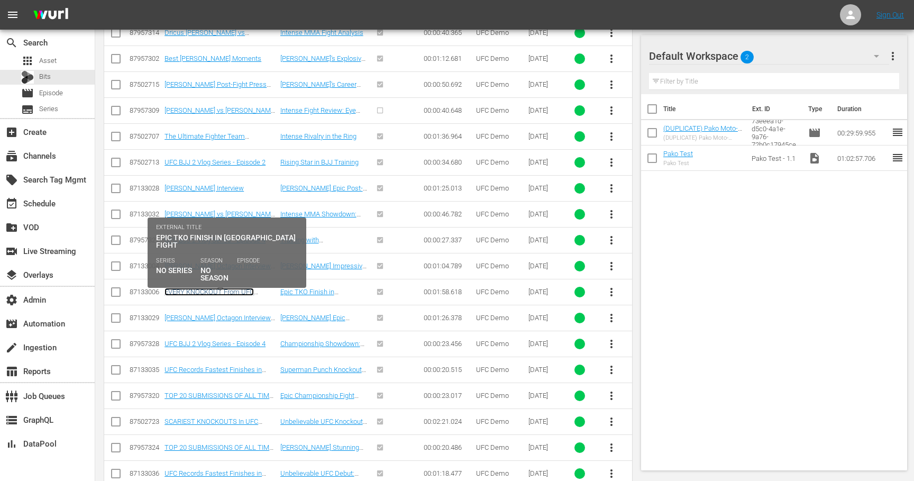
click at [248, 290] on link "EVERY KNOCKOUT From UFC [GEOGRAPHIC_DATA]" at bounding box center [208, 296] width 89 height 16
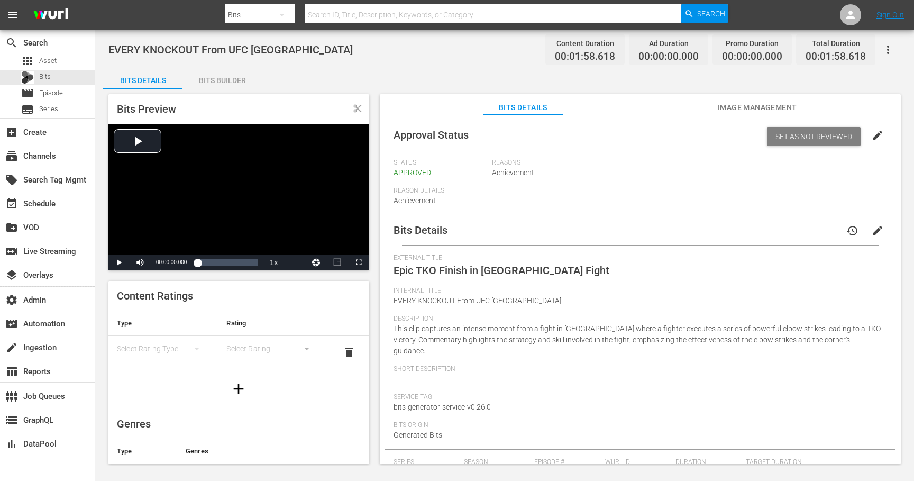
click at [723, 106] on span "Image Management" at bounding box center [756, 107] width 79 height 13
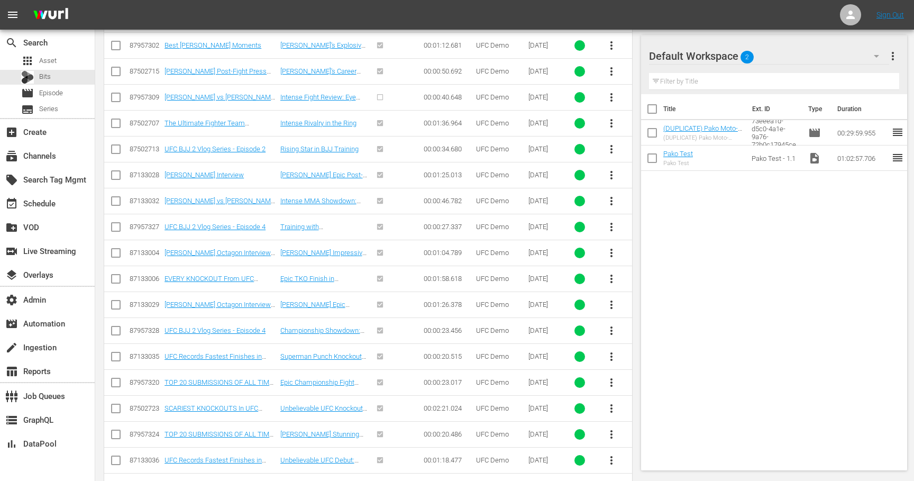
scroll to position [329, 0]
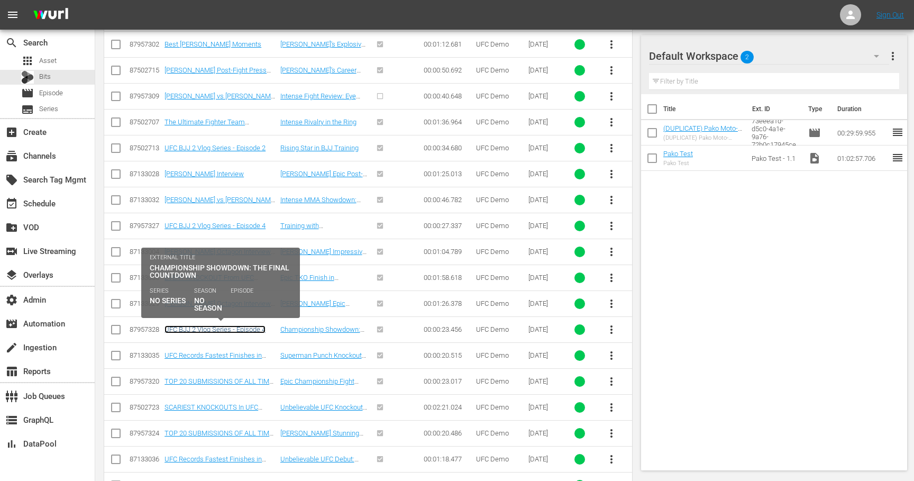
click at [246, 326] on link "UFC BJJ 2 Vlog Series - Episode 4" at bounding box center [214, 329] width 101 height 8
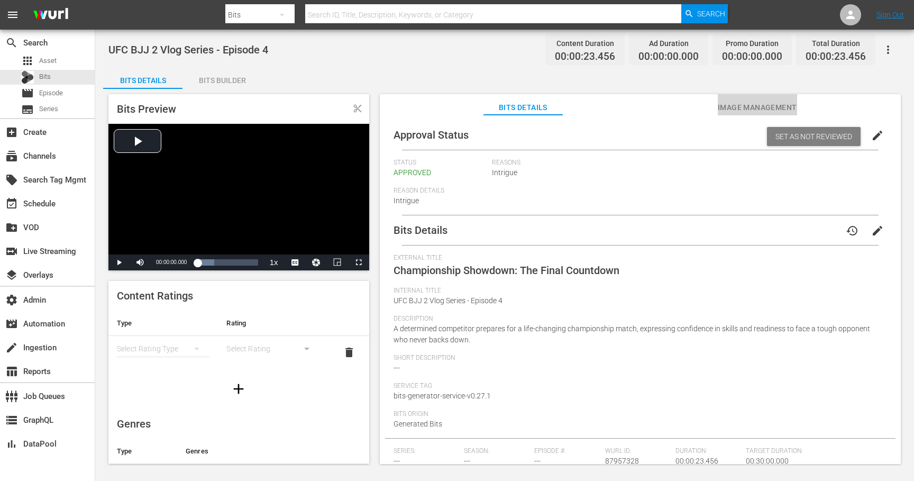
click at [765, 105] on span "Image Management" at bounding box center [756, 107] width 79 height 13
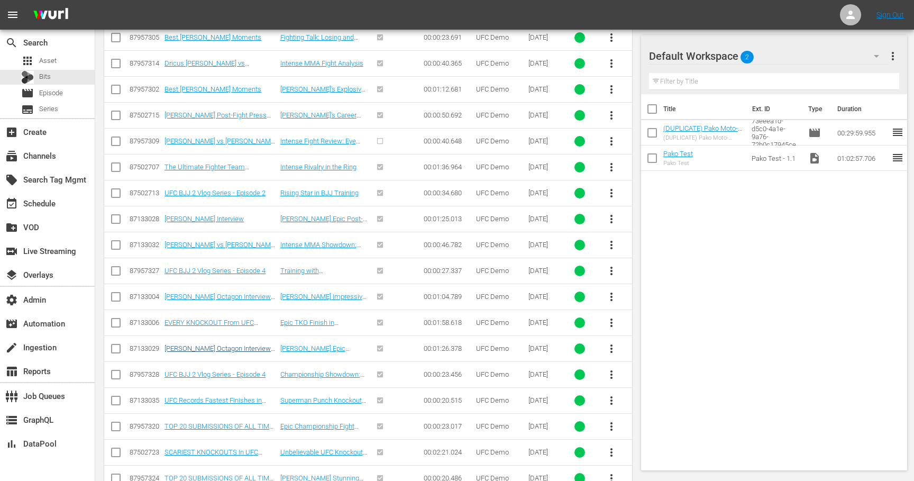
scroll to position [293, 0]
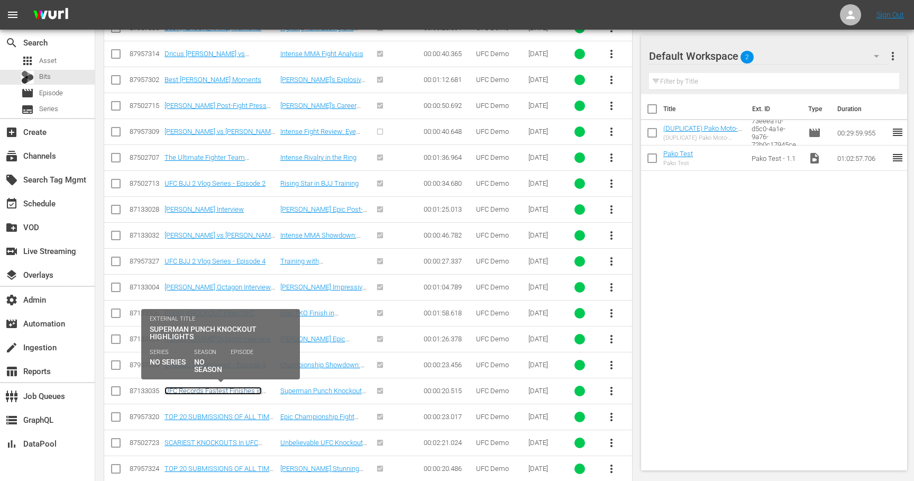
click at [242, 389] on link "UFC Records Fastest Finishes in History" at bounding box center [212, 394] width 97 height 16
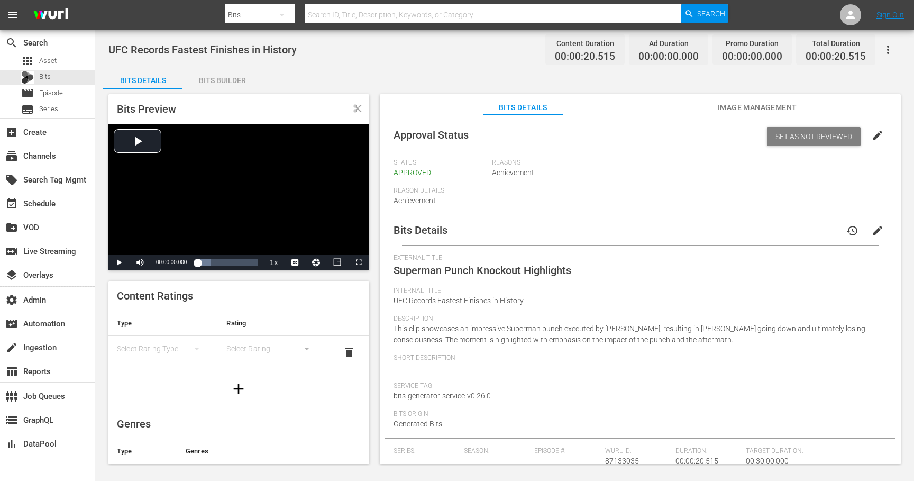
click at [730, 110] on span "Image Management" at bounding box center [756, 107] width 79 height 13
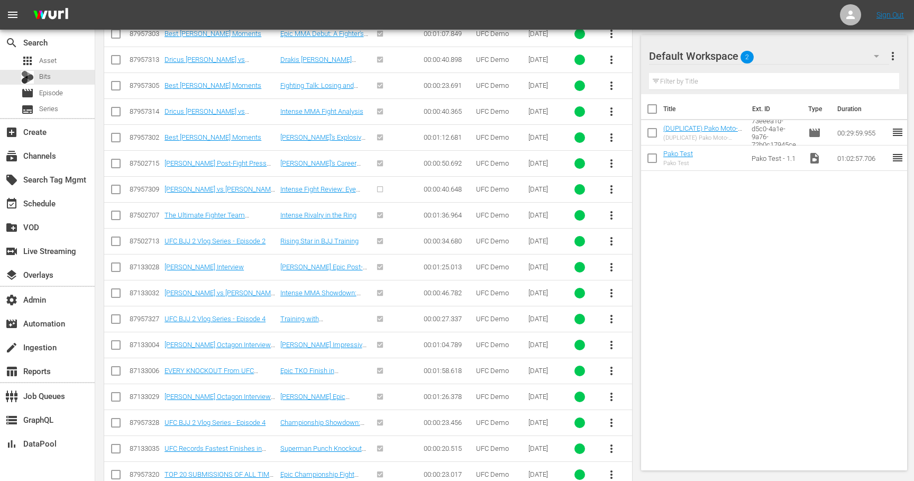
scroll to position [521, 0]
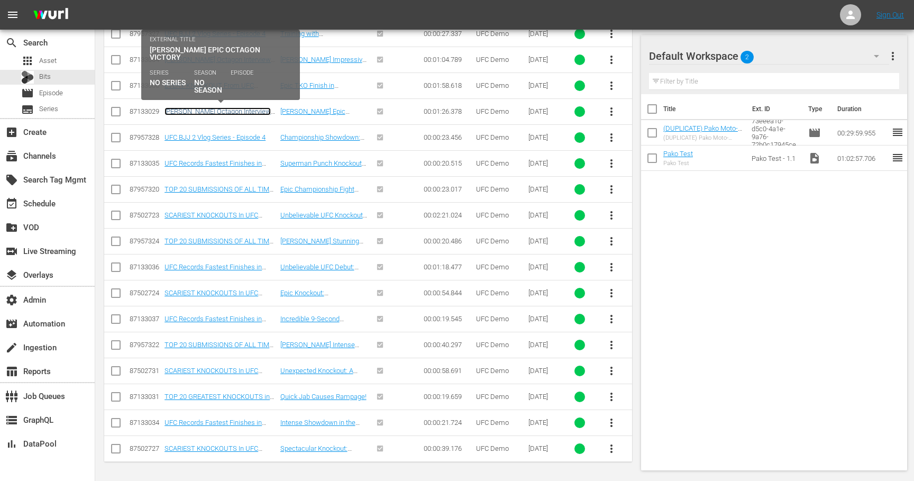
click at [241, 114] on link "[PERSON_NAME] Octagon Interview UFC [GEOGRAPHIC_DATA]" at bounding box center [217, 115] width 106 height 16
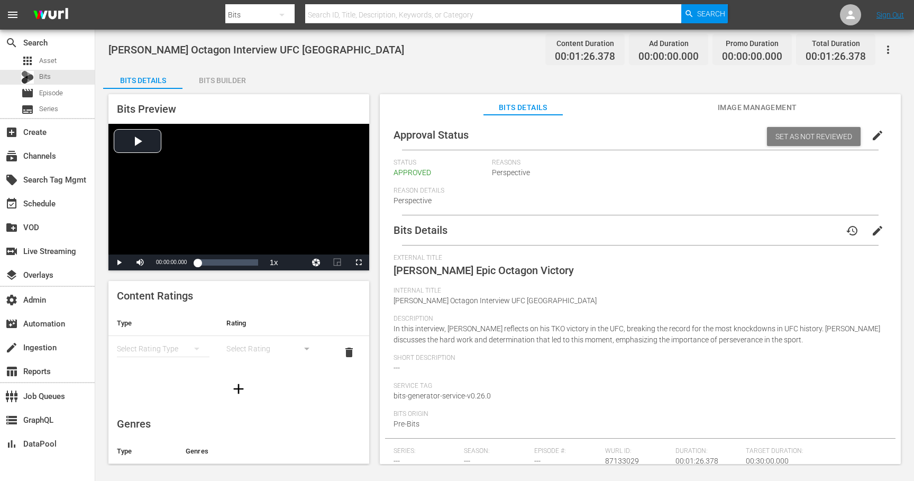
click at [734, 108] on span "Image Management" at bounding box center [756, 107] width 79 height 13
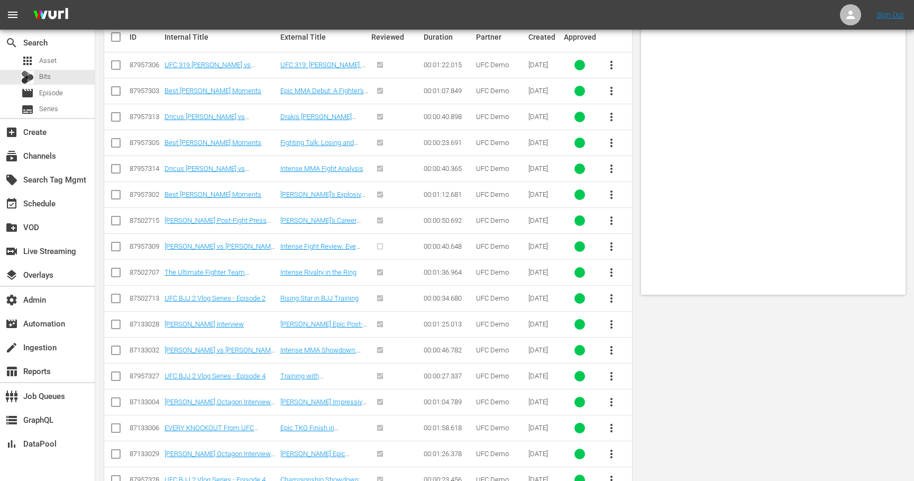
scroll to position [521, 0]
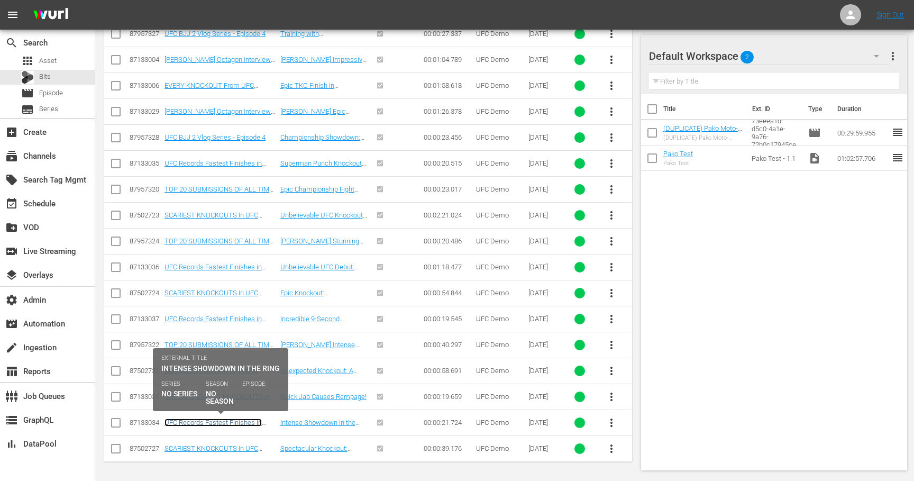
click at [197, 422] on link "UFC Records Fastest Finishes in History" at bounding box center [212, 426] width 97 height 16
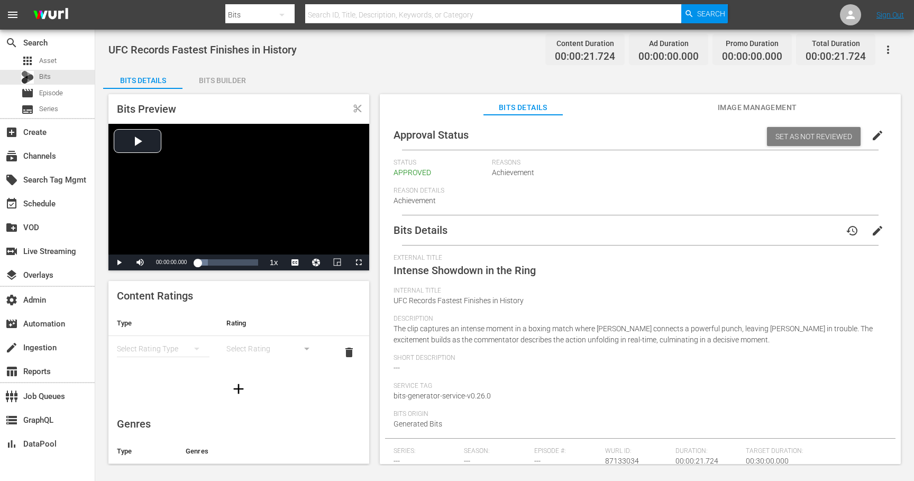
click at [740, 108] on span "Image Management" at bounding box center [756, 107] width 79 height 13
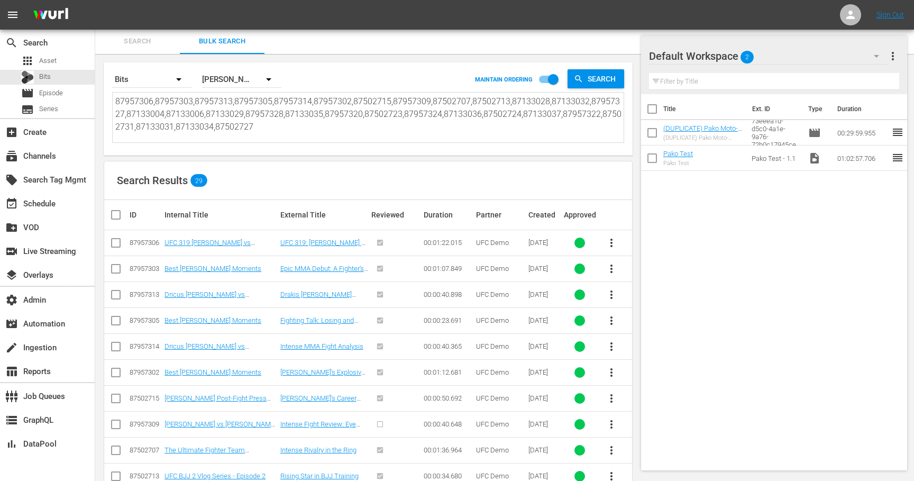
scroll to position [521, 0]
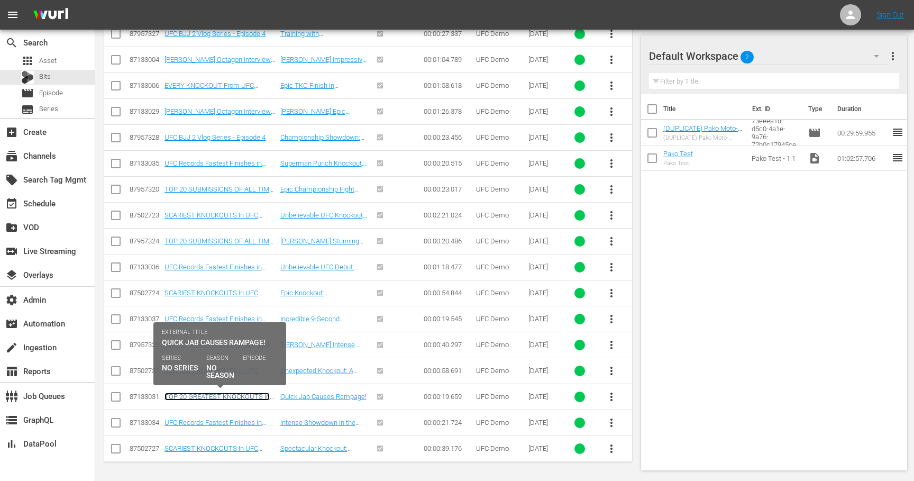
click at [254, 395] on link "TOP 20 GREATEST KNOCKOUTS in UFC History 2013" at bounding box center [216, 400] width 105 height 16
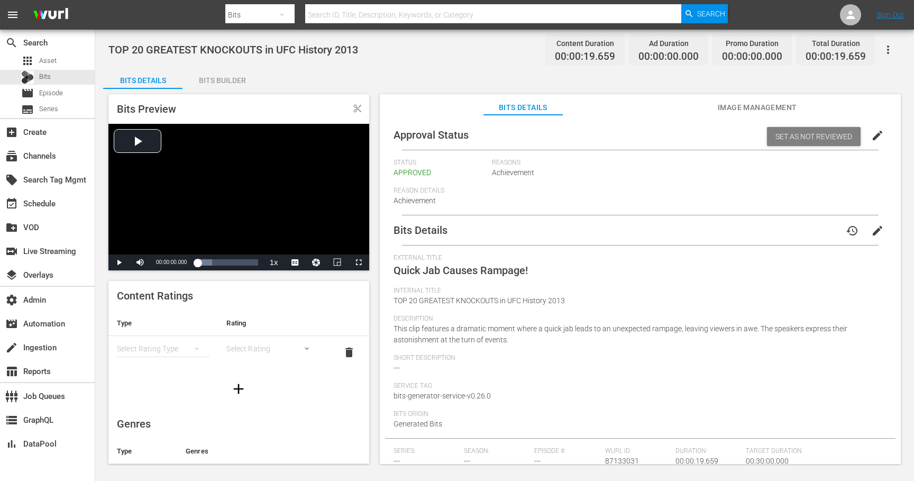
click at [776, 108] on span "Image Management" at bounding box center [756, 107] width 79 height 13
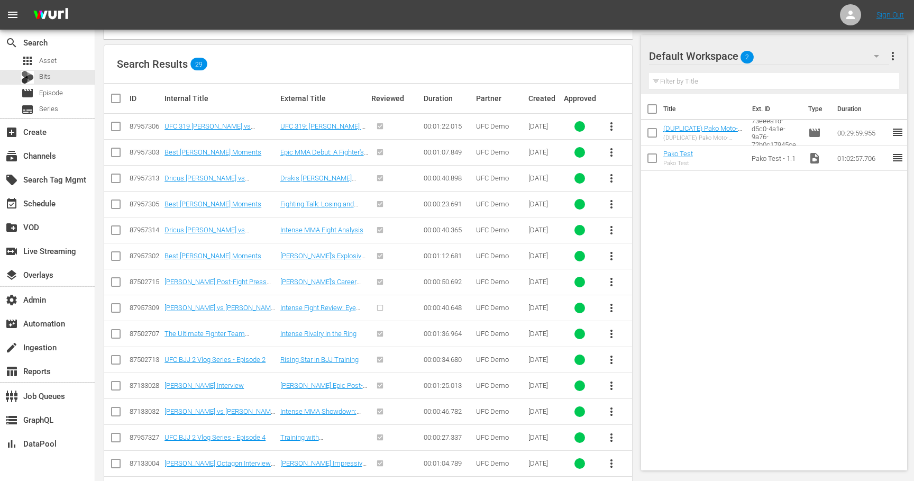
scroll to position [521, 0]
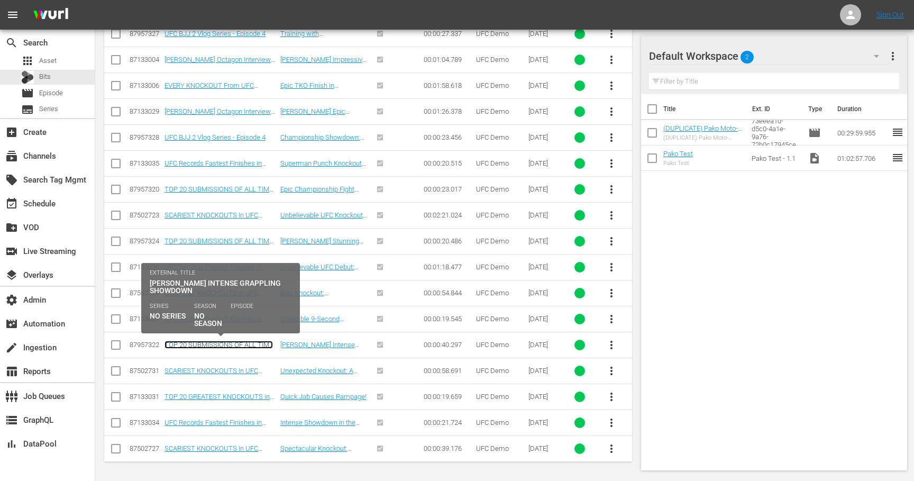
click at [232, 343] on link "TOP 20 SUBMISSIONS OF ALL TIME 2013" at bounding box center [218, 348] width 108 height 16
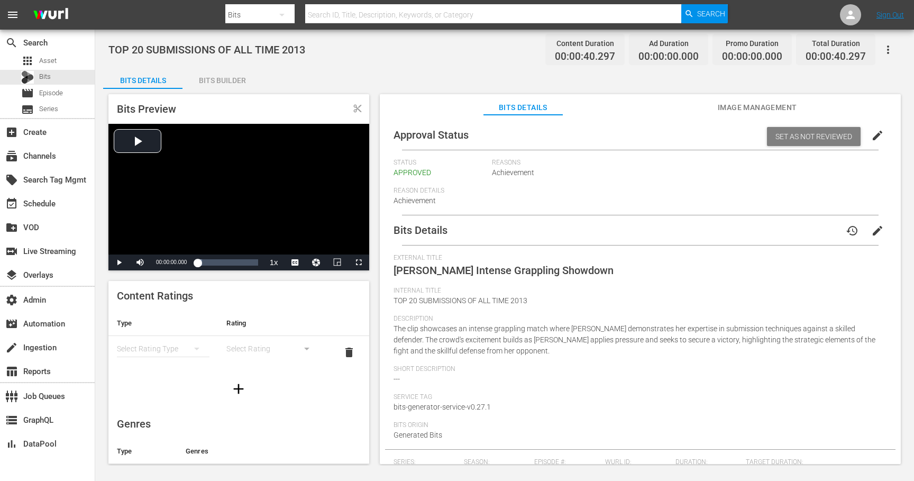
click at [734, 105] on span "Image Management" at bounding box center [756, 107] width 79 height 13
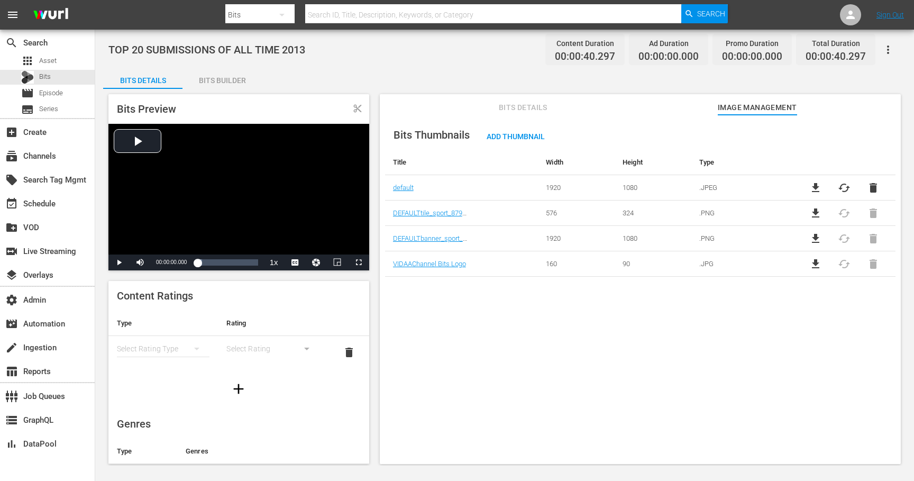
click at [517, 105] on span "Bits Details" at bounding box center [522, 107] width 79 height 13
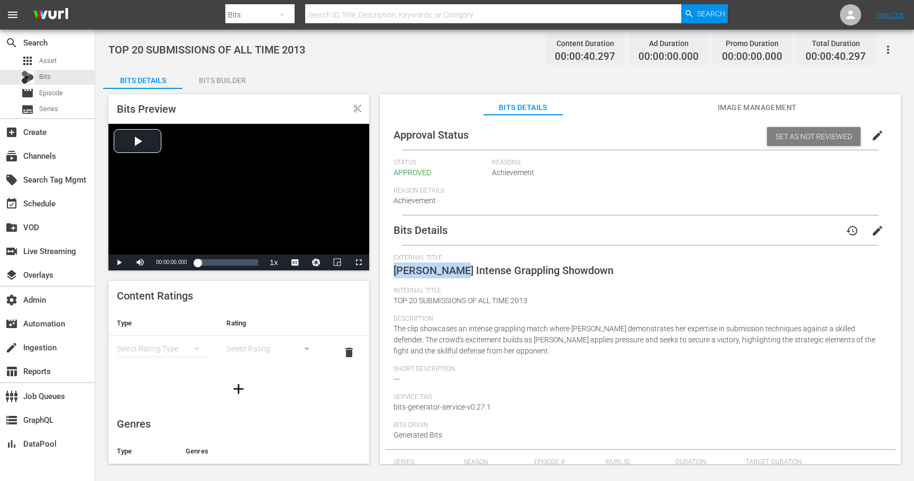
drag, startPoint x: 461, startPoint y: 270, endPoint x: 393, endPoint y: 269, distance: 68.2
click at [392, 269] on div "Bits Details history edit External Title Ronda Rousey's Intense Grappling Showd…" at bounding box center [640, 413] width 510 height 397
copy span "Ronda Rousey"
click at [755, 100] on button "Image Management" at bounding box center [756, 104] width 79 height 21
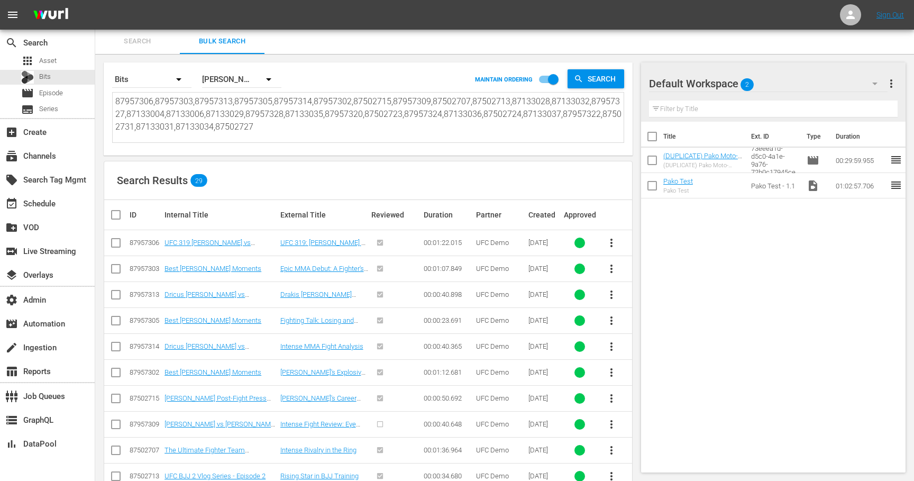
scroll to position [521, 0]
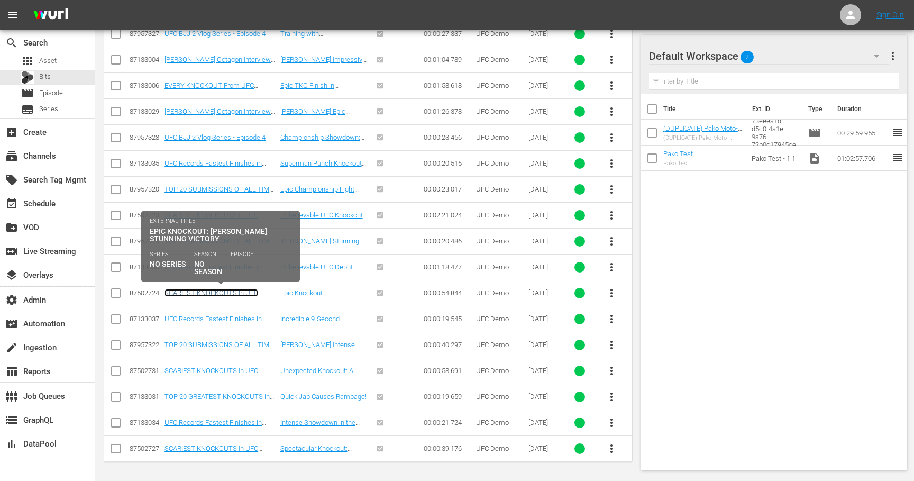
click at [237, 290] on link "SCARIEST KNOCKOUTS In UFC History" at bounding box center [211, 297] width 94 height 16
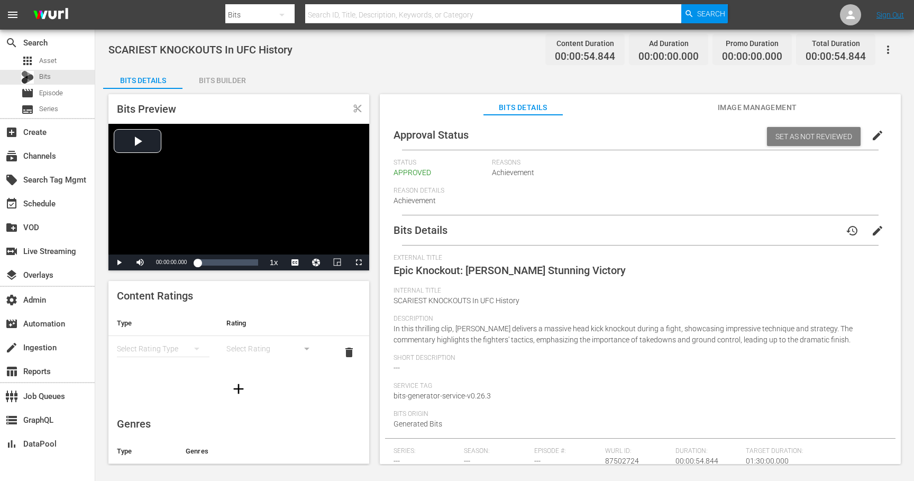
click at [747, 108] on span "Image Management" at bounding box center [756, 107] width 79 height 13
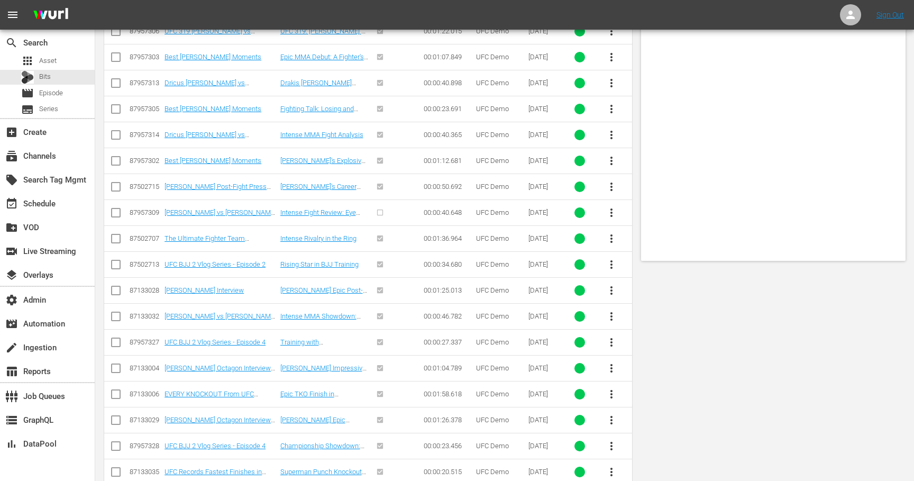
scroll to position [521, 0]
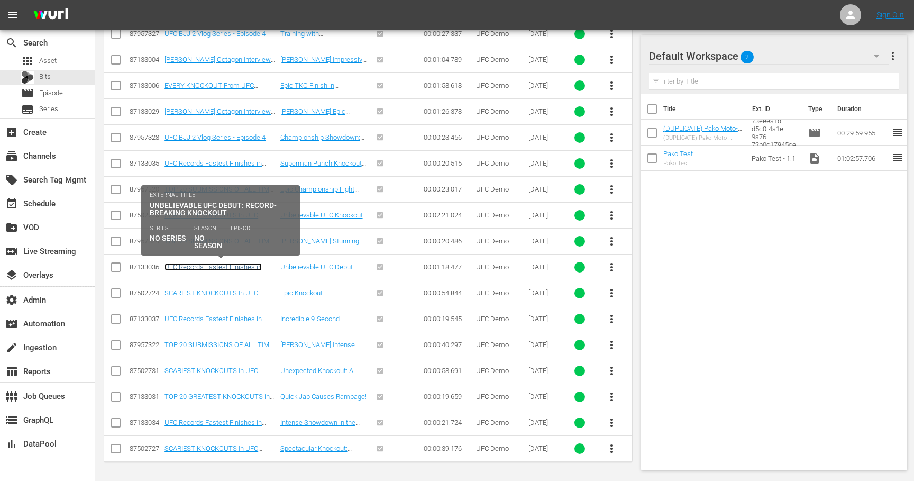
click at [227, 264] on link "UFC Records Fastest Finishes in History" at bounding box center [212, 271] width 97 height 16
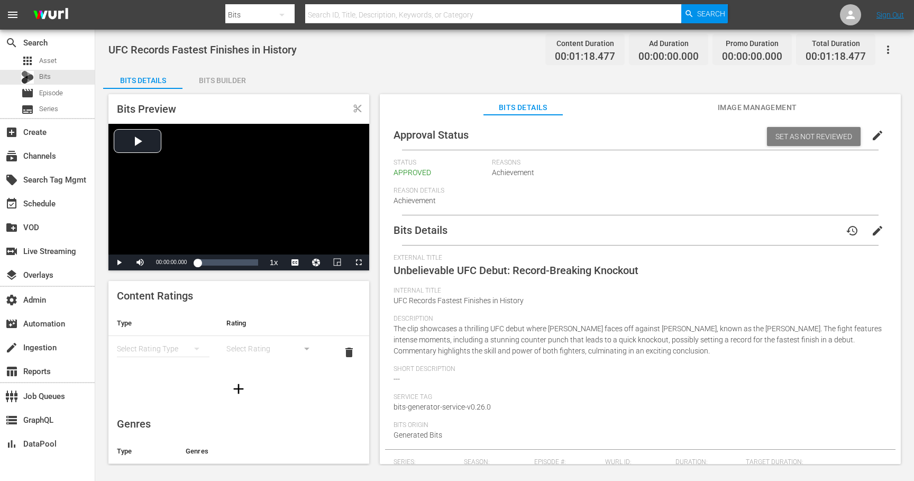
click at [753, 103] on span "Image Management" at bounding box center [756, 107] width 79 height 13
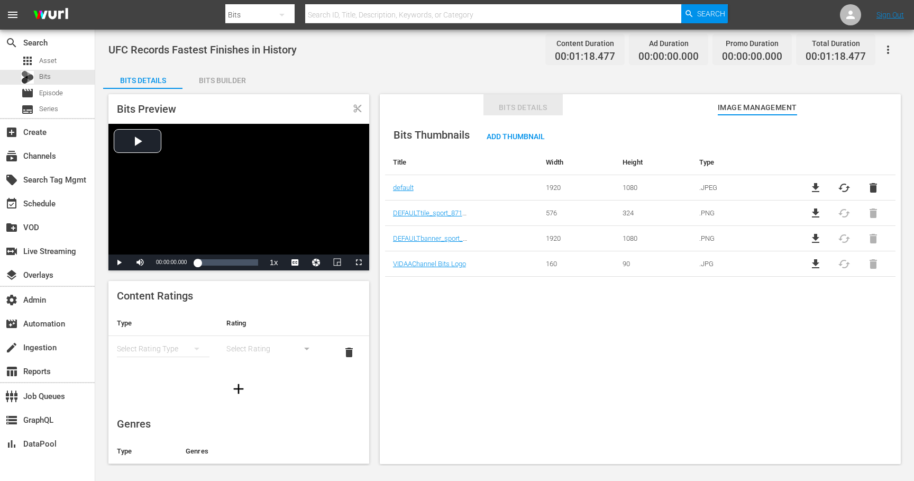
click at [538, 109] on span "Bits Details" at bounding box center [522, 107] width 79 height 13
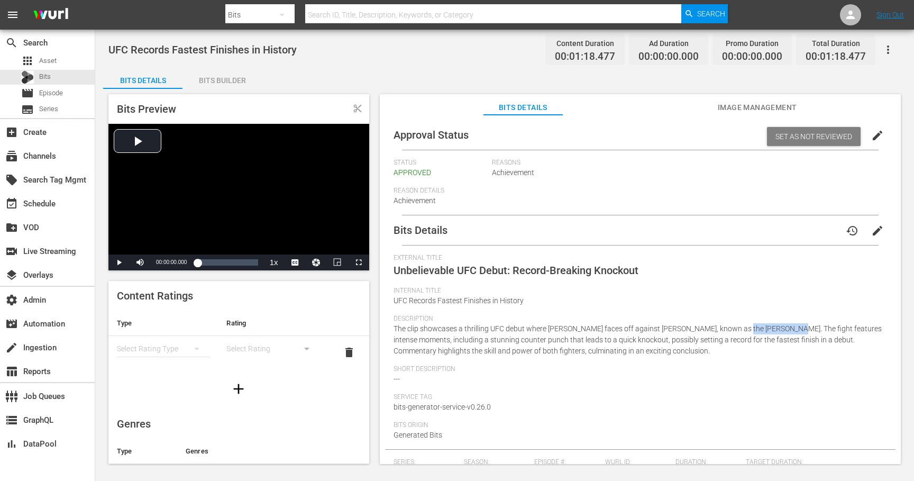
drag, startPoint x: 790, startPoint y: 328, endPoint x: 741, endPoint y: 329, distance: 49.2
click at [740, 329] on span "The clip showcases a thrilling UFC debut where Ben Ludwig faces off against Cha…" at bounding box center [637, 339] width 488 height 31
copy span "Korean Zombie"
click at [728, 110] on span "Image Management" at bounding box center [756, 107] width 79 height 13
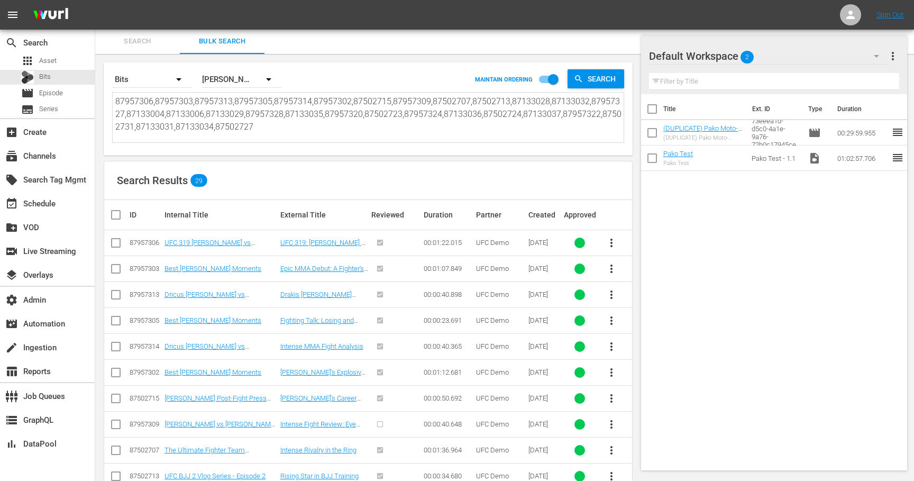
scroll to position [521, 0]
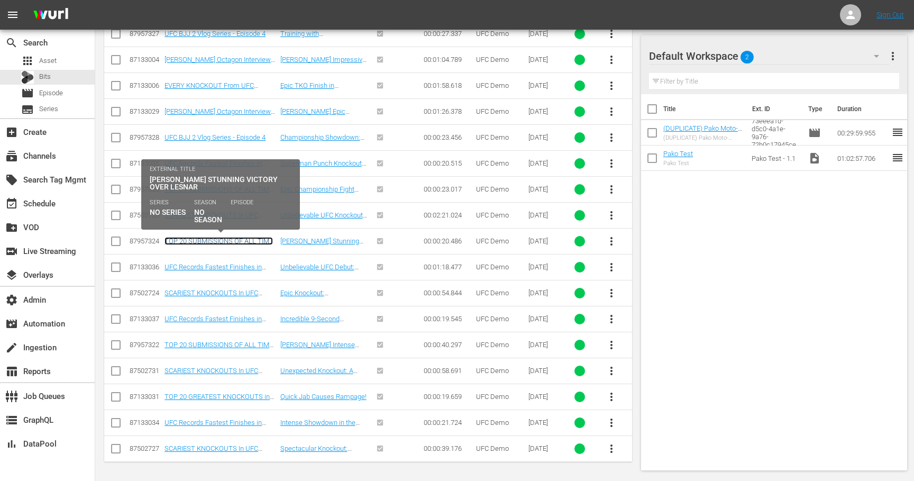
click at [242, 243] on link "TOP 20 SUBMISSIONS OF ALL TIME 2013" at bounding box center [218, 245] width 108 height 16
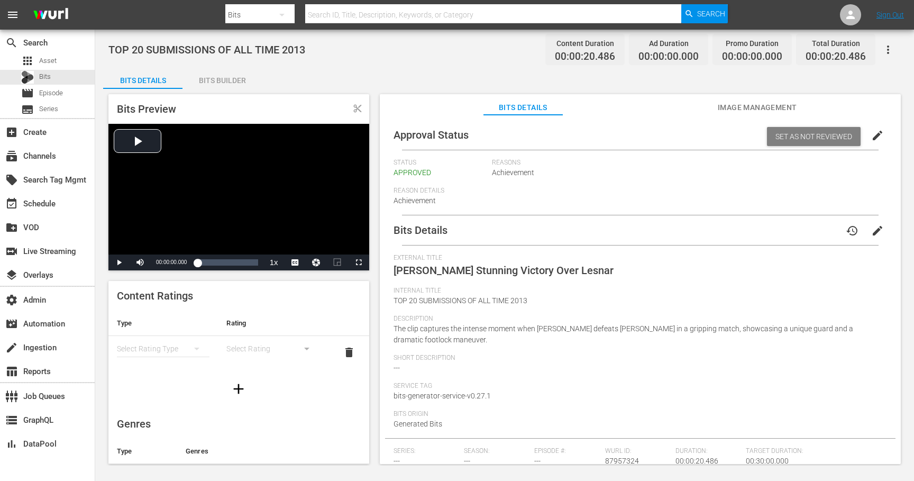
click at [766, 112] on span "Image Management" at bounding box center [756, 107] width 79 height 13
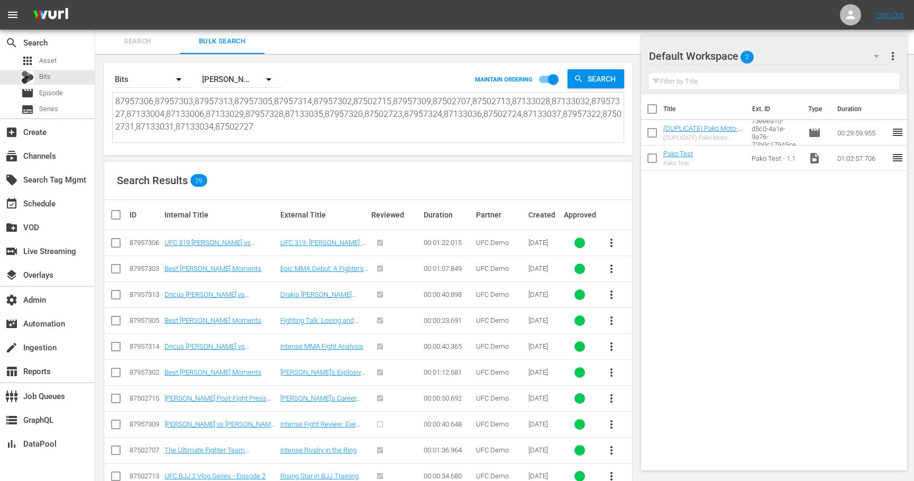
scroll to position [521, 0]
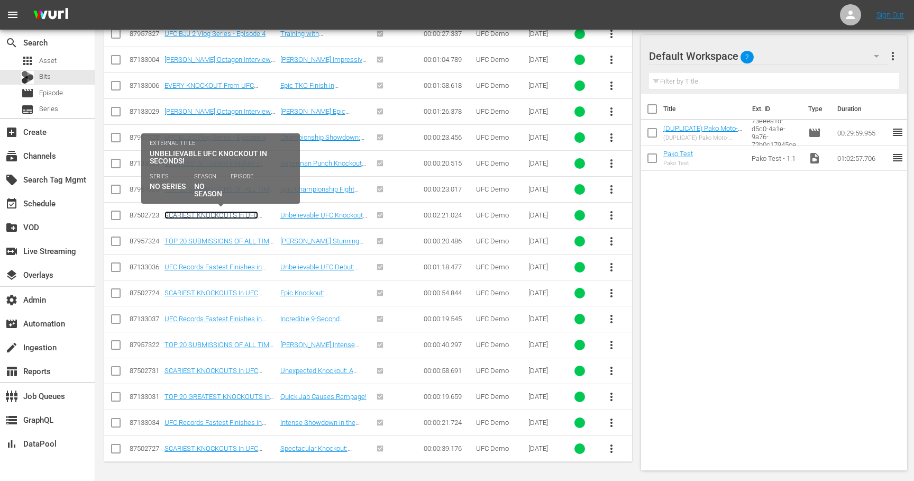
click at [217, 213] on link "SCARIEST KNOCKOUTS In UFC History" at bounding box center [211, 219] width 94 height 16
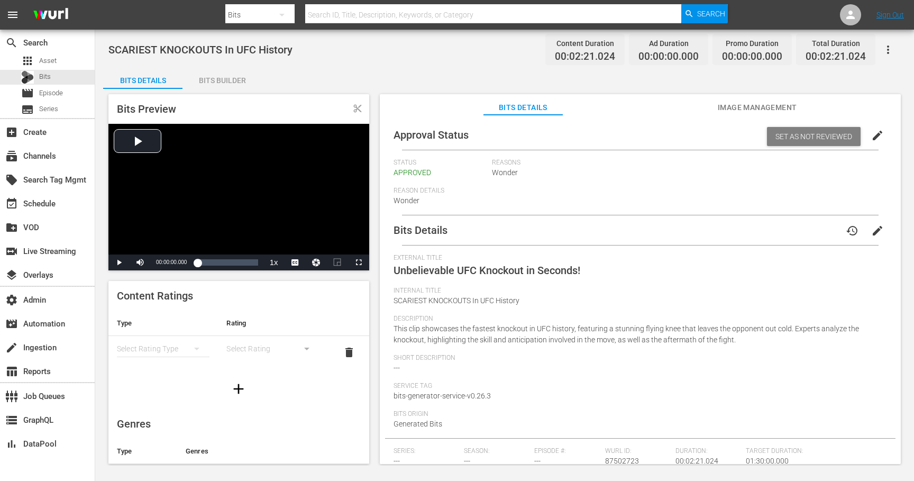
click at [773, 102] on span "Image Management" at bounding box center [756, 107] width 79 height 13
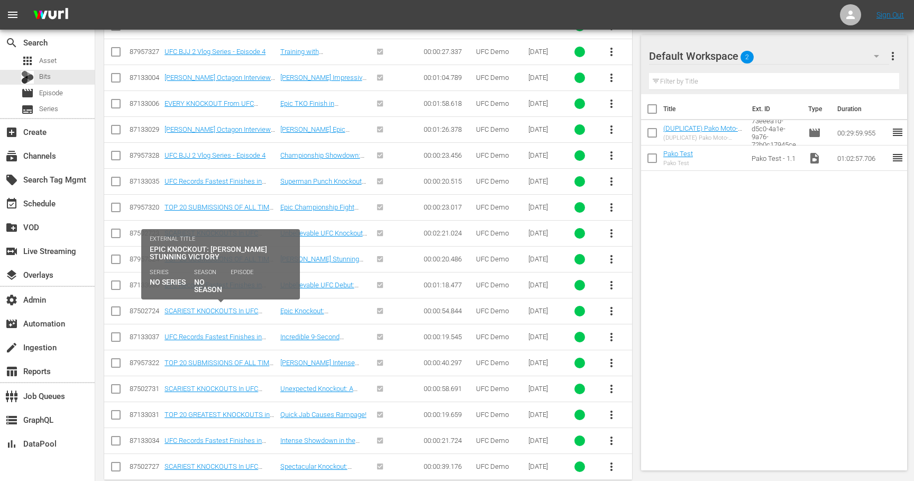
scroll to position [521, 0]
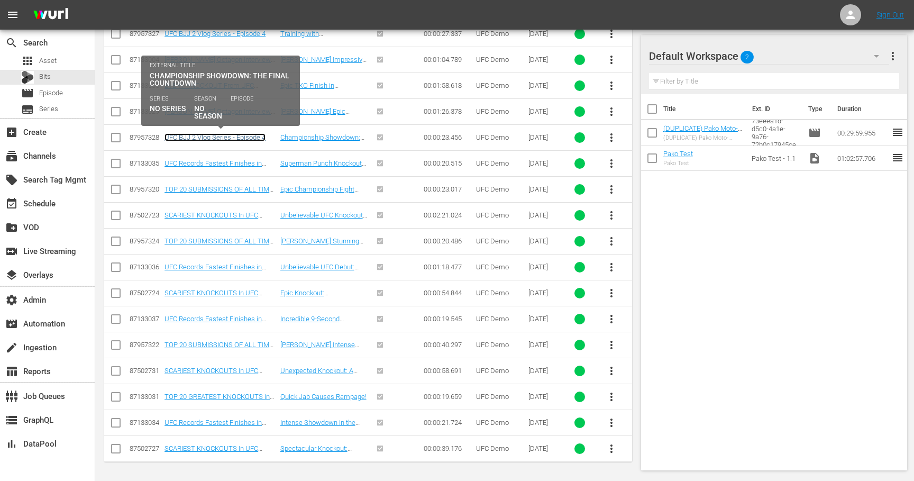
click at [219, 137] on link "UFC BJJ 2 Vlog Series - Episode 4" at bounding box center [214, 137] width 101 height 8
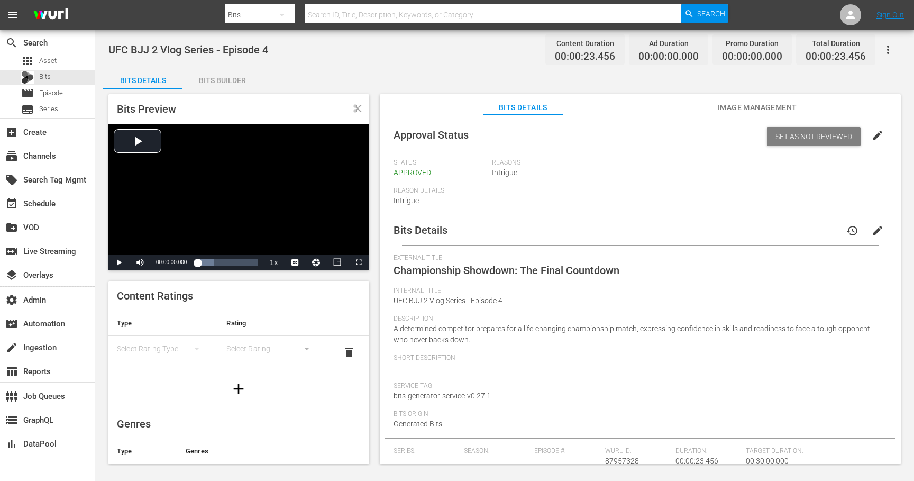
click at [723, 106] on span "Image Management" at bounding box center [756, 107] width 79 height 13
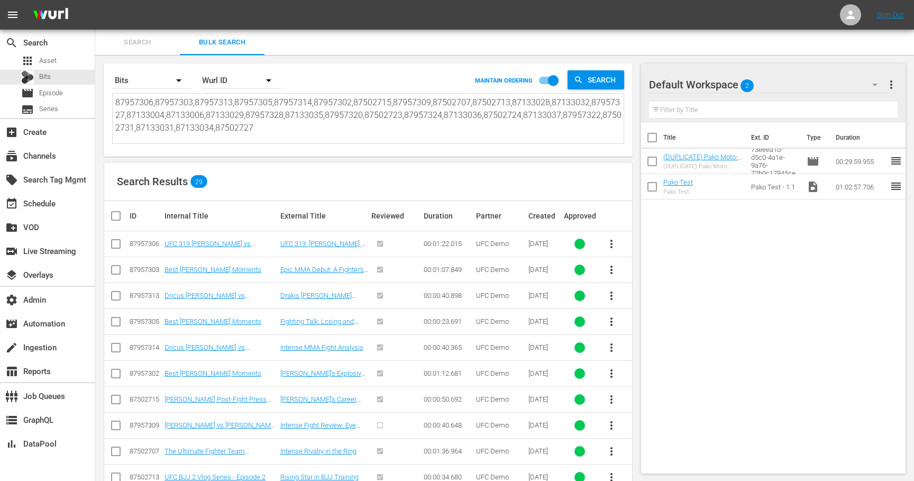
click at [251, 123] on textarea "87957306,87957303,87957313,87957305,87957314,87957302,87502715,87957309,8750270…" at bounding box center [369, 120] width 508 height 48
paste textarea "701012 87502731 703464 87957309 699198 87133029 703468 87957313 703458 87957303…"
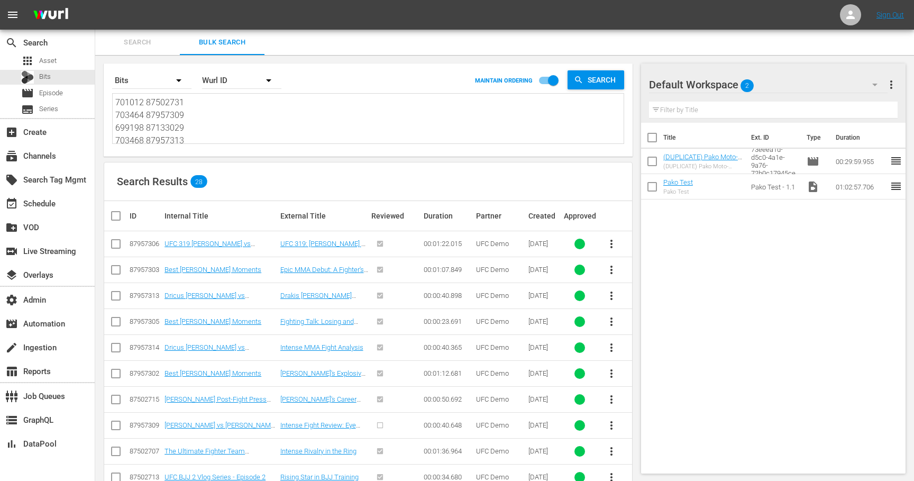
scroll to position [1, 0]
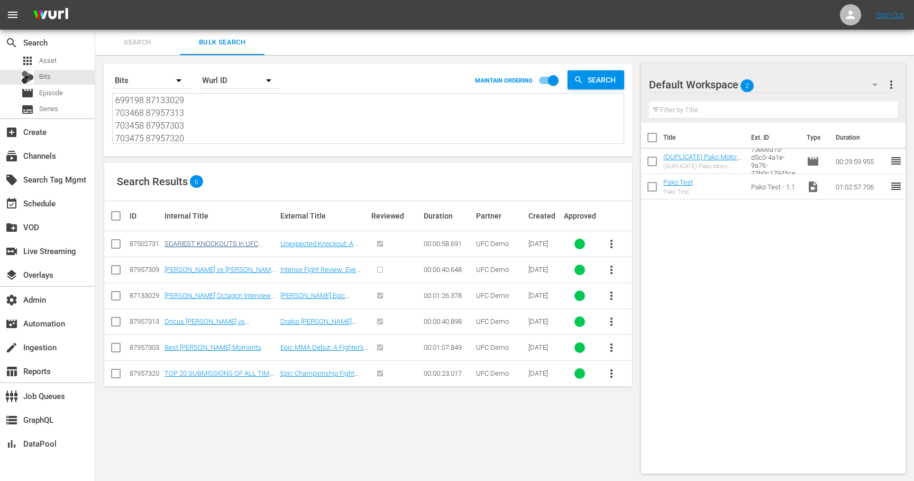
type textarea "701012 87502731 703464 87957309 699198 87133029 703468 87957313 703458 87957303…"
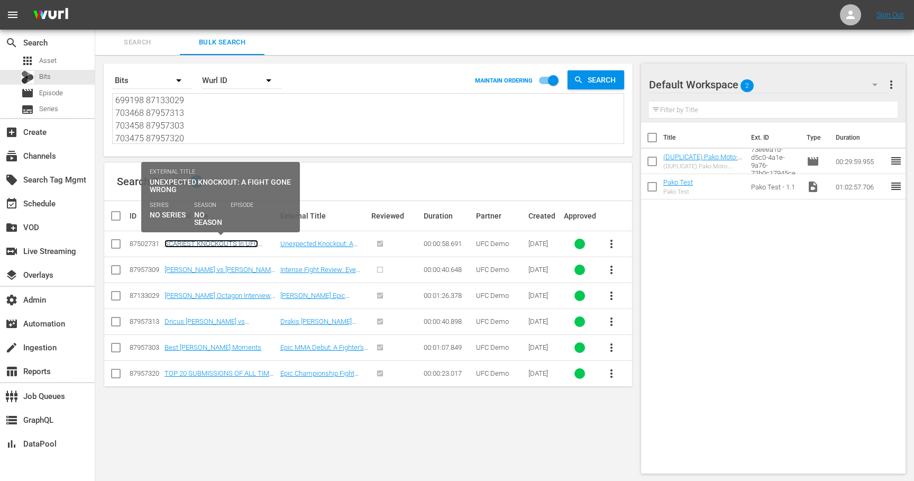
click at [224, 241] on link "SCARIEST KNOCKOUTS In UFC History" at bounding box center [211, 248] width 94 height 16
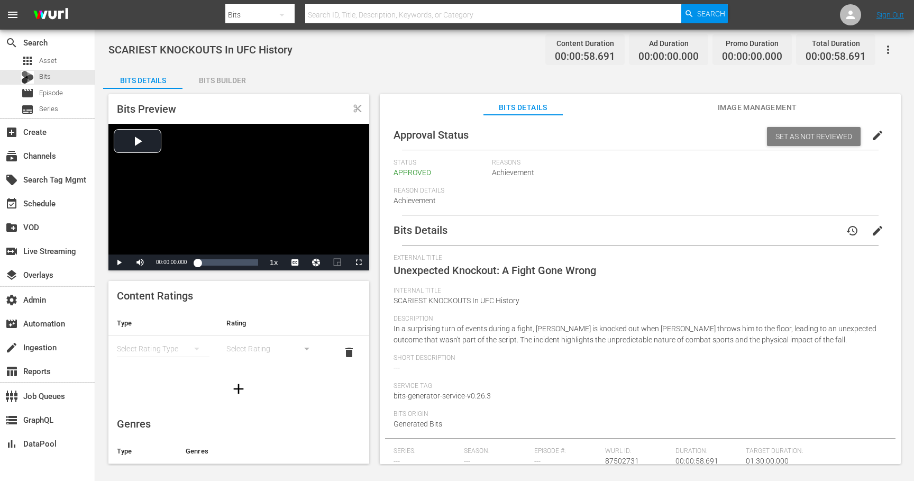
click at [745, 103] on span "Image Management" at bounding box center [756, 107] width 79 height 13
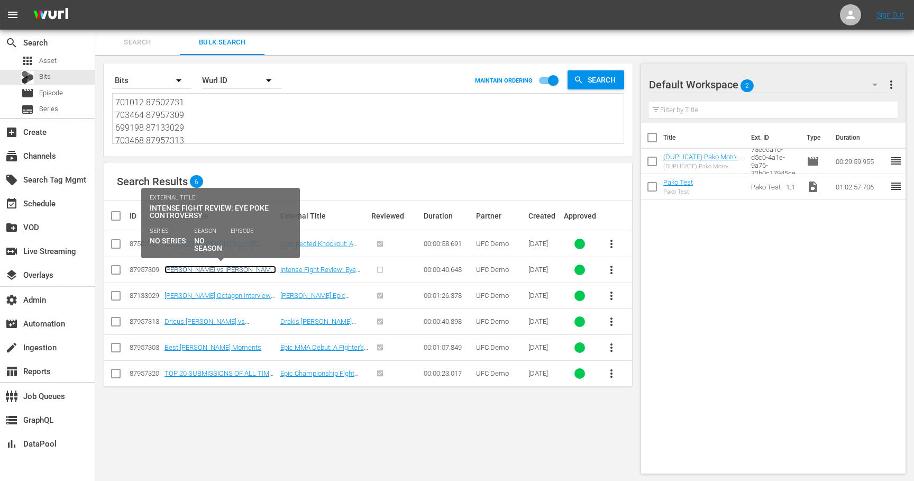
click at [218, 268] on link "[PERSON_NAME] vs [PERSON_NAME] FULL FIGHT UFC Vegas 109" at bounding box center [220, 273] width 112 height 16
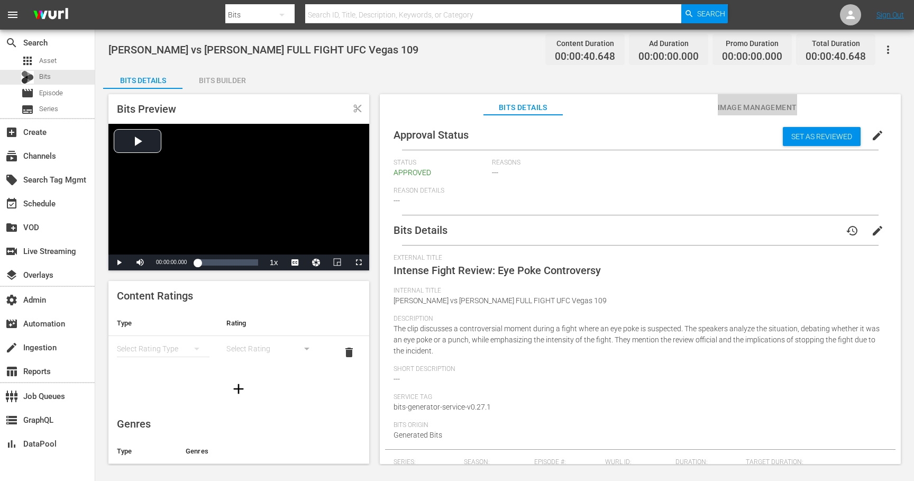
click at [723, 106] on span "Image Management" at bounding box center [756, 107] width 79 height 13
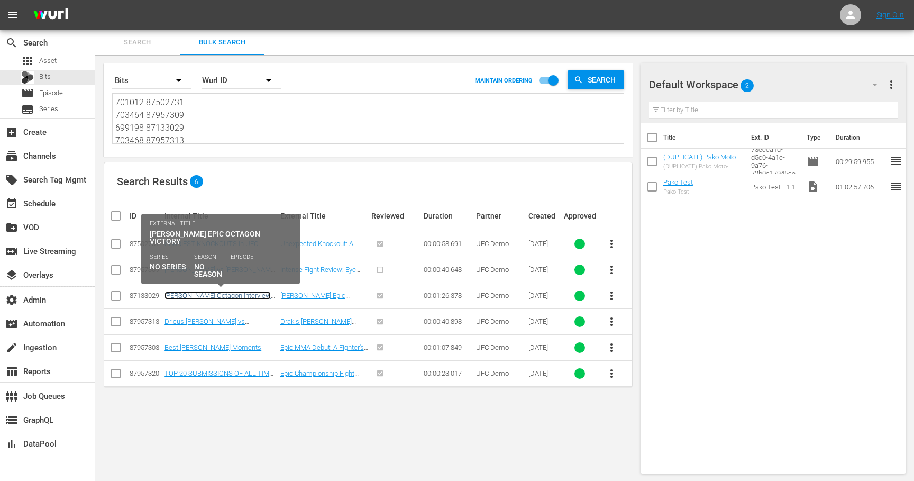
click at [219, 295] on link "[PERSON_NAME] Octagon Interview UFC [GEOGRAPHIC_DATA]" at bounding box center [217, 299] width 106 height 16
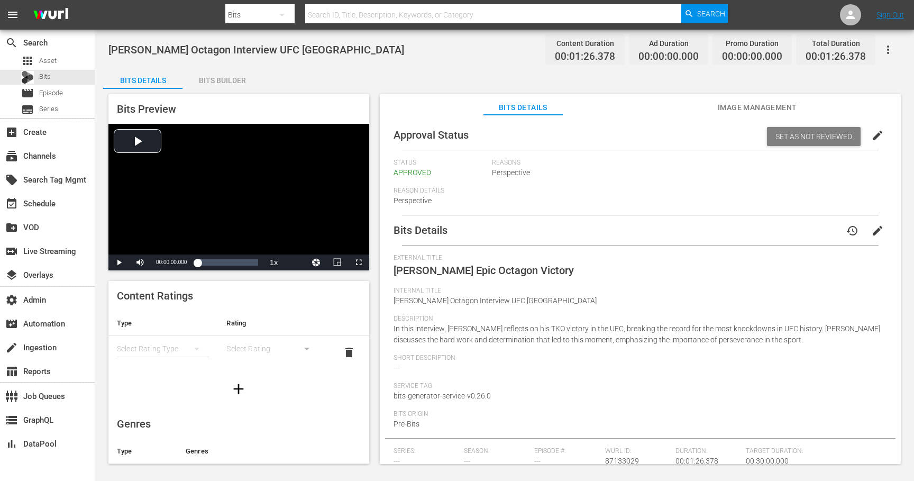
click at [737, 105] on span "Image Management" at bounding box center [756, 107] width 79 height 13
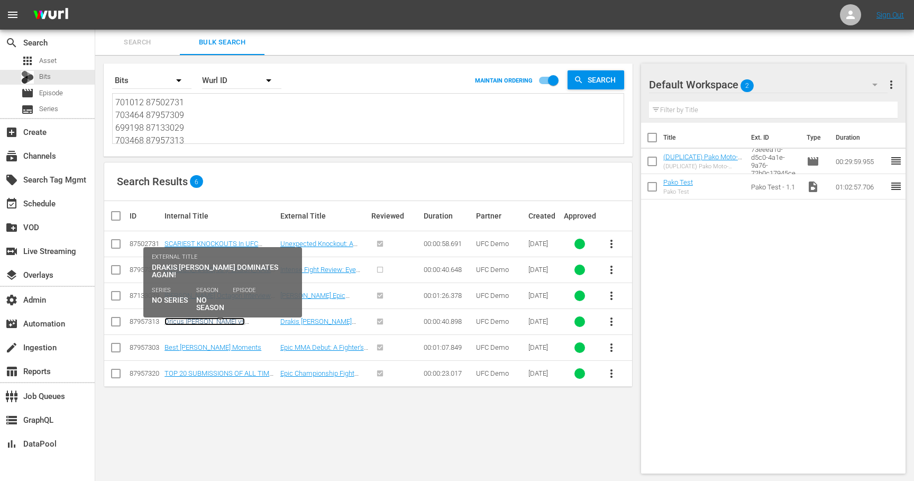
click at [235, 321] on link "Dricus [PERSON_NAME] vs [PERSON_NAME] FULL FIGHT UFC 319" at bounding box center [215, 329] width 103 height 24
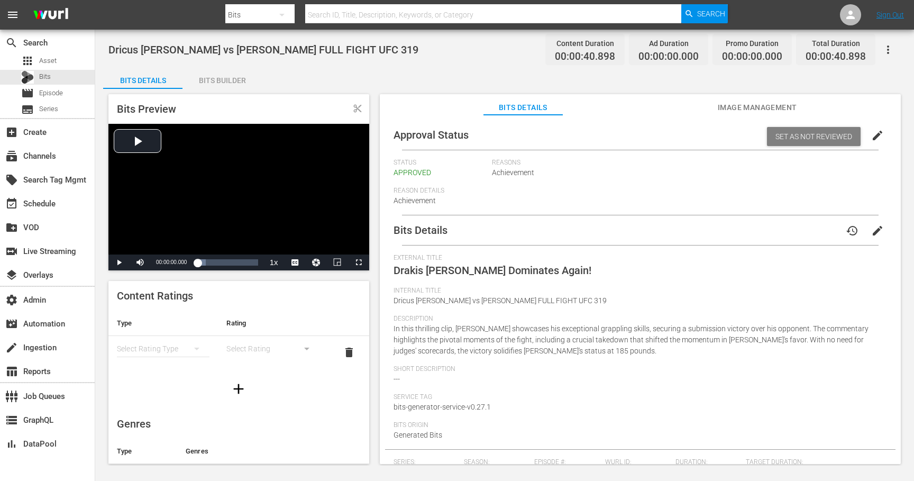
click at [739, 110] on span "Image Management" at bounding box center [756, 107] width 79 height 13
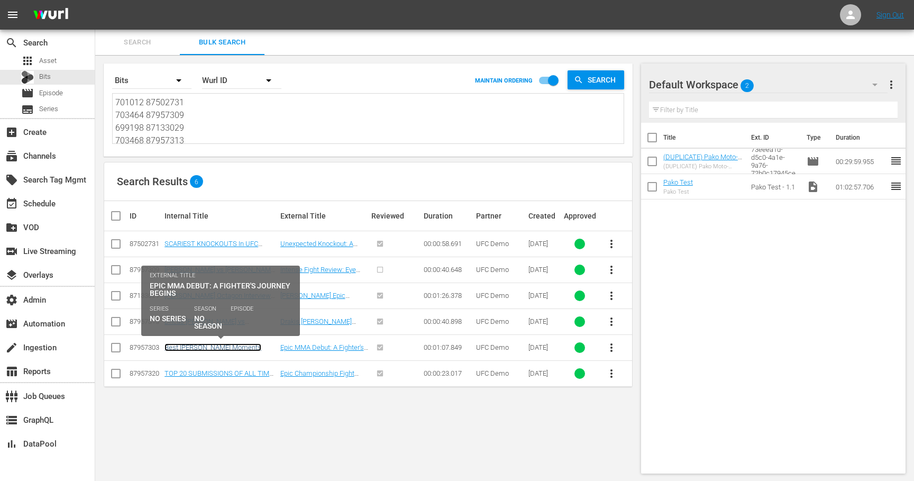
click at [233, 347] on link "Best [PERSON_NAME] Moments" at bounding box center [212, 347] width 97 height 8
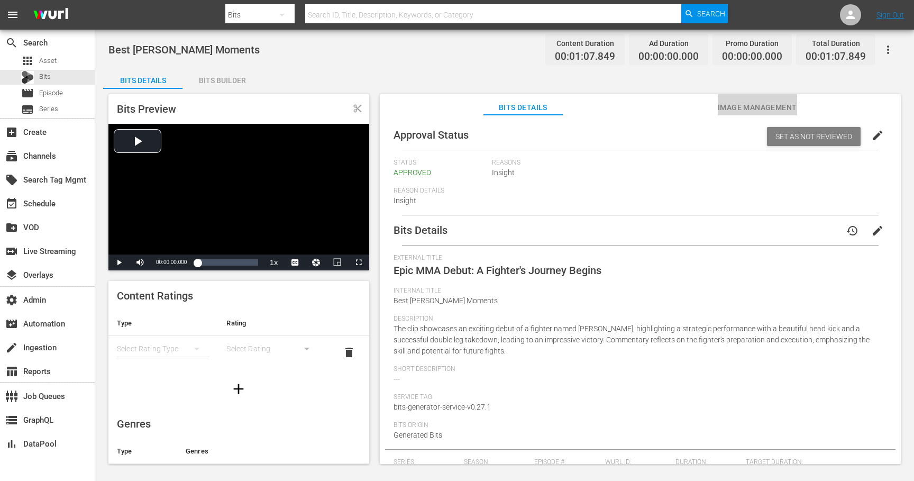
click at [738, 111] on span "Image Management" at bounding box center [756, 107] width 79 height 13
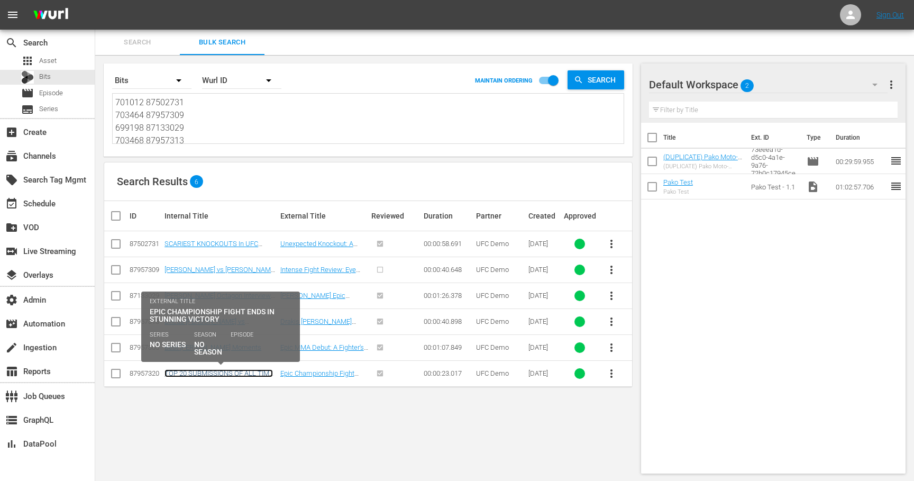
click at [239, 373] on link "TOP 20 SUBMISSIONS OF ALL TIME 2013" at bounding box center [218, 377] width 108 height 16
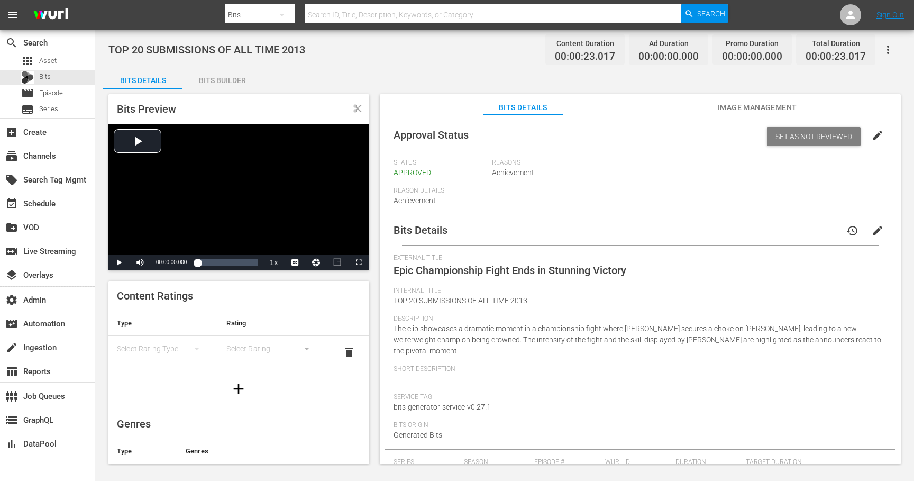
click at [743, 107] on span "Image Management" at bounding box center [756, 107] width 79 height 13
